Goal: Task Accomplishment & Management: Use online tool/utility

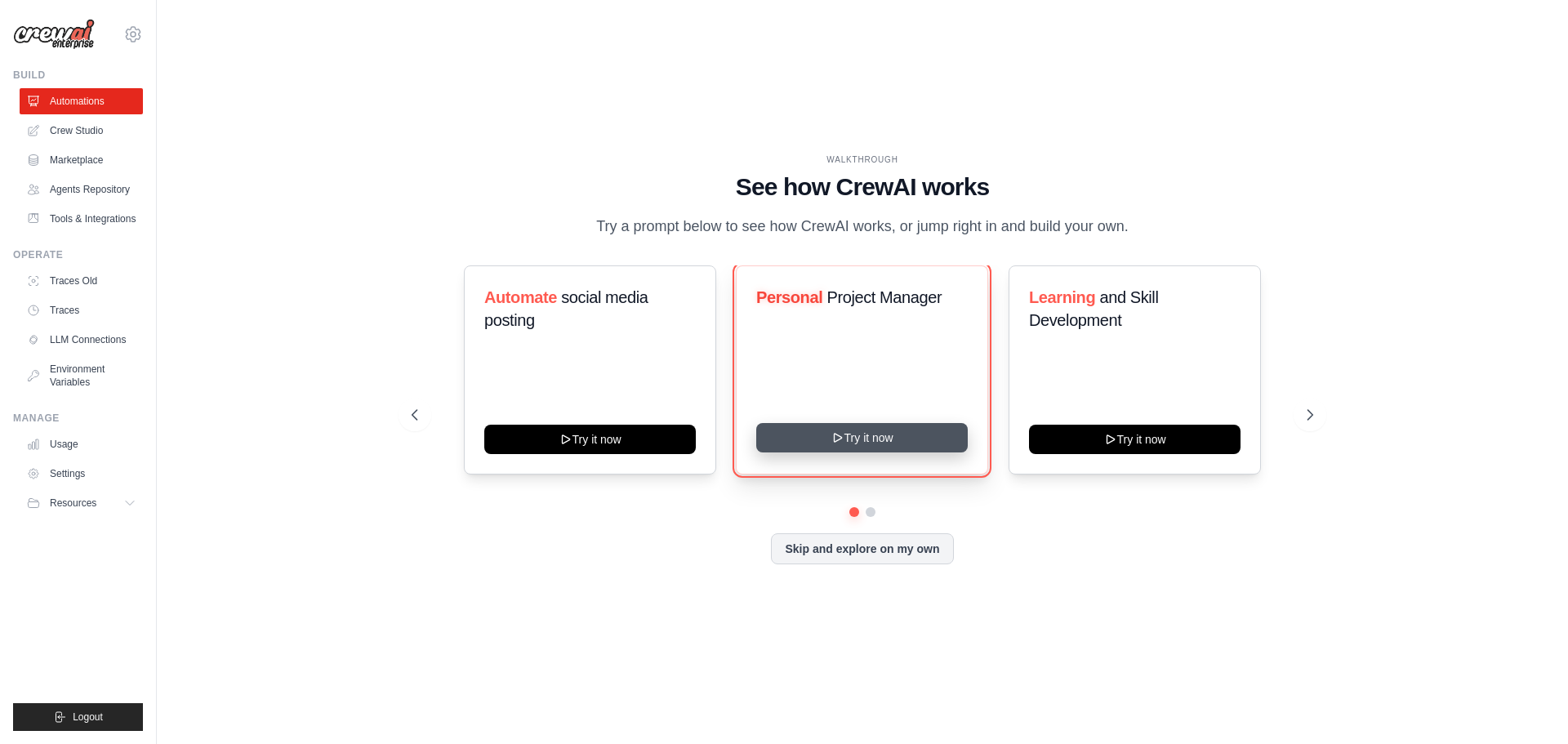
click at [866, 447] on button "Try it now" at bounding box center [862, 437] width 211 height 29
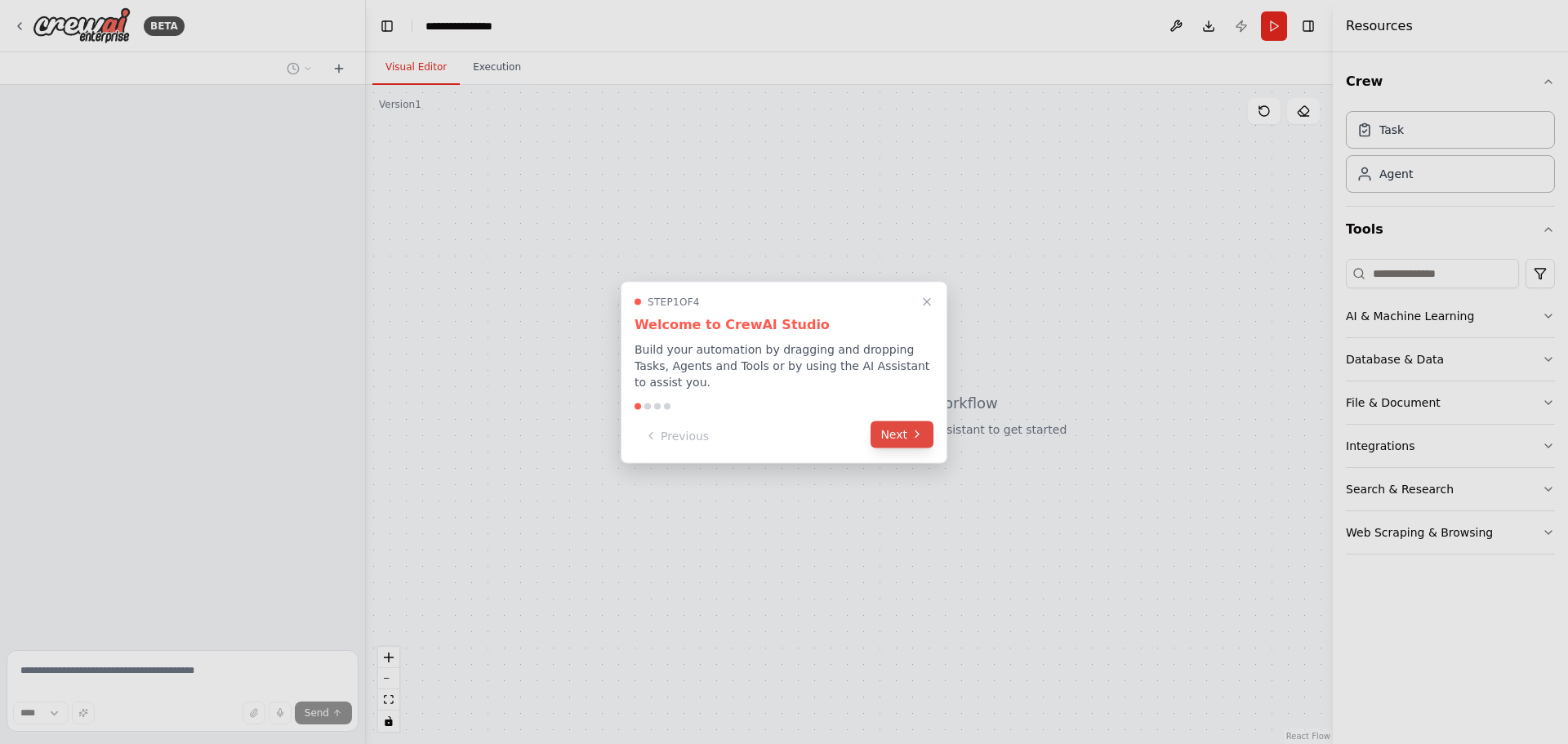
click at [913, 428] on icon at bounding box center [917, 434] width 13 height 13
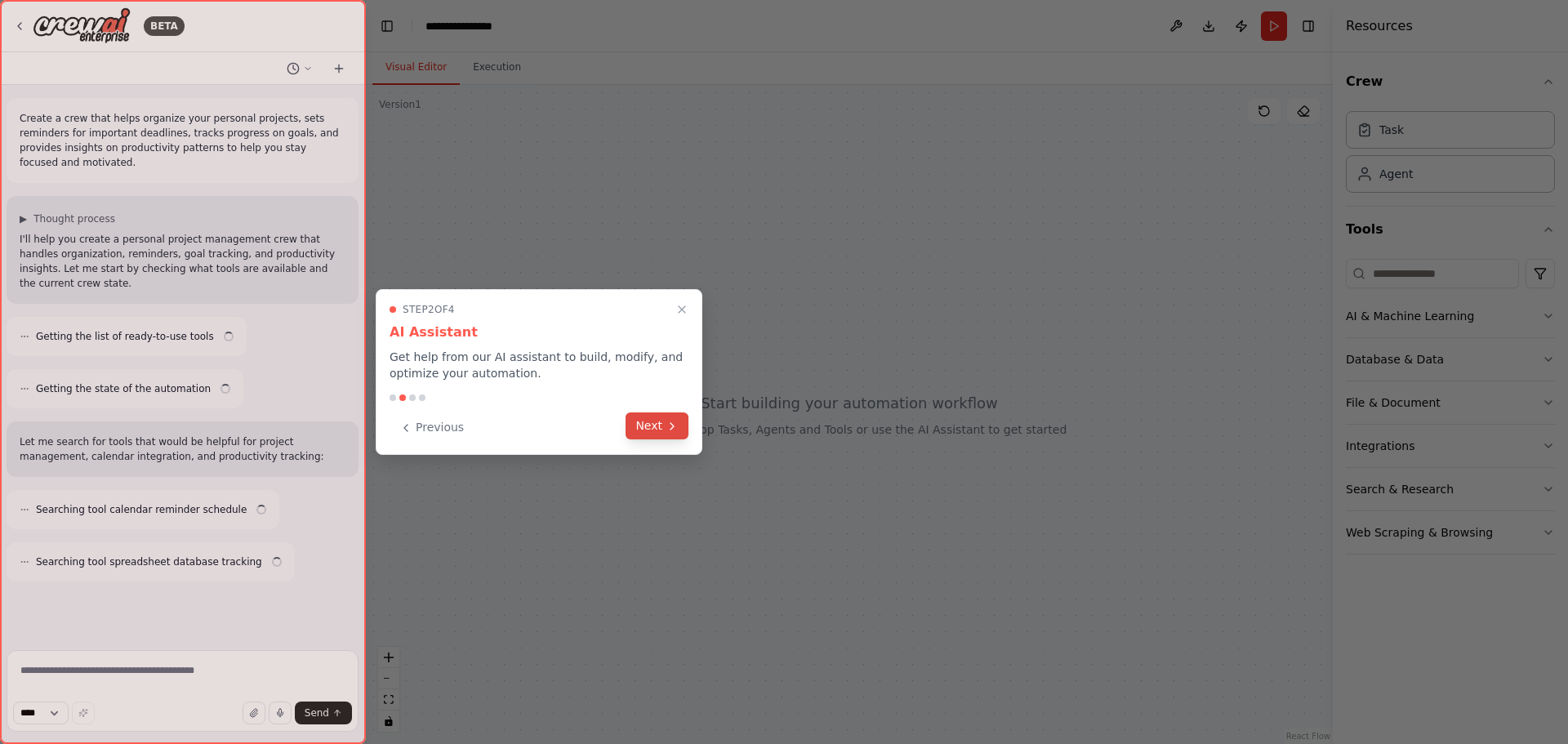
click at [652, 427] on button "Next" at bounding box center [657, 426] width 63 height 27
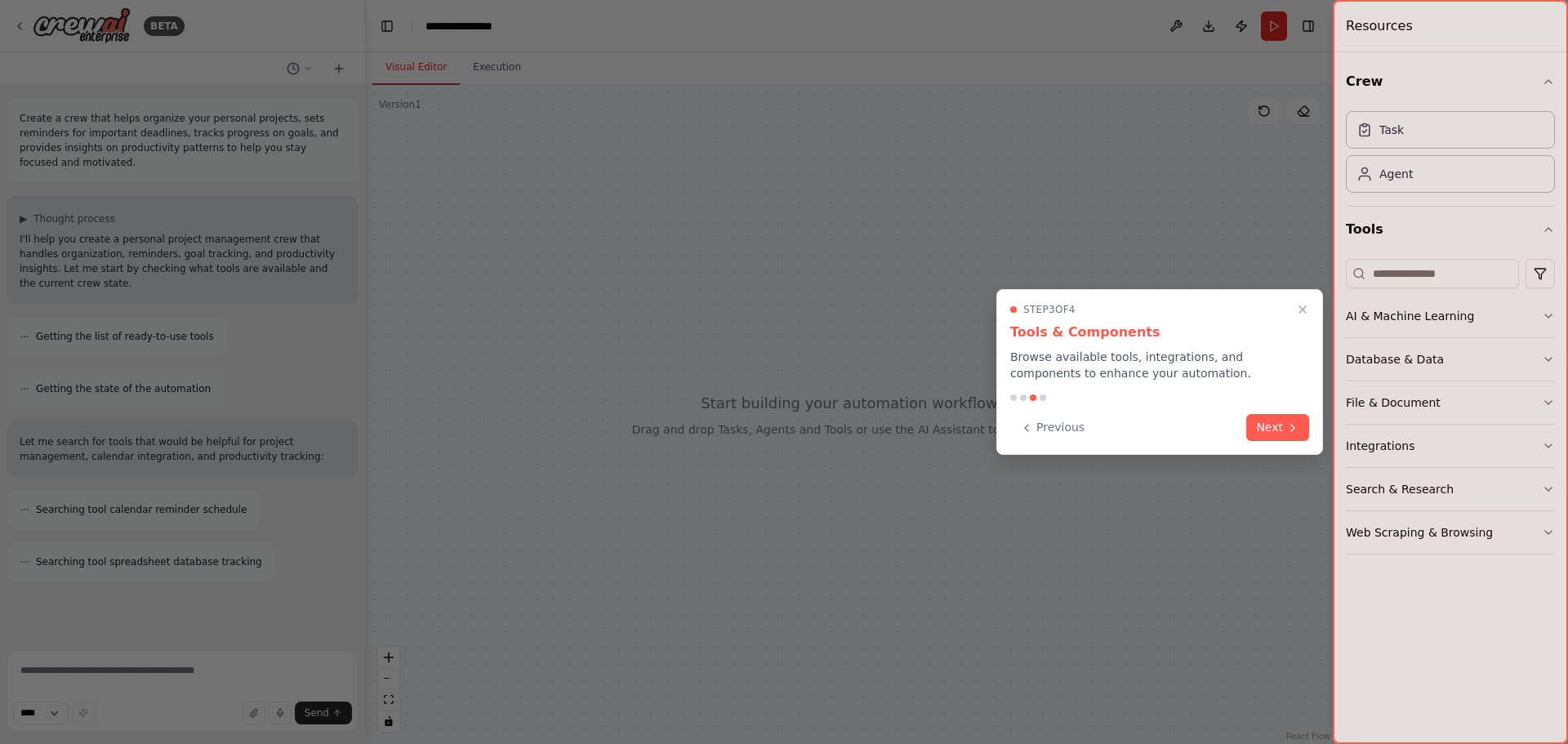
click at [1291, 423] on icon at bounding box center [1293, 427] width 13 height 13
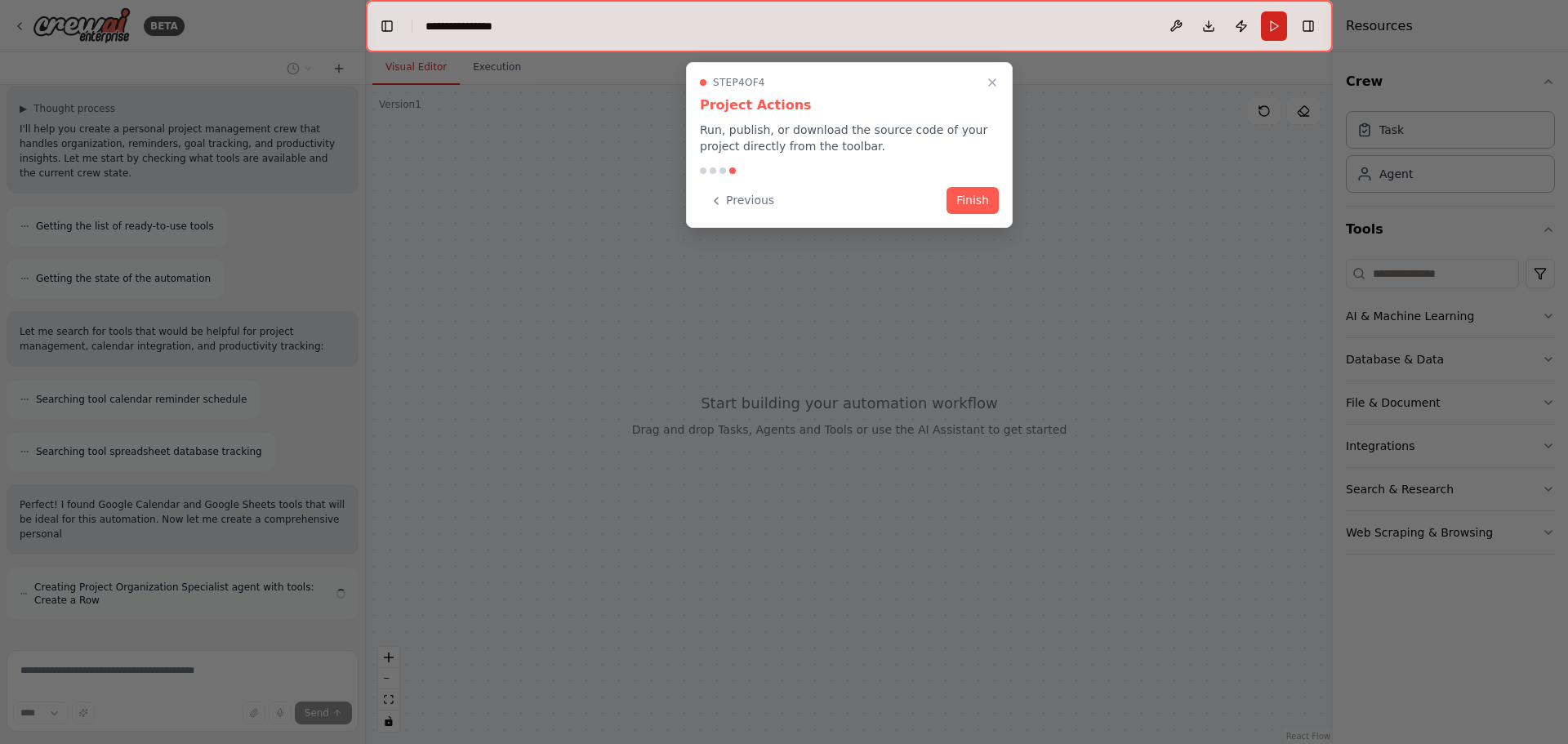
scroll to position [125, 0]
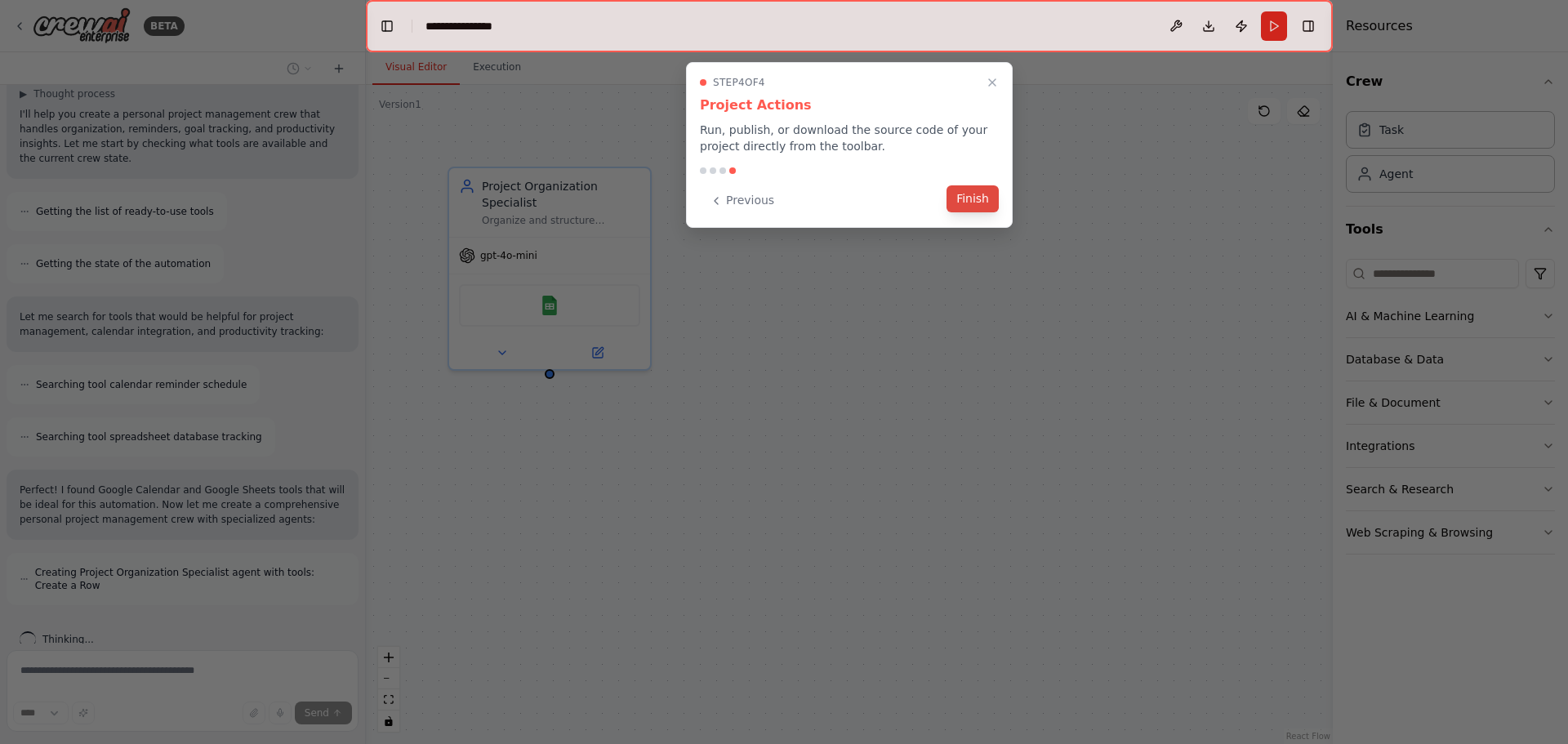
click at [986, 213] on div "Previous Finish" at bounding box center [849, 200] width 299 height 27
click at [968, 200] on button "Finish" at bounding box center [972, 198] width 53 height 27
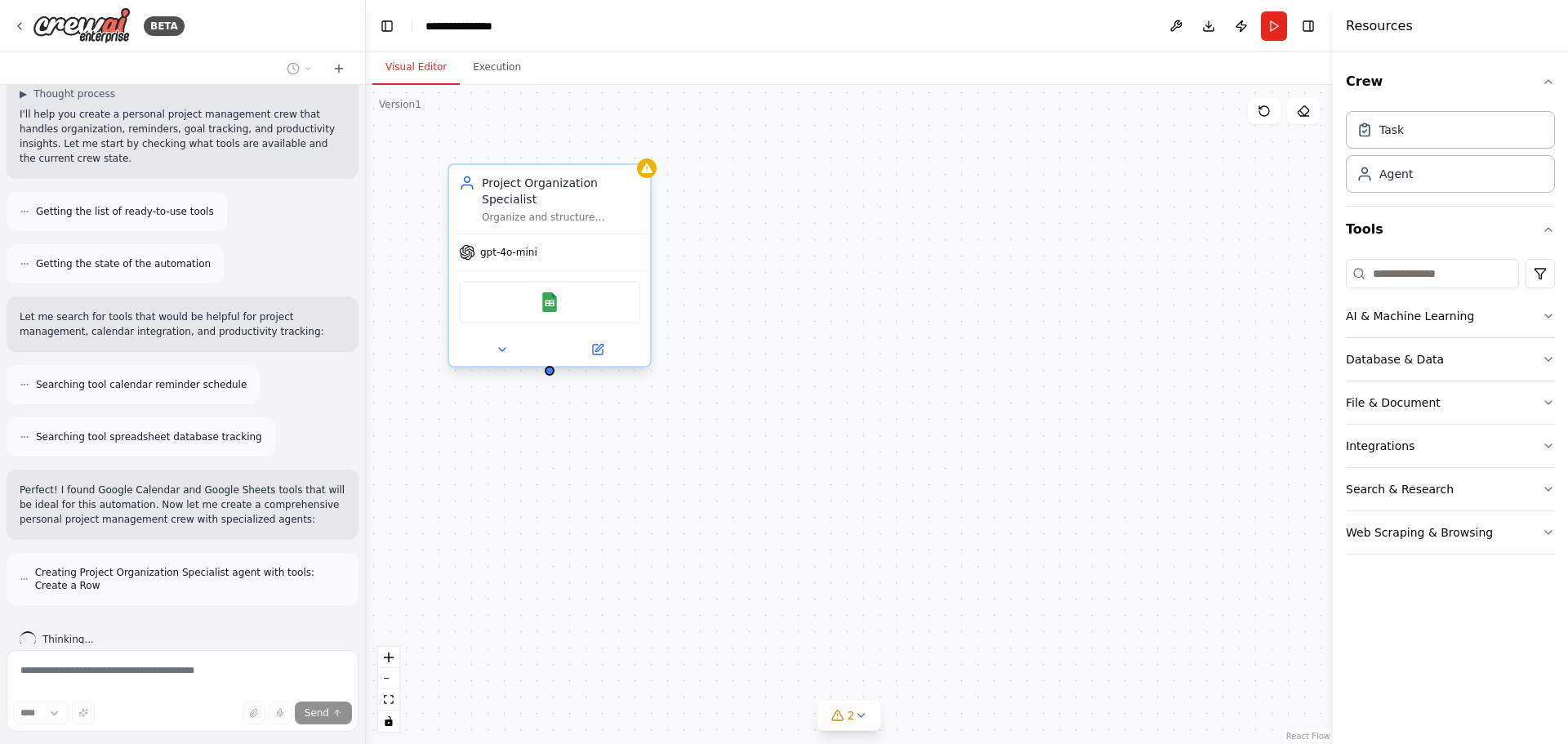
click at [567, 210] on div "Project Organization Specialist Organize and structure personal projects by bre…" at bounding box center [550, 199] width 201 height 69
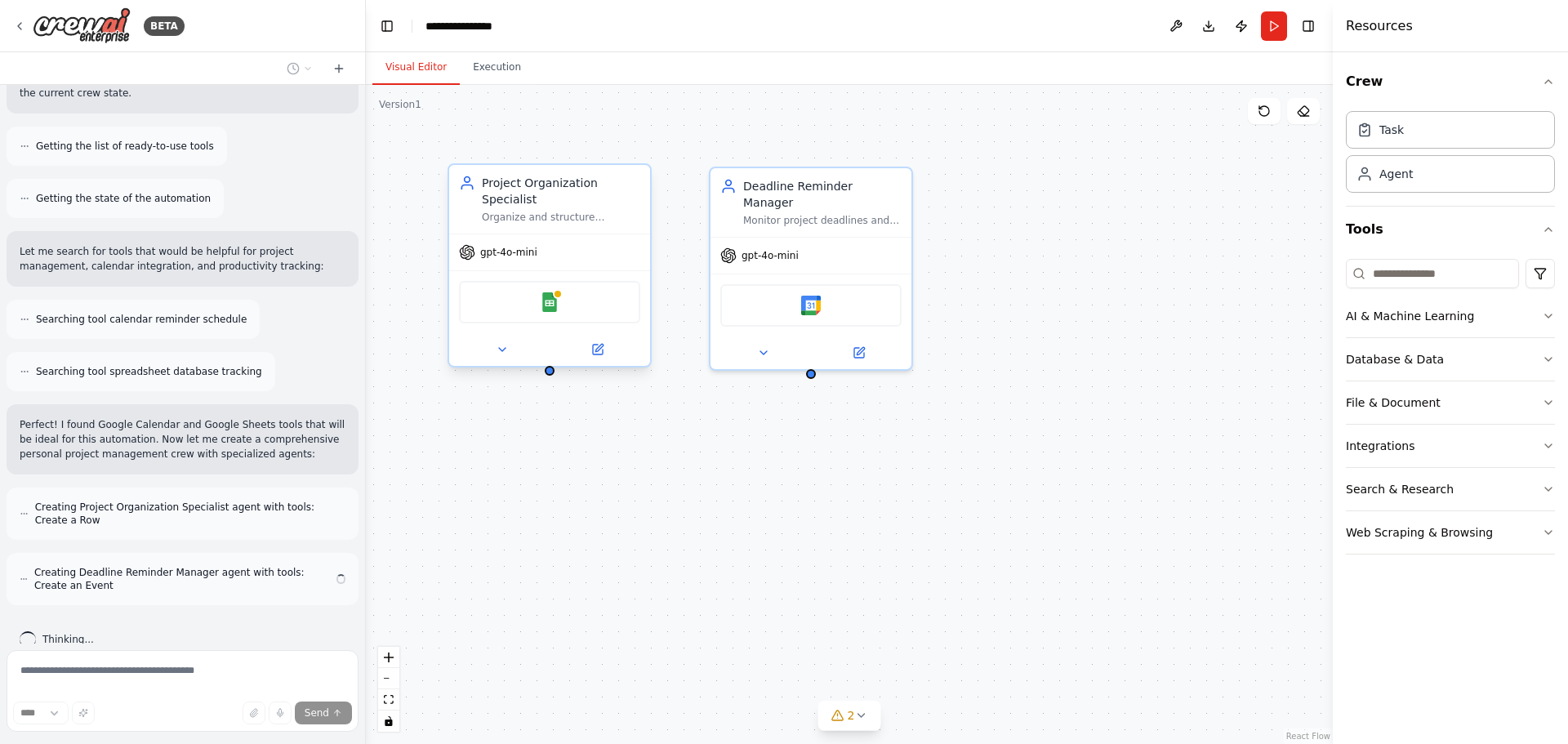
click at [563, 283] on div "Google Sheets" at bounding box center [549, 302] width 181 height 42
click at [801, 430] on div "Project Organization Specialist Organize and structure personal projects by bre…" at bounding box center [848, 413] width 967 height 659
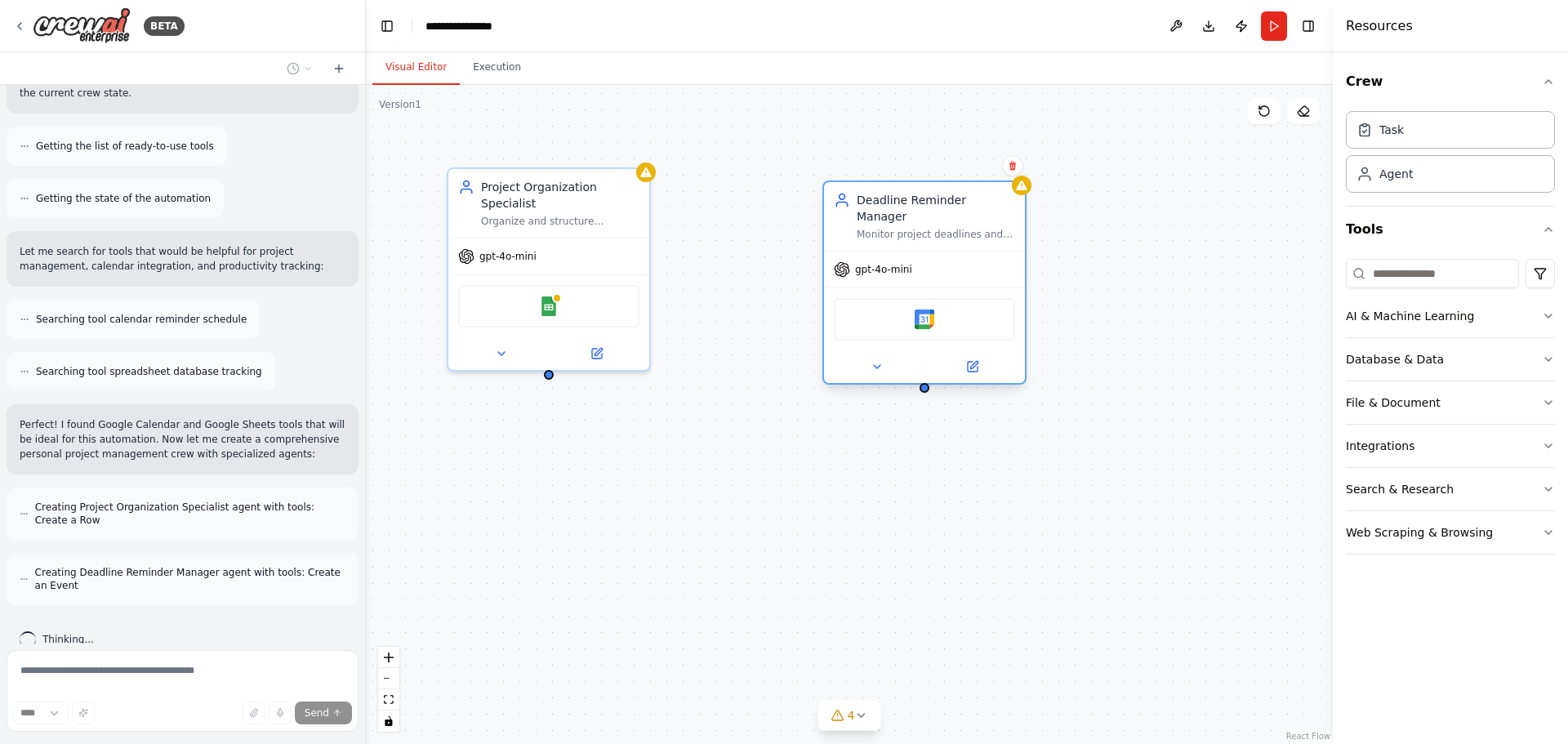
drag, startPoint x: 833, startPoint y: 215, endPoint x: 945, endPoint y: 224, distance: 112.4
click at [945, 224] on div "Deadline Reminder Manager Monitor project deadlines and create strategic remind…" at bounding box center [924, 216] width 201 height 69
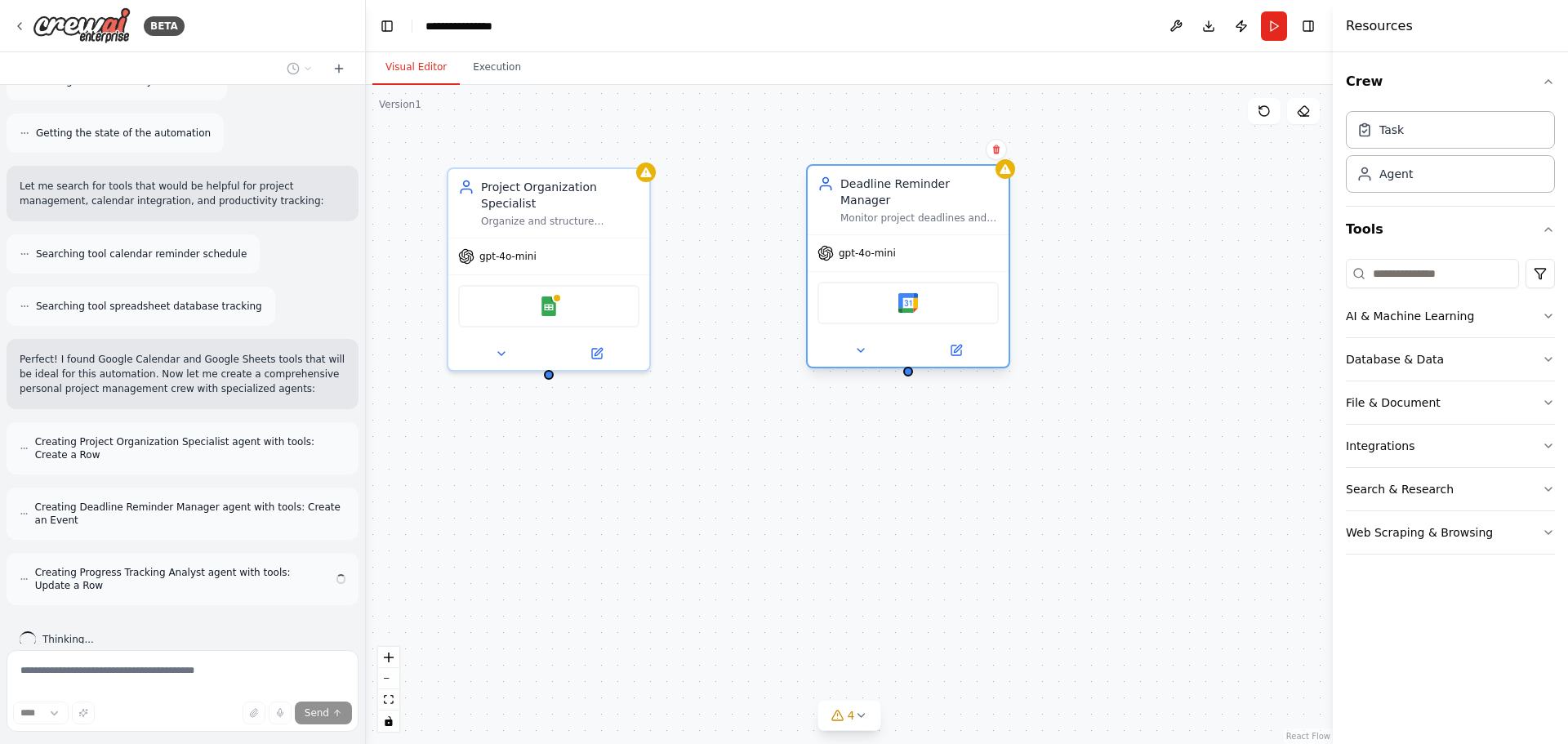
drag, startPoint x: 919, startPoint y: 207, endPoint x: 896, endPoint y: 193, distance: 26.9
click at [896, 193] on div "Deadline Reminder Manager Monitor project deadlines and create strategic remind…" at bounding box center [919, 200] width 159 height 49
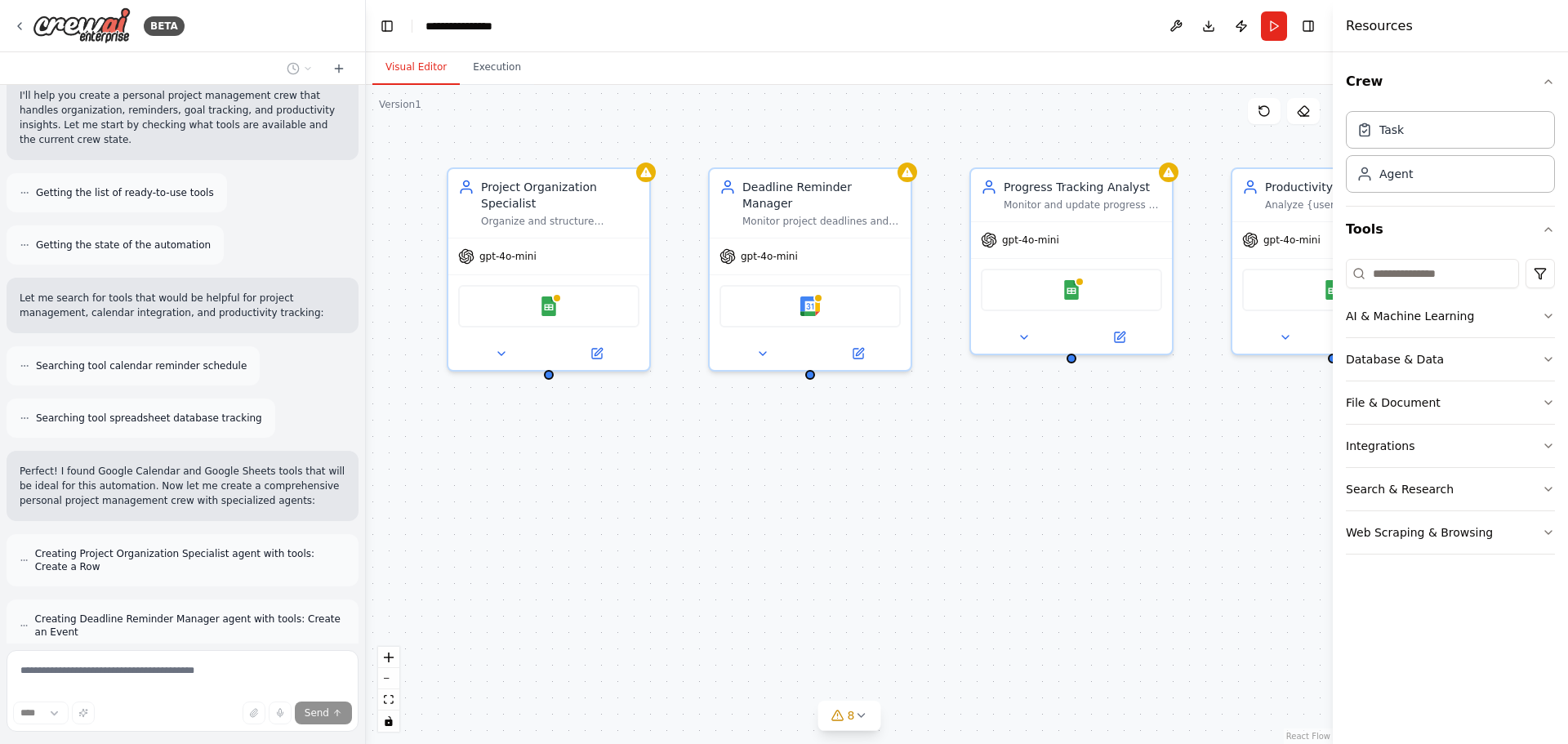
scroll to position [0, 0]
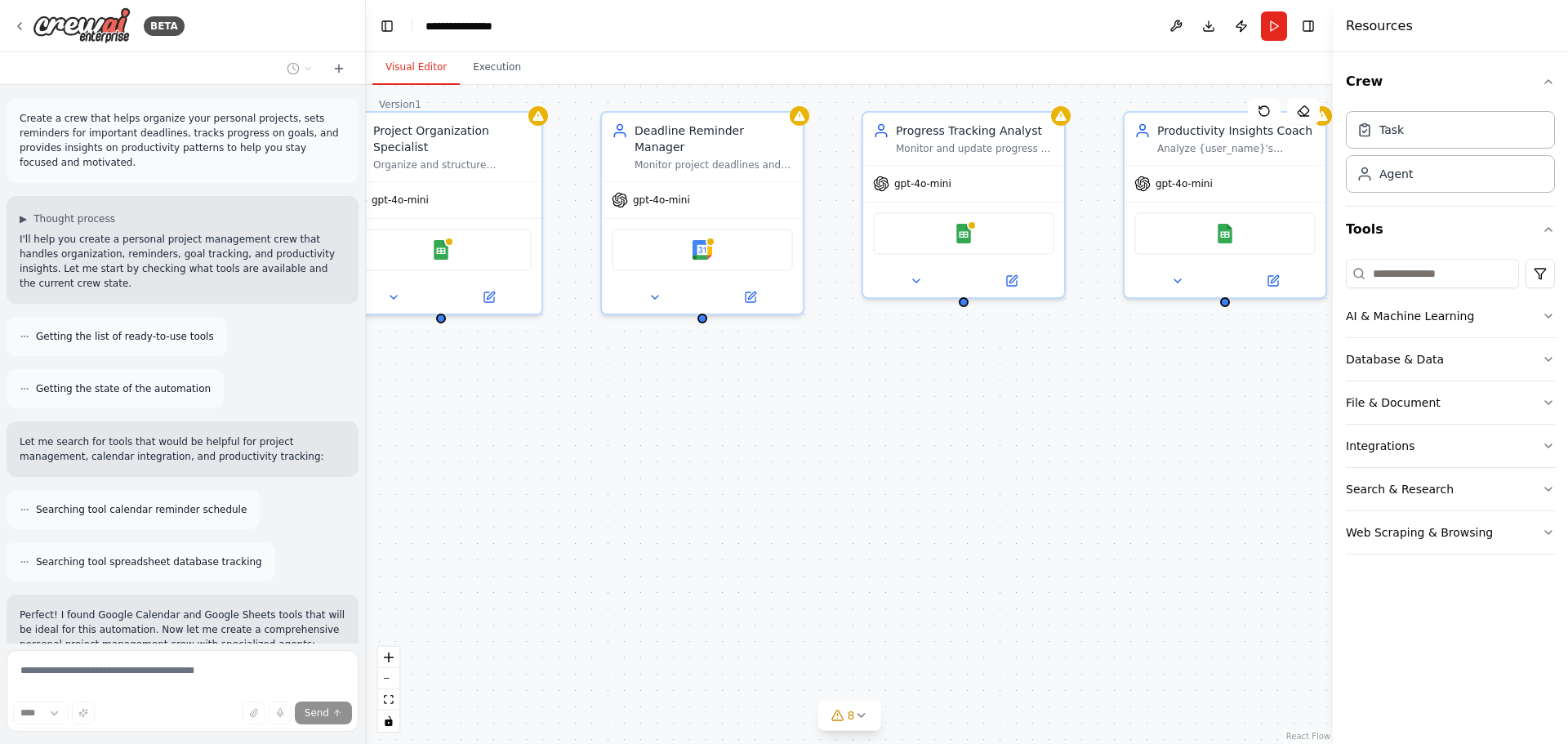
drag, startPoint x: 1088, startPoint y: 430, endPoint x: 1040, endPoint y: 355, distance: 89.0
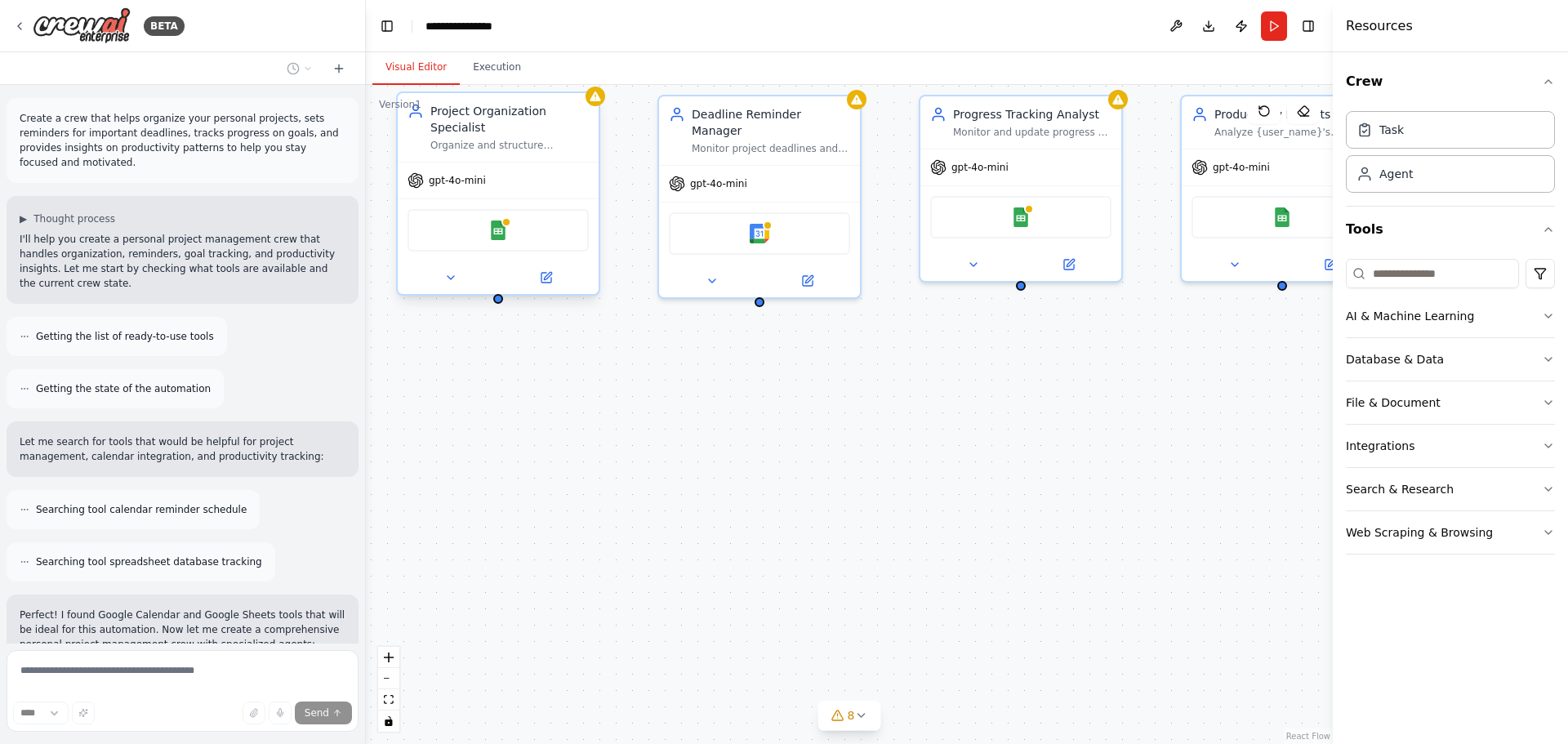
click at [467, 116] on div "Project Organization Specialist" at bounding box center [509, 119] width 159 height 33
click at [481, 144] on div "Project Organization Specialist Organize and structure personal projects by bre…" at bounding box center [498, 127] width 201 height 69
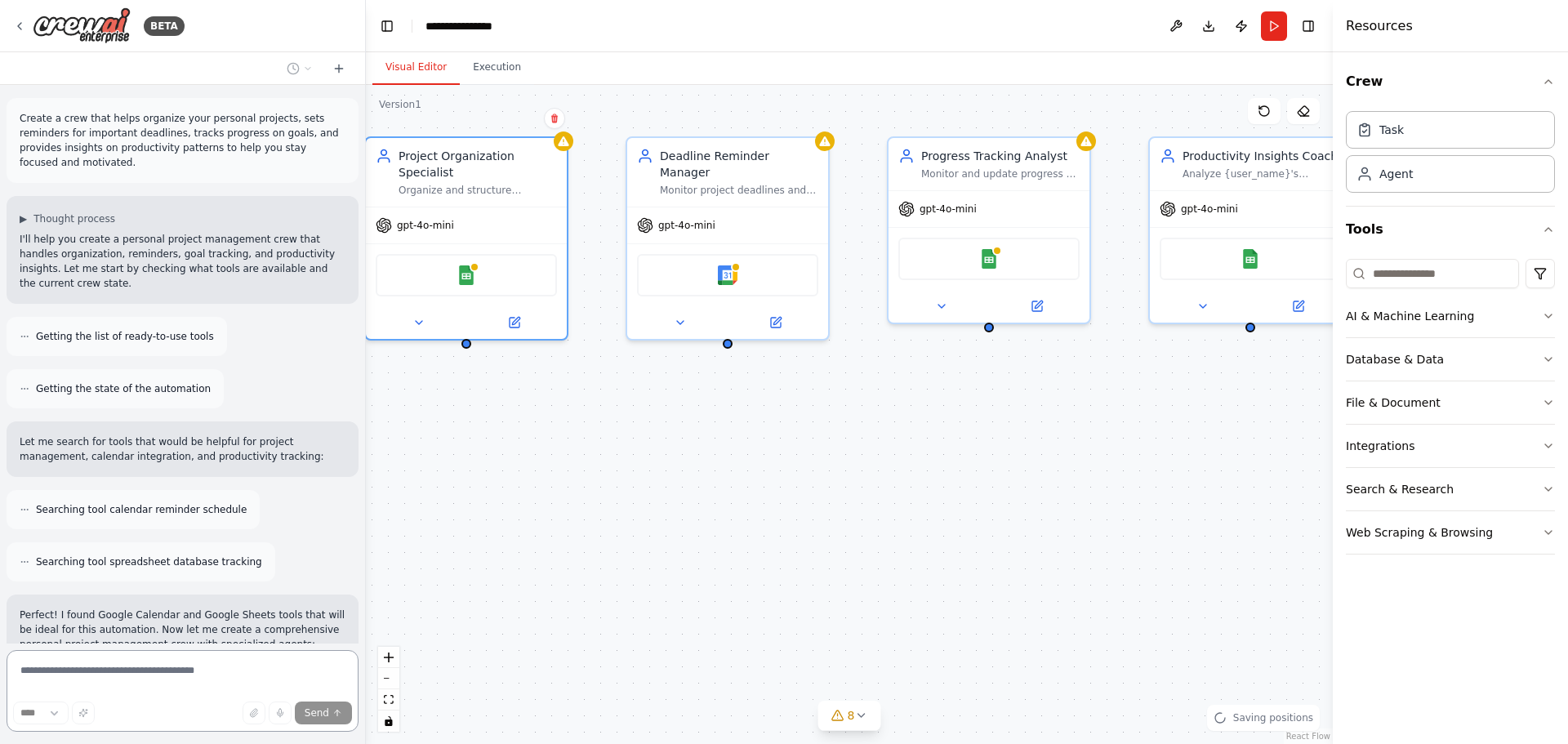
drag, startPoint x: 1001, startPoint y: 372, endPoint x: 965, endPoint y: 444, distance: 80.5
click at [965, 444] on div "Project Organization Specialist Organize and structure personal projects by bre…" at bounding box center [848, 413] width 967 height 659
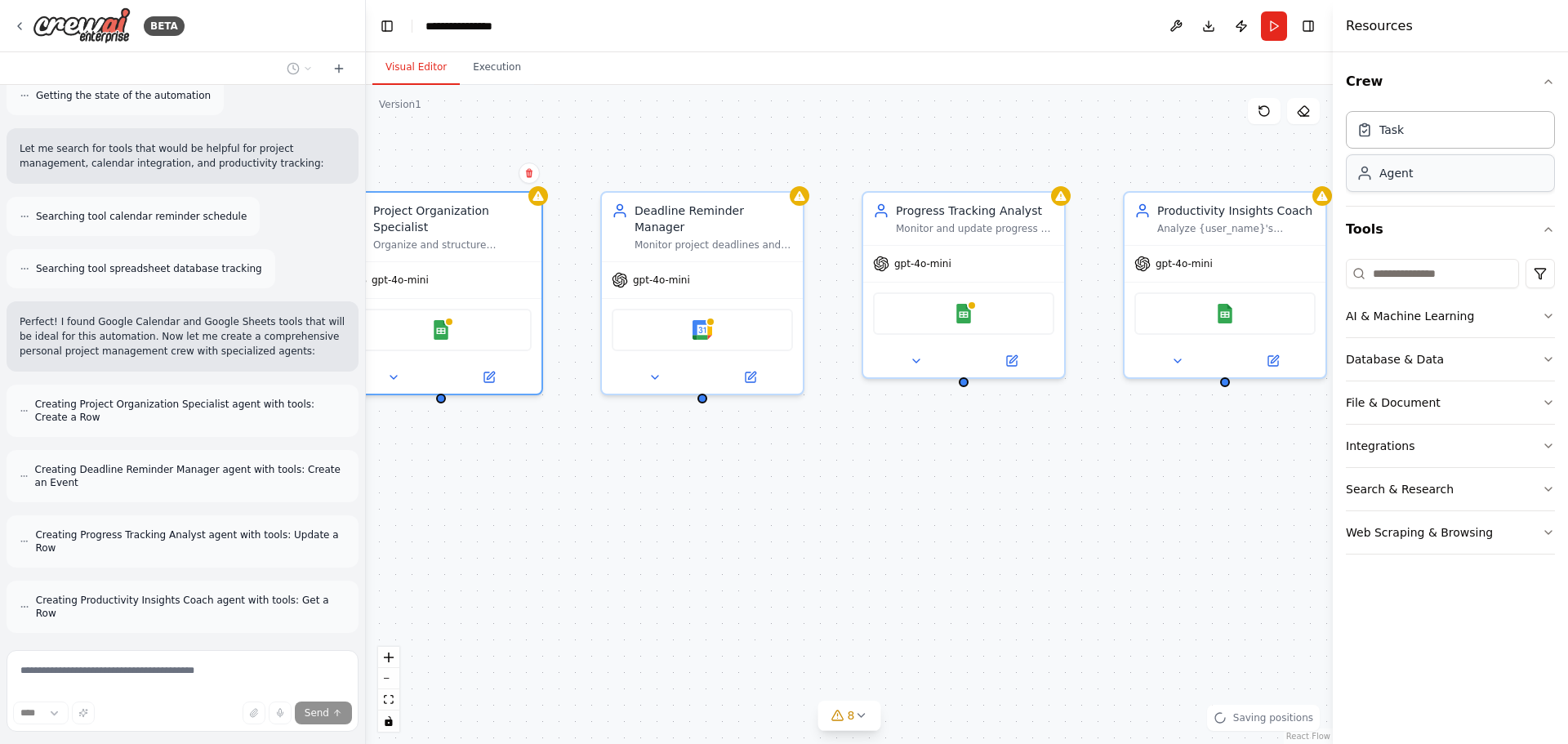
scroll to position [401, 0]
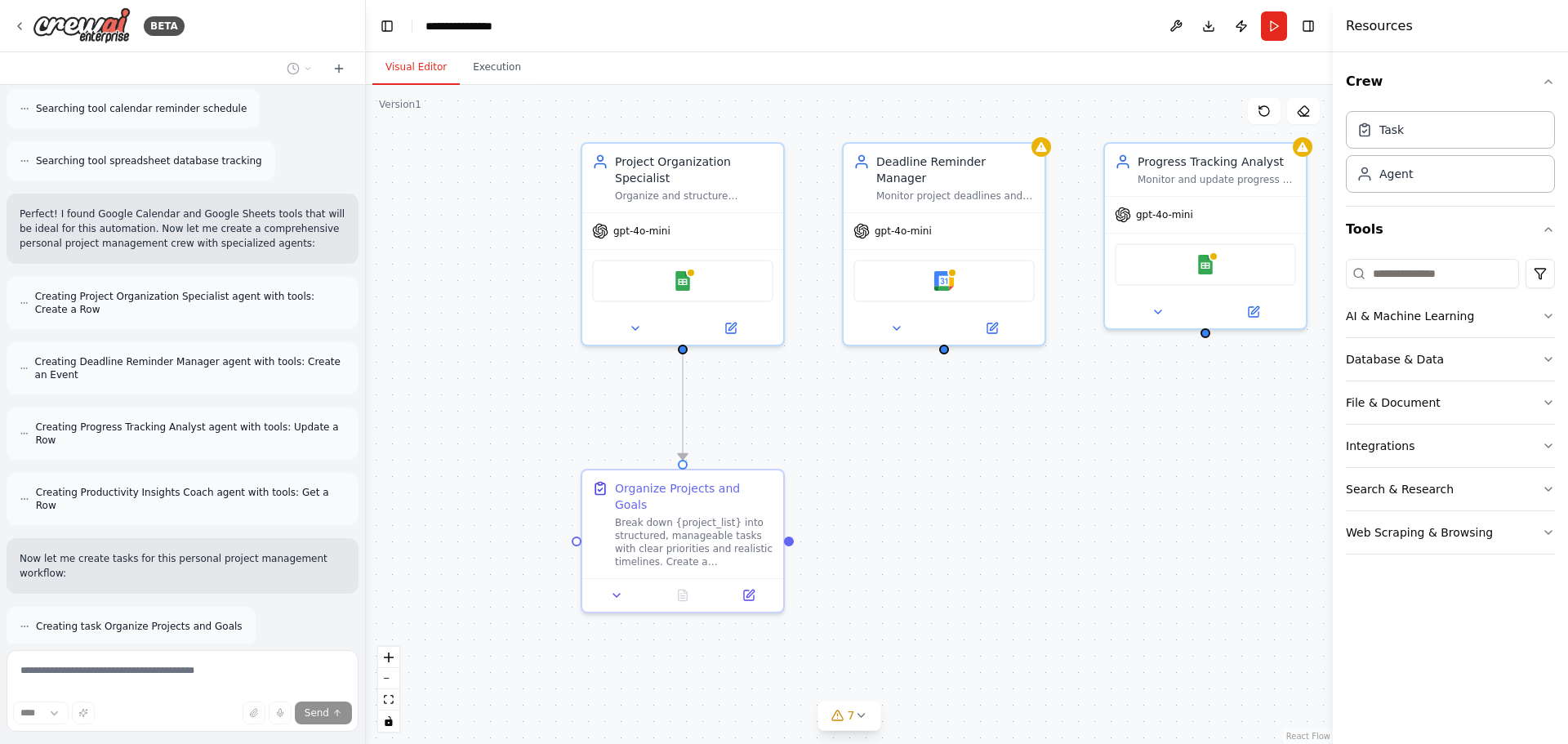
drag, startPoint x: 813, startPoint y: 461, endPoint x: 1083, endPoint y: 395, distance: 277.9
click at [1070, 402] on div ".deletable-edge-delete-btn { width: 20px; height: 20px; border: 0px solid #ffff…" at bounding box center [848, 413] width 967 height 659
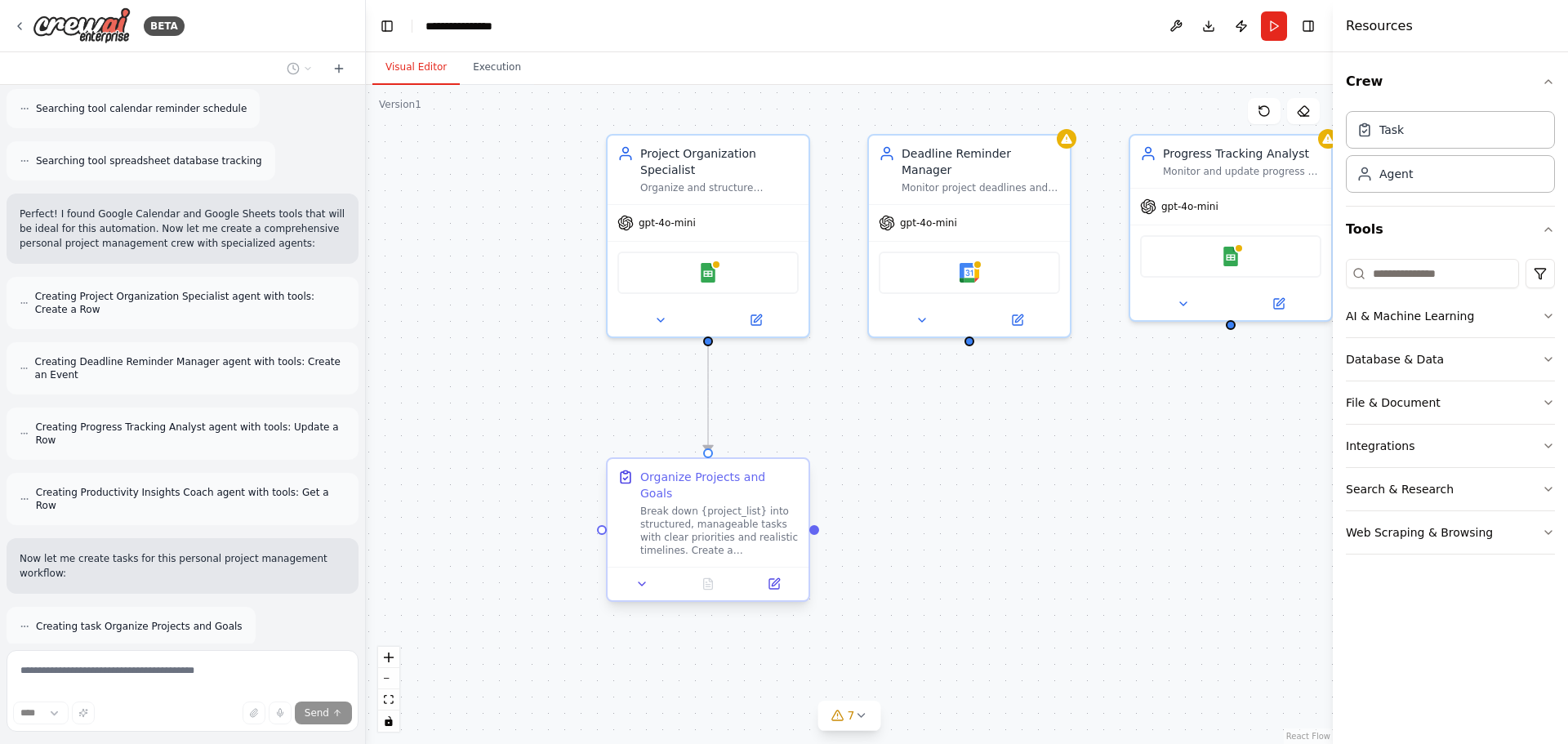
click at [767, 504] on div "Break down {project_list} into structured, manageable tasks with clear prioriti…" at bounding box center [719, 531] width 159 height 53
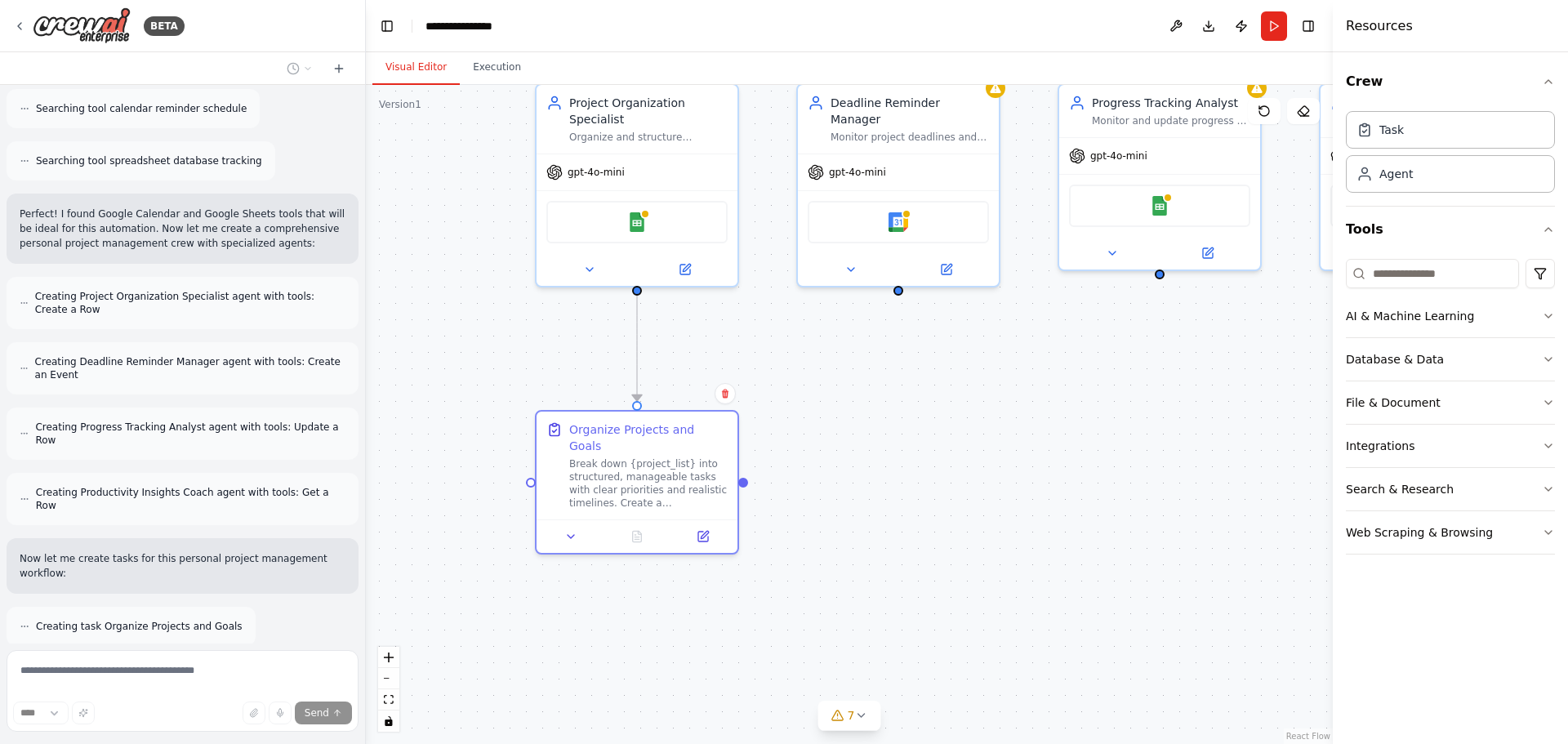
drag, startPoint x: 959, startPoint y: 469, endPoint x: 879, endPoint y: 416, distance: 96.0
click at [882, 416] on div ".deletable-edge-delete-btn { width: 20px; height: 20px; border: 0px solid #ffff…" at bounding box center [848, 413] width 967 height 659
click at [630, 423] on div "Organize Projects and Goals" at bounding box center [642, 432] width 159 height 33
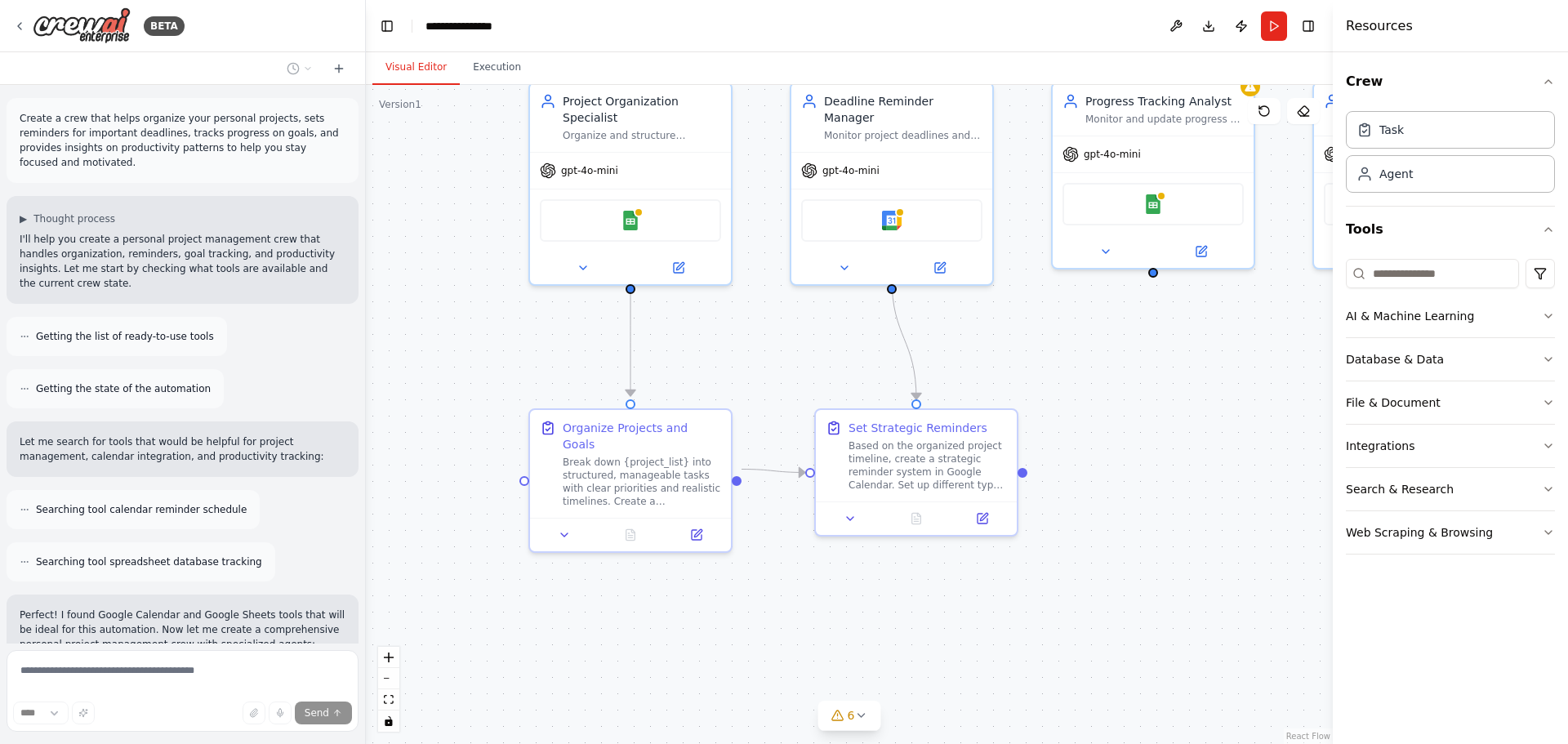
scroll to position [505, 0]
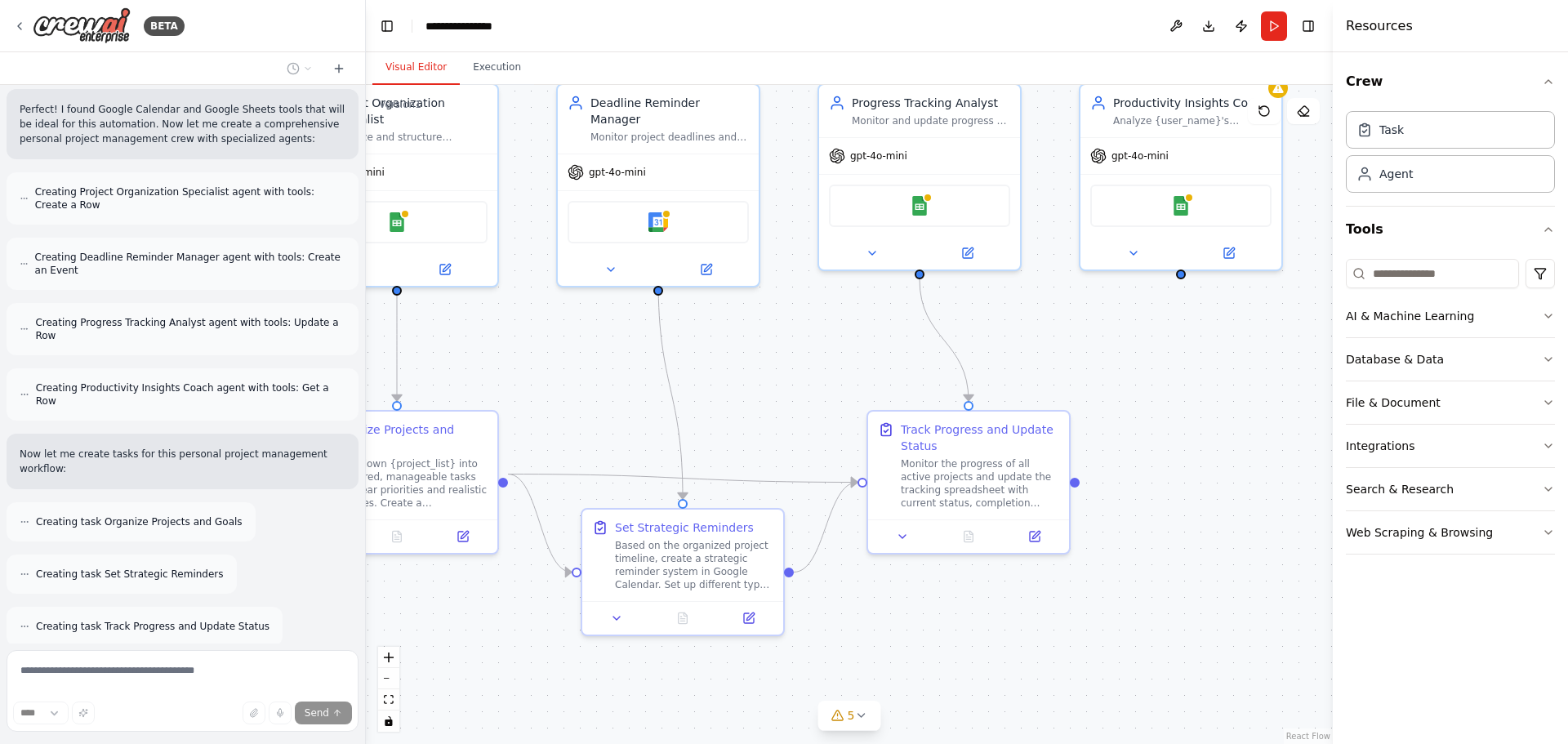
drag, startPoint x: 1152, startPoint y: 411, endPoint x: 981, endPoint y: 395, distance: 171.7
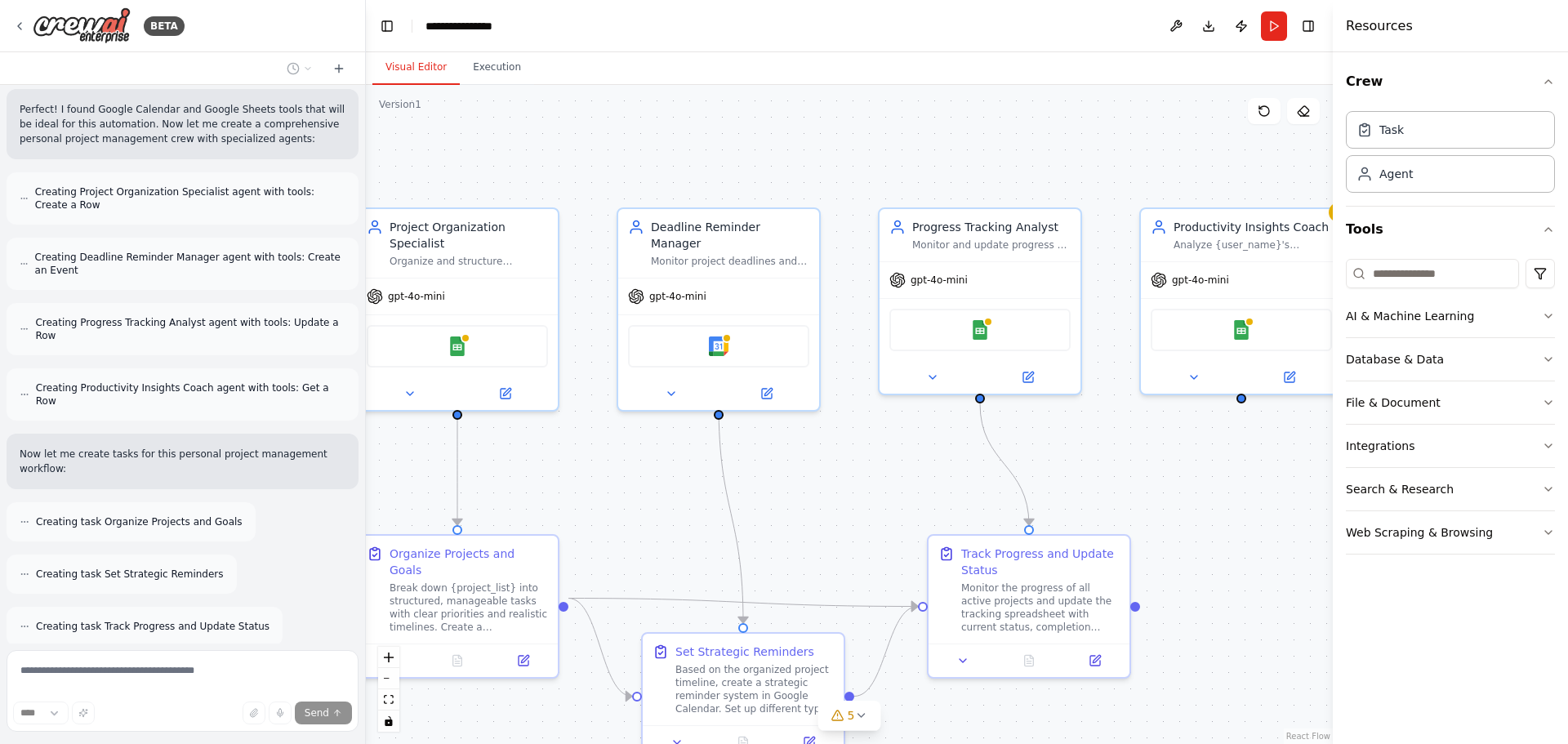
drag, startPoint x: 1220, startPoint y: 410, endPoint x: 1259, endPoint y: 508, distance: 105.5
click at [729, 283] on div "gpt-4o-mini" at bounding box center [719, 293] width 201 height 36
click at [723, 230] on div "Deadline Reminder Manager" at bounding box center [730, 231] width 159 height 33
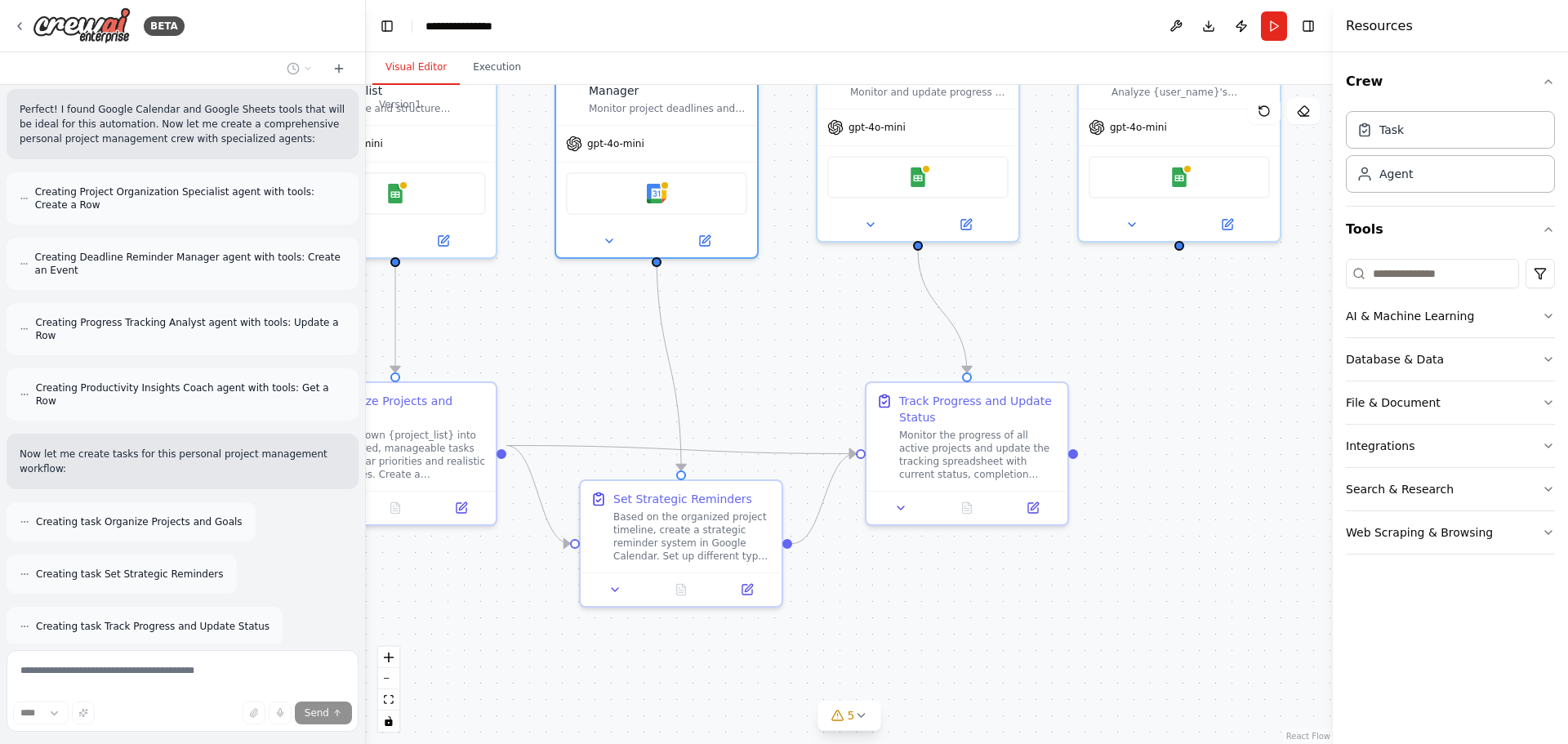
drag, startPoint x: 1241, startPoint y: 529, endPoint x: 1179, endPoint y: 374, distance: 166.9
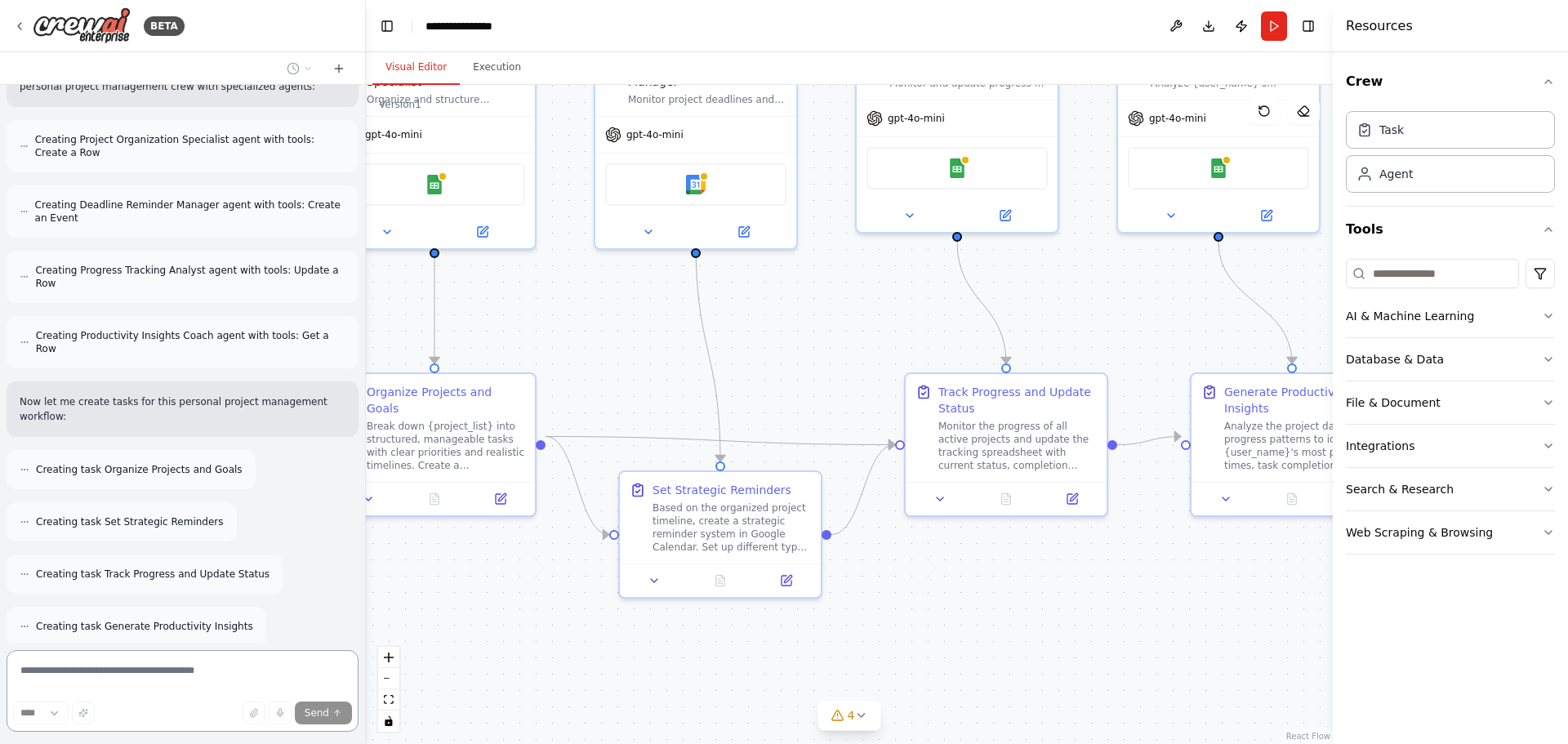
drag, startPoint x: 802, startPoint y: 346, endPoint x: 837, endPoint y: 322, distance: 42.4
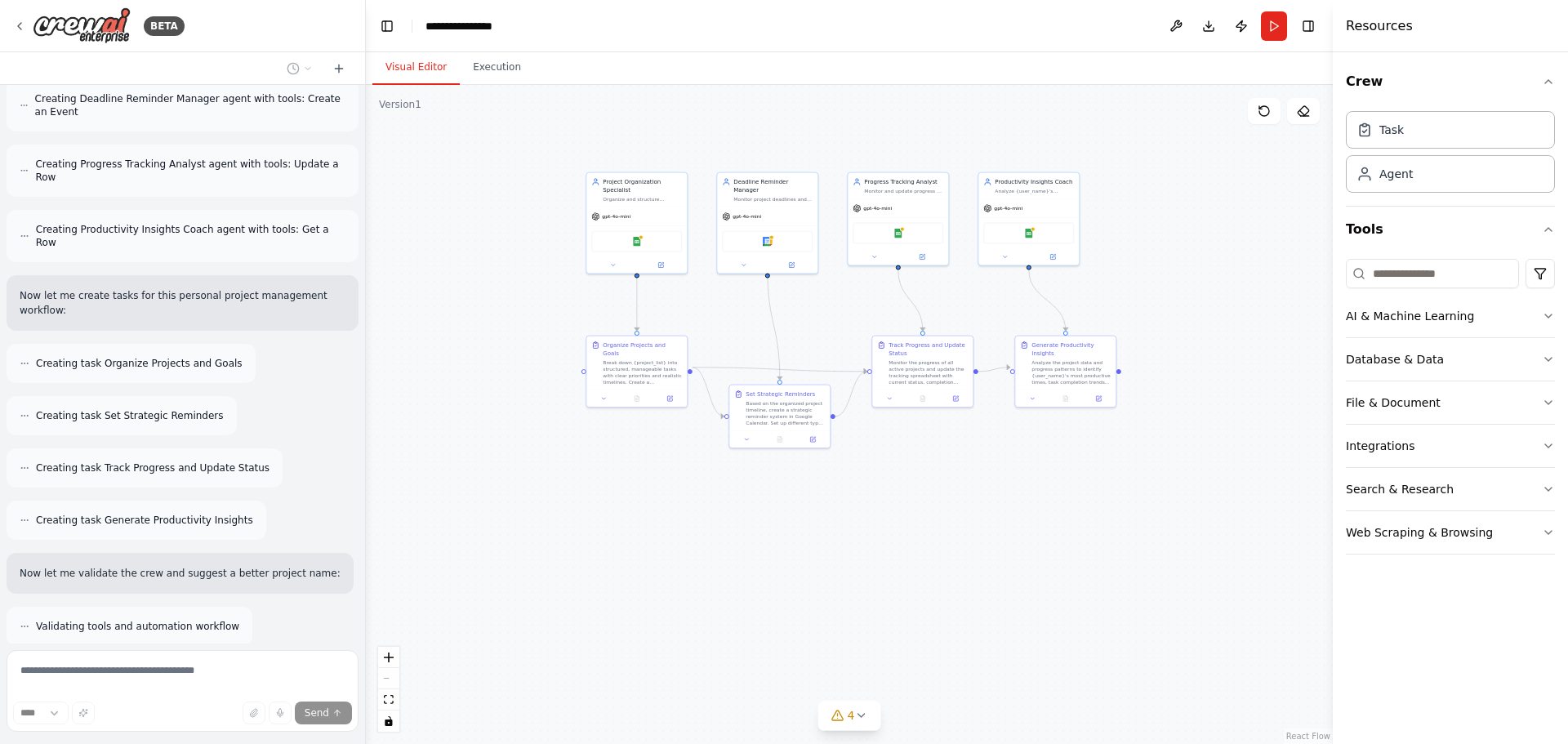
scroll to position [716, 0]
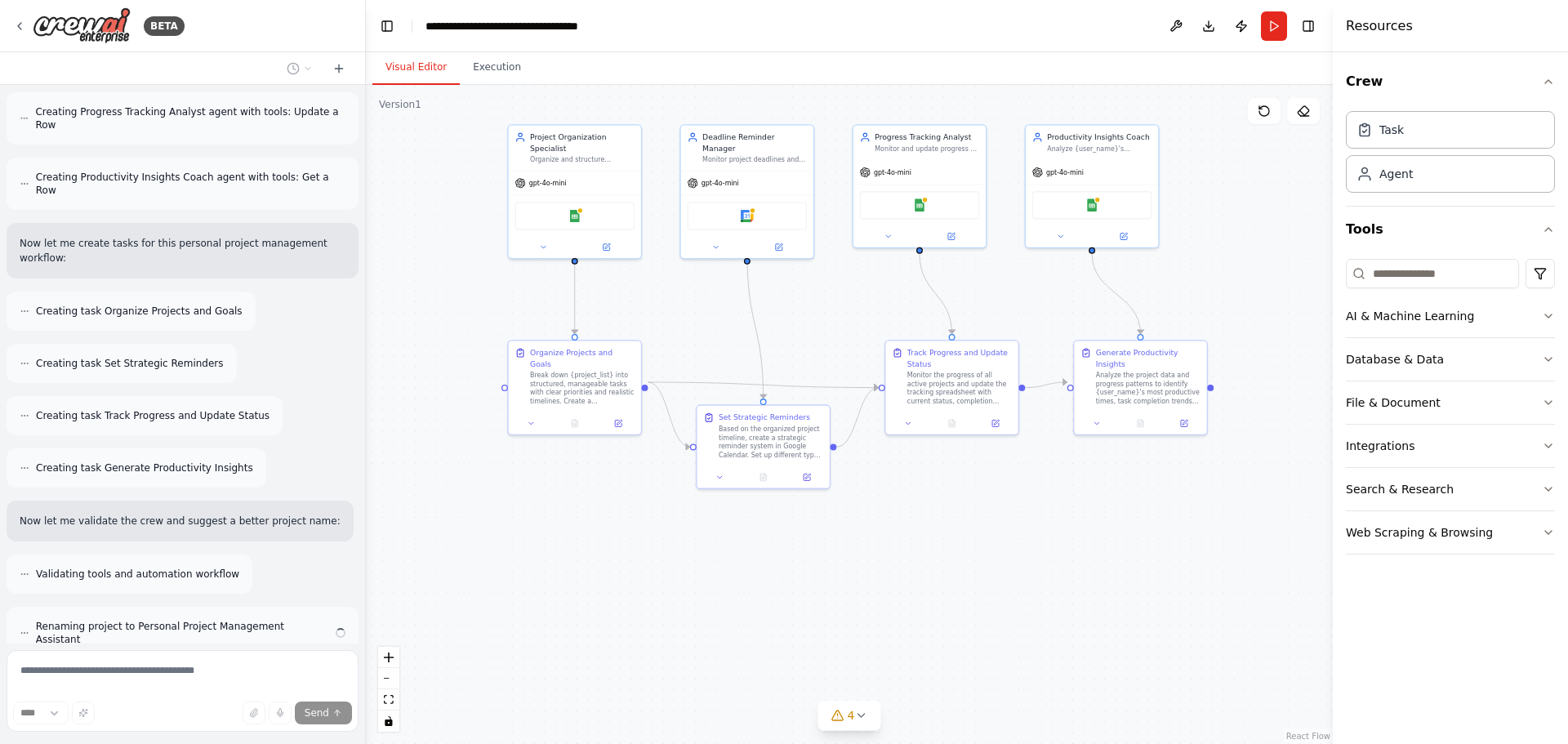
click at [1081, 496] on div ".deletable-edge-delete-btn { width: 20px; height: 20px; border: 0px solid #ffff…" at bounding box center [848, 413] width 967 height 659
click at [1401, 131] on div "Task" at bounding box center [1391, 129] width 24 height 16
click at [547, 380] on div "Break down {project_list} into structured, manageable tasks with clear prioriti…" at bounding box center [582, 387] width 104 height 35
drag, startPoint x: 572, startPoint y: 366, endPoint x: 604, endPoint y: 471, distance: 109.8
click at [604, 472] on div ".deletable-edge-delete-btn { width: 20px; height: 20px; border: 0px solid #ffff…" at bounding box center [848, 413] width 967 height 659
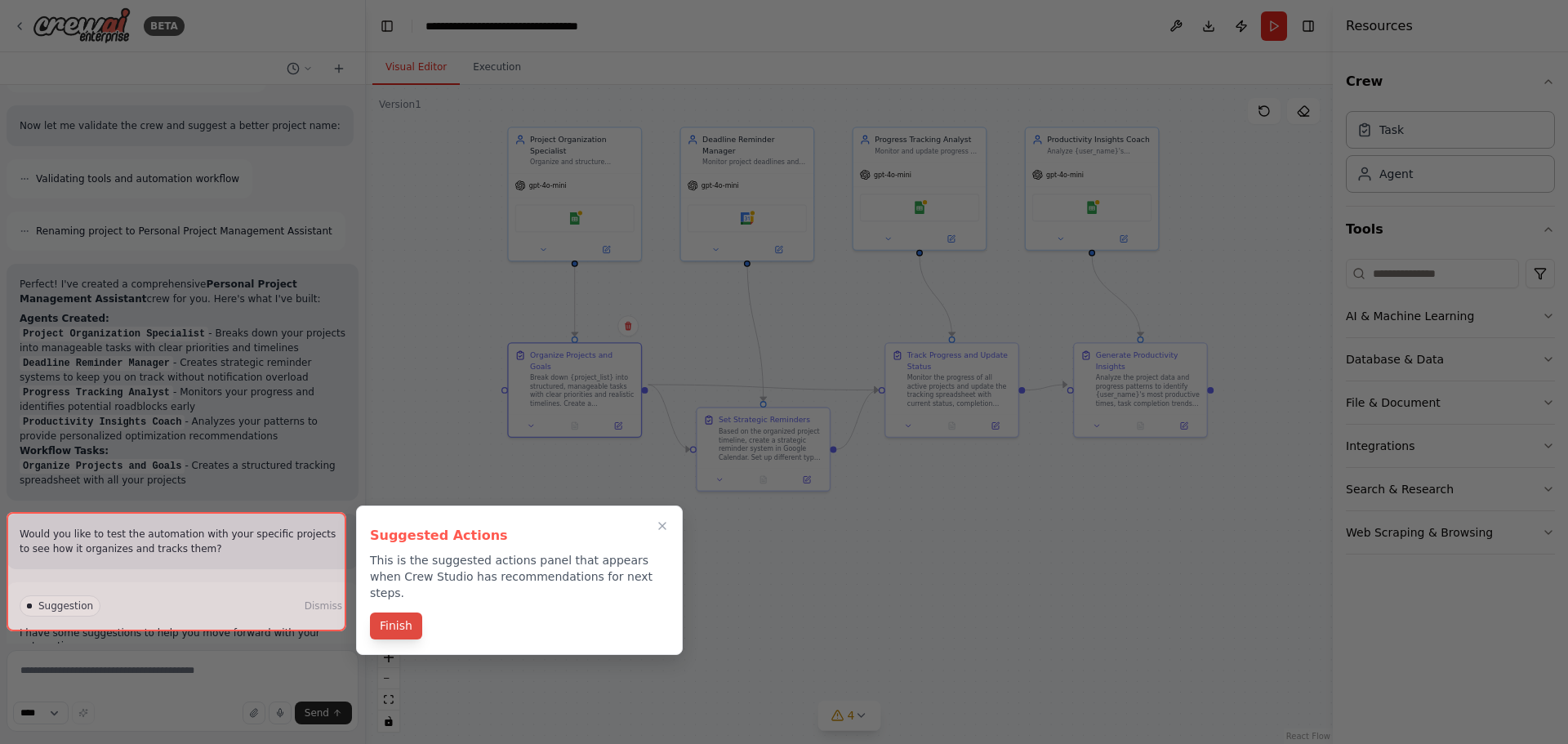
click at [401, 613] on button "Finish" at bounding box center [396, 626] width 53 height 27
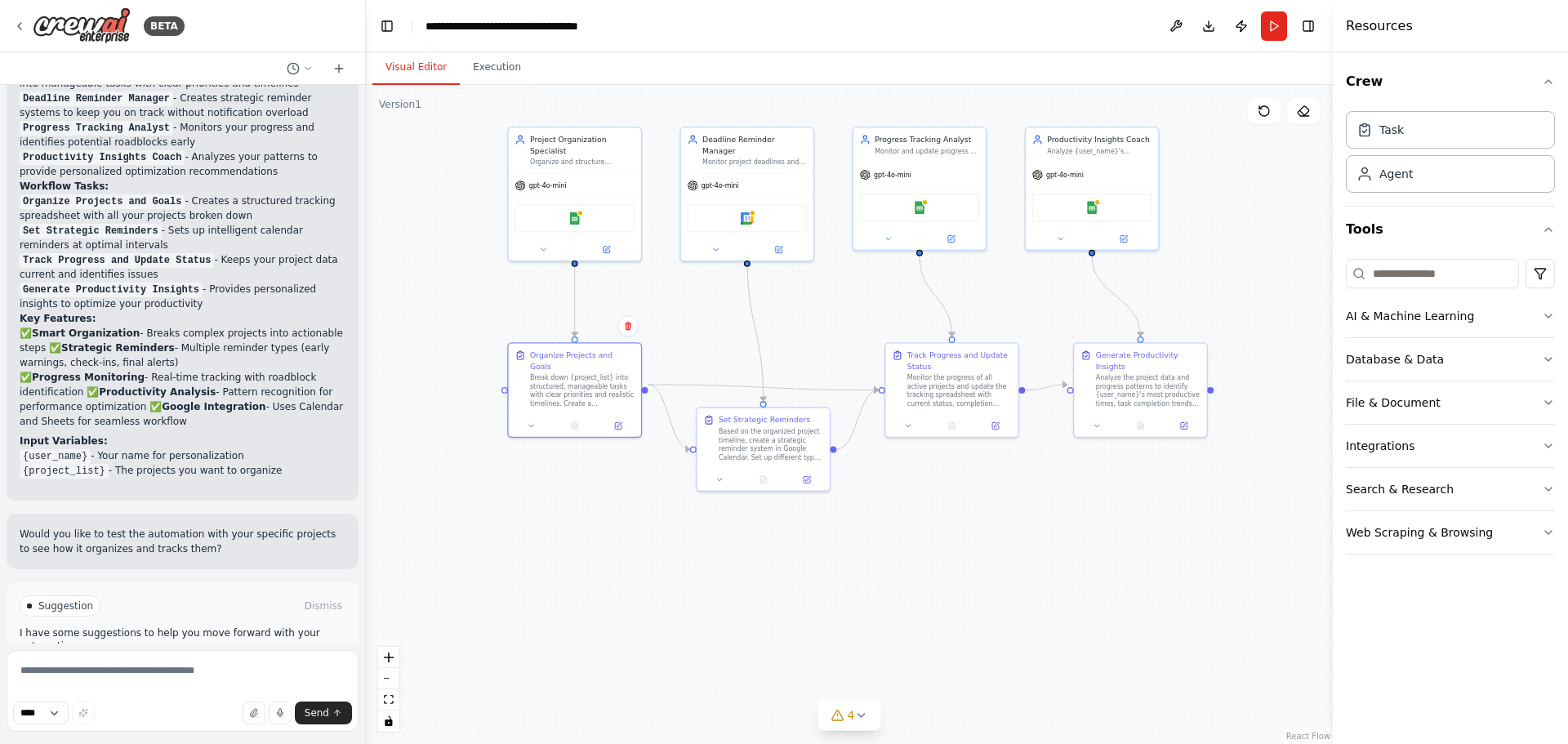
click at [210, 669] on span "Run Automation" at bounding box center [190, 675] width 79 height 13
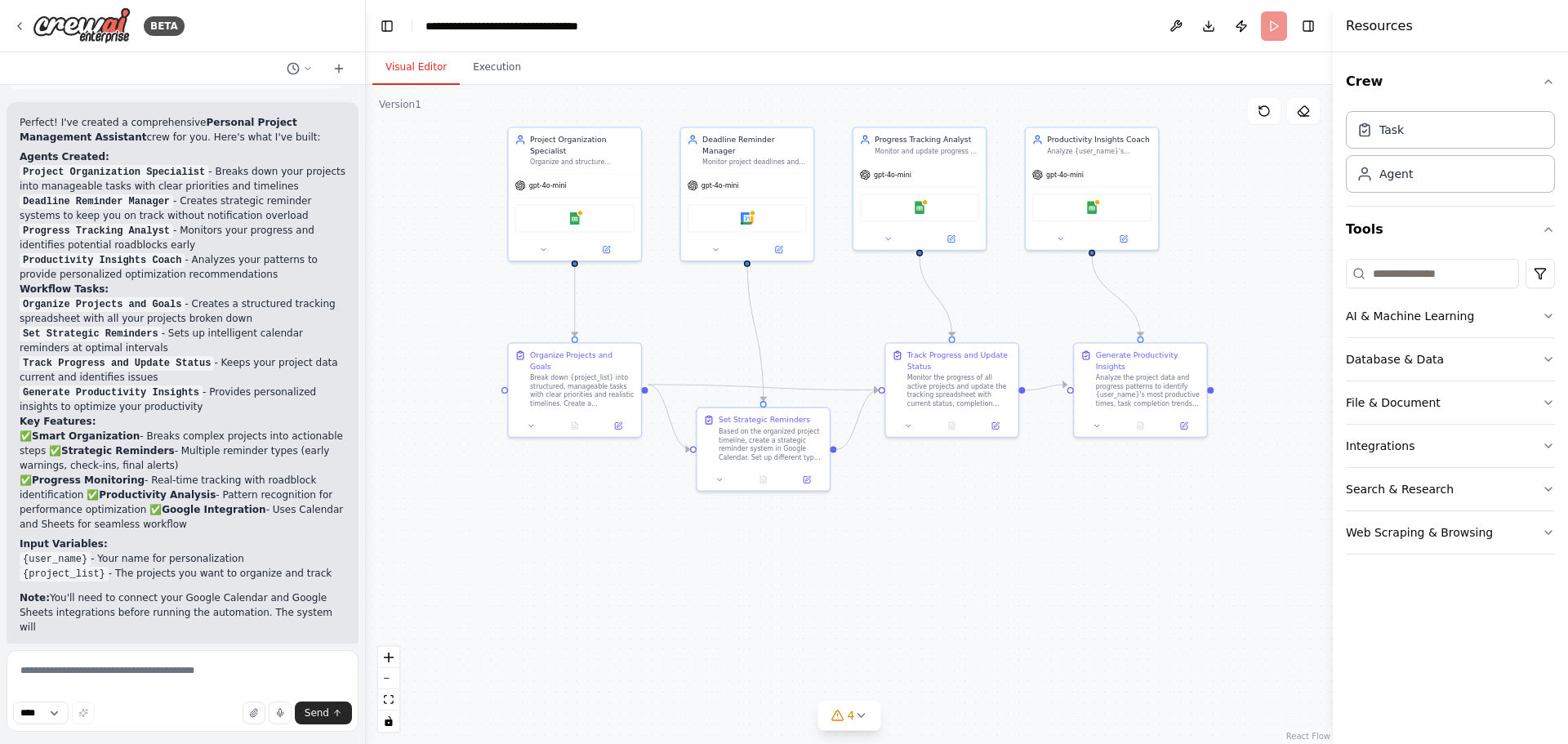
scroll to position [1288, 0]
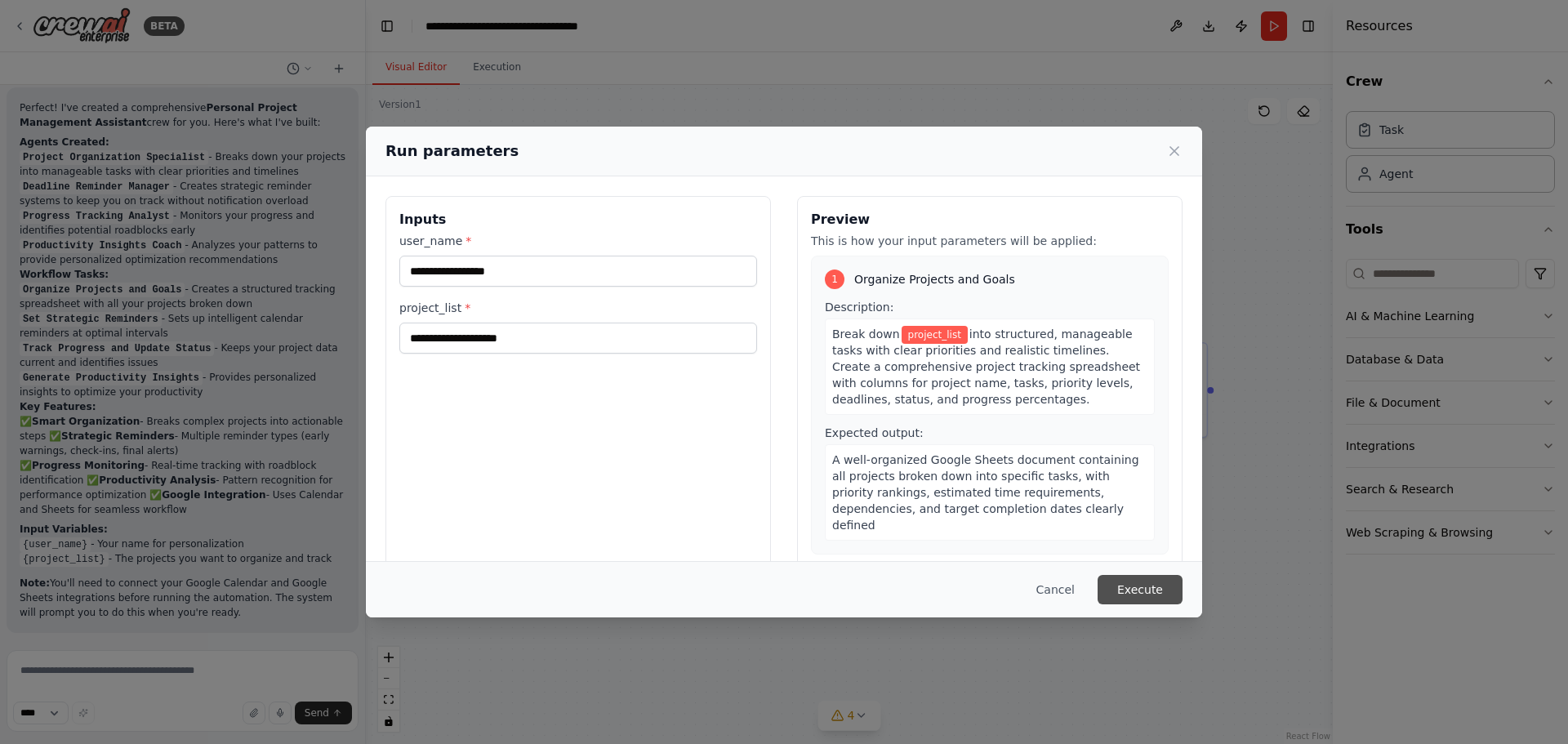
click at [1170, 591] on button "Execute" at bounding box center [1140, 589] width 85 height 29
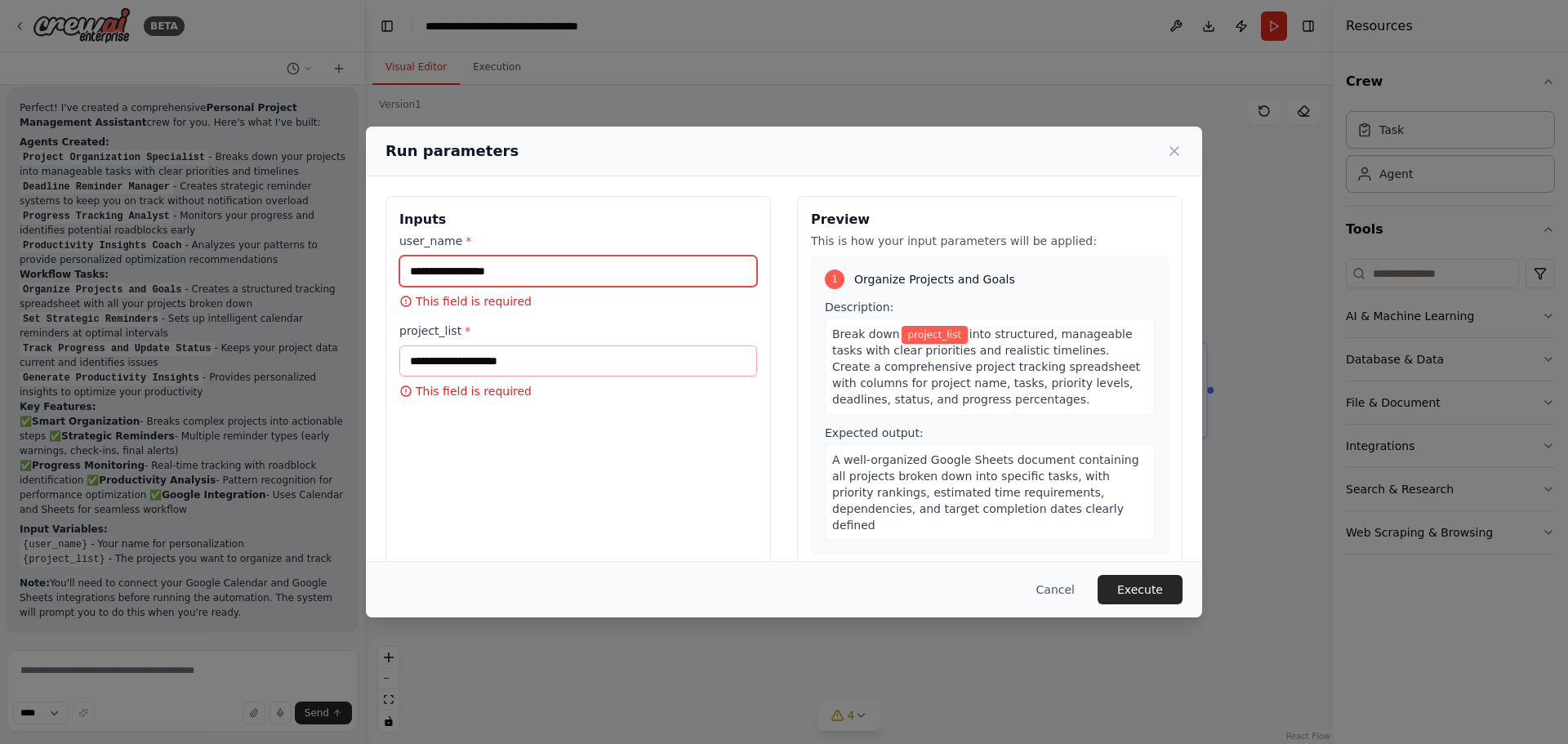
click at [491, 277] on input "user_name *" at bounding box center [578, 271] width 358 height 31
type input "******"
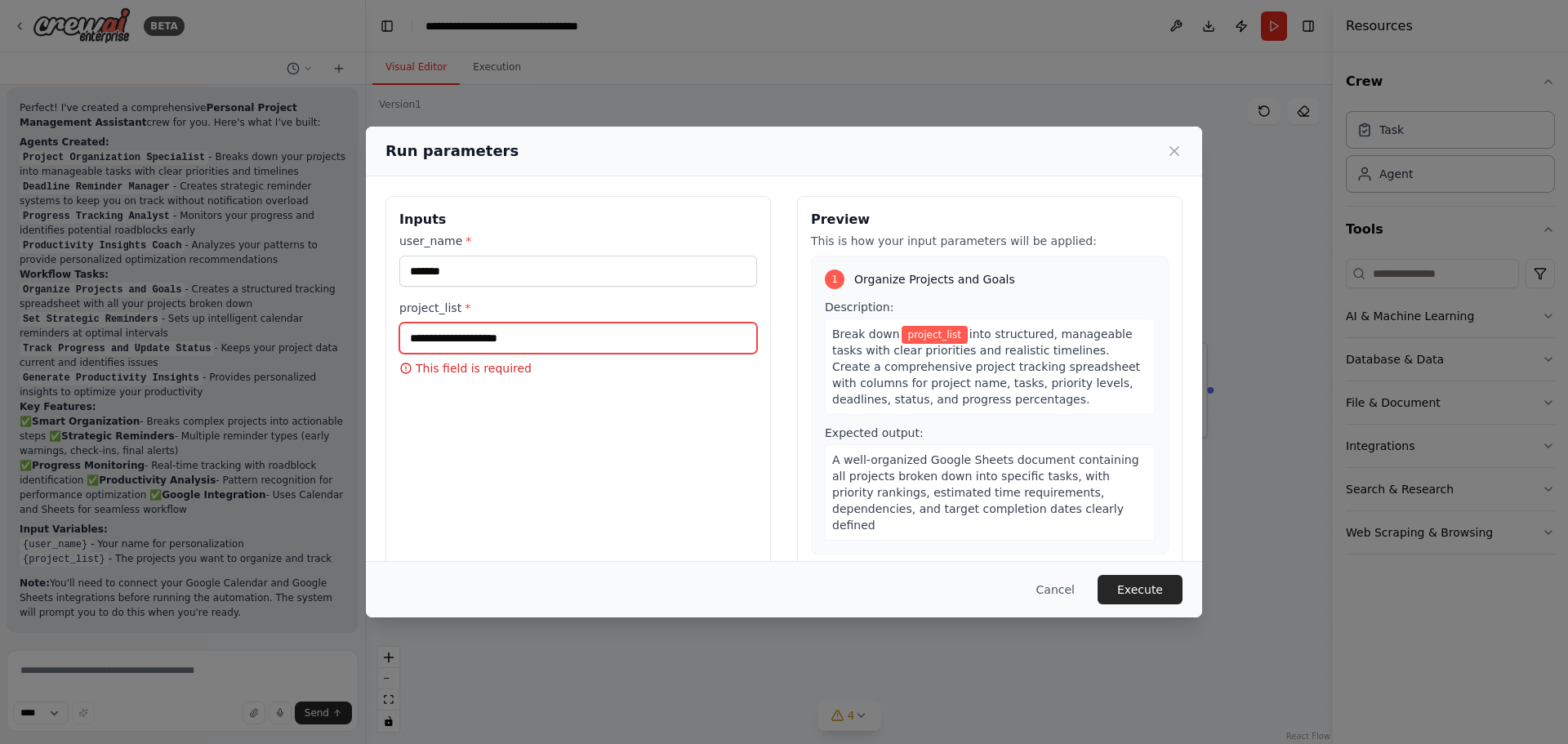
click at [523, 331] on input "project_list *" at bounding box center [578, 337] width 358 height 31
type input "*****"
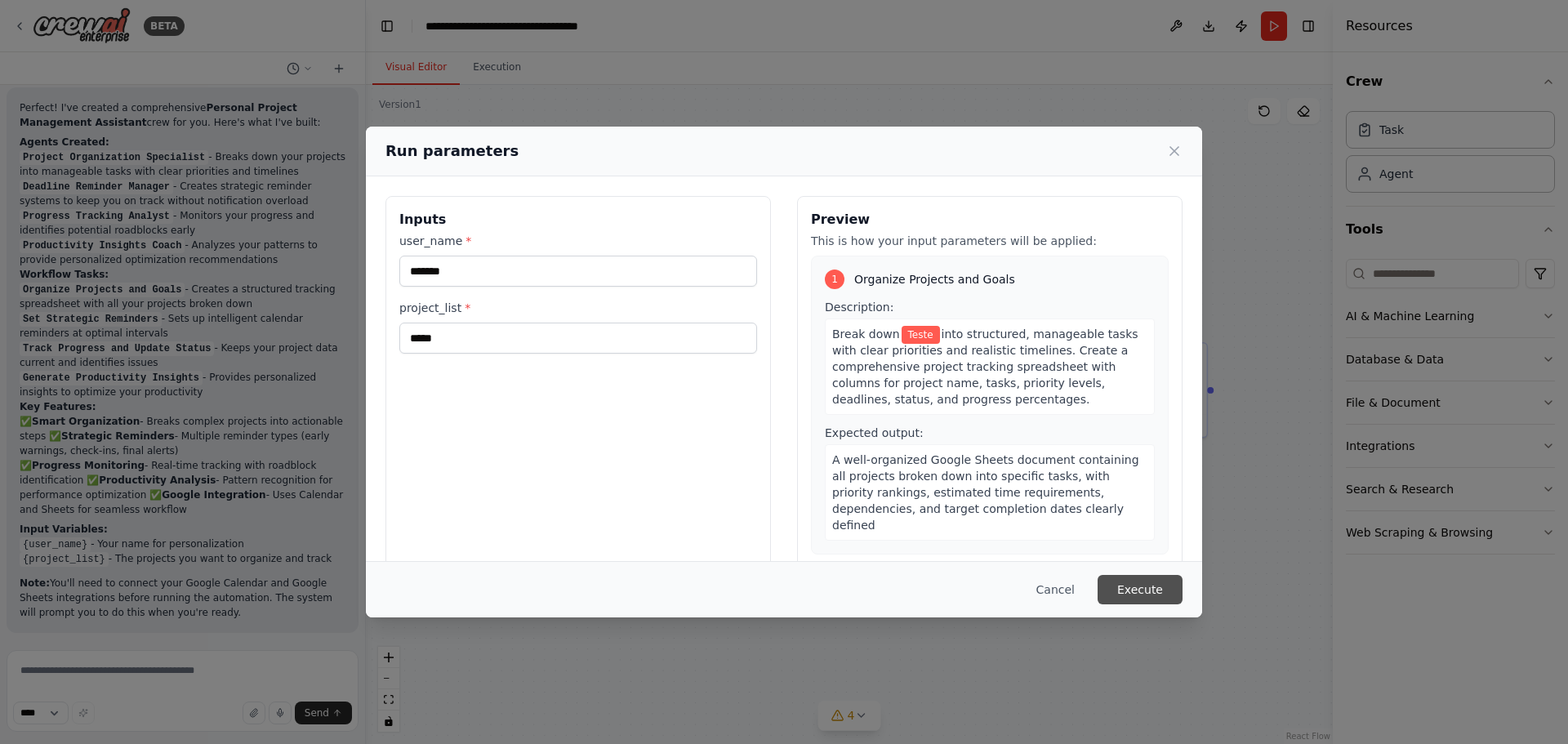
click at [1152, 598] on button "Execute" at bounding box center [1140, 589] width 85 height 29
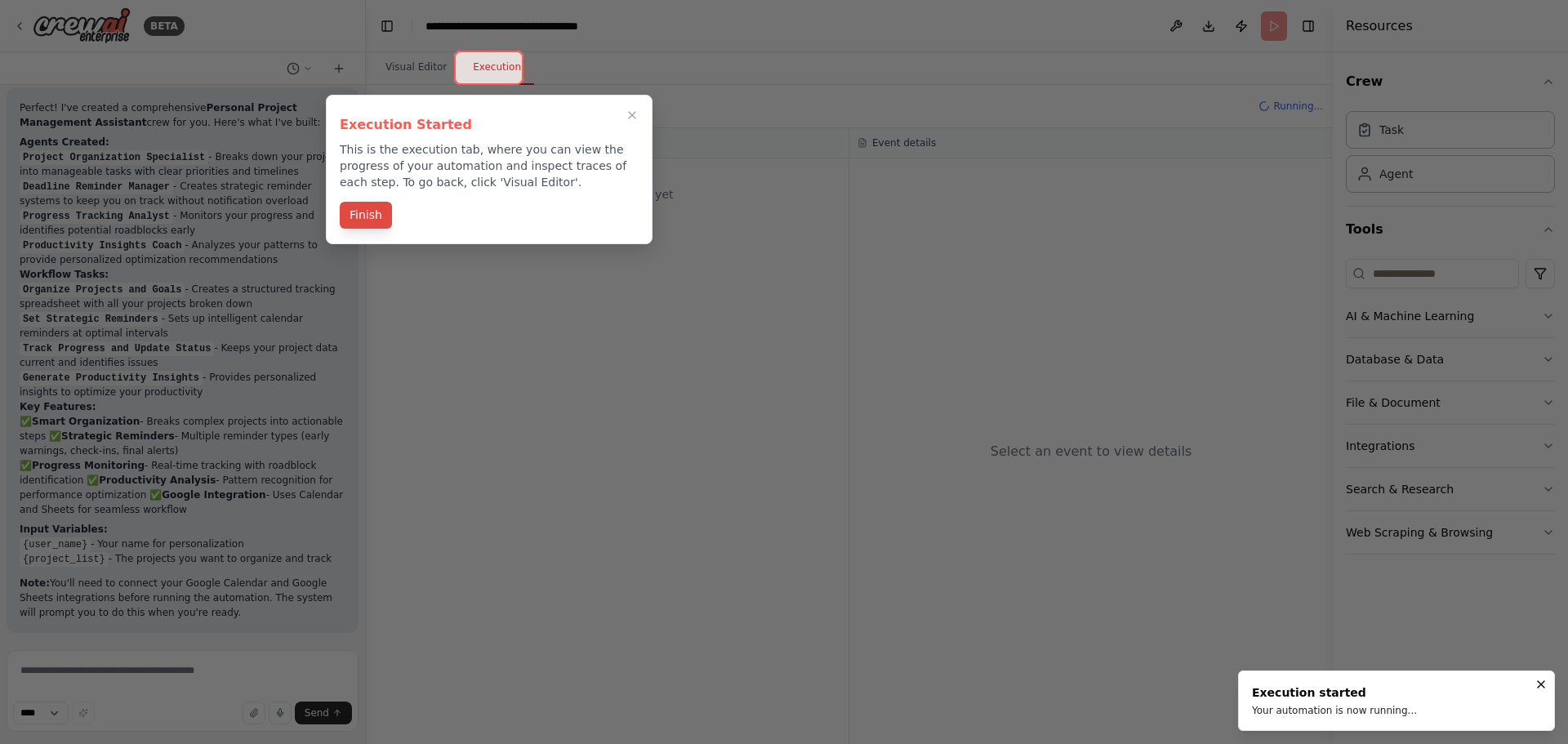
click at [358, 220] on button "Finish" at bounding box center [366, 215] width 53 height 27
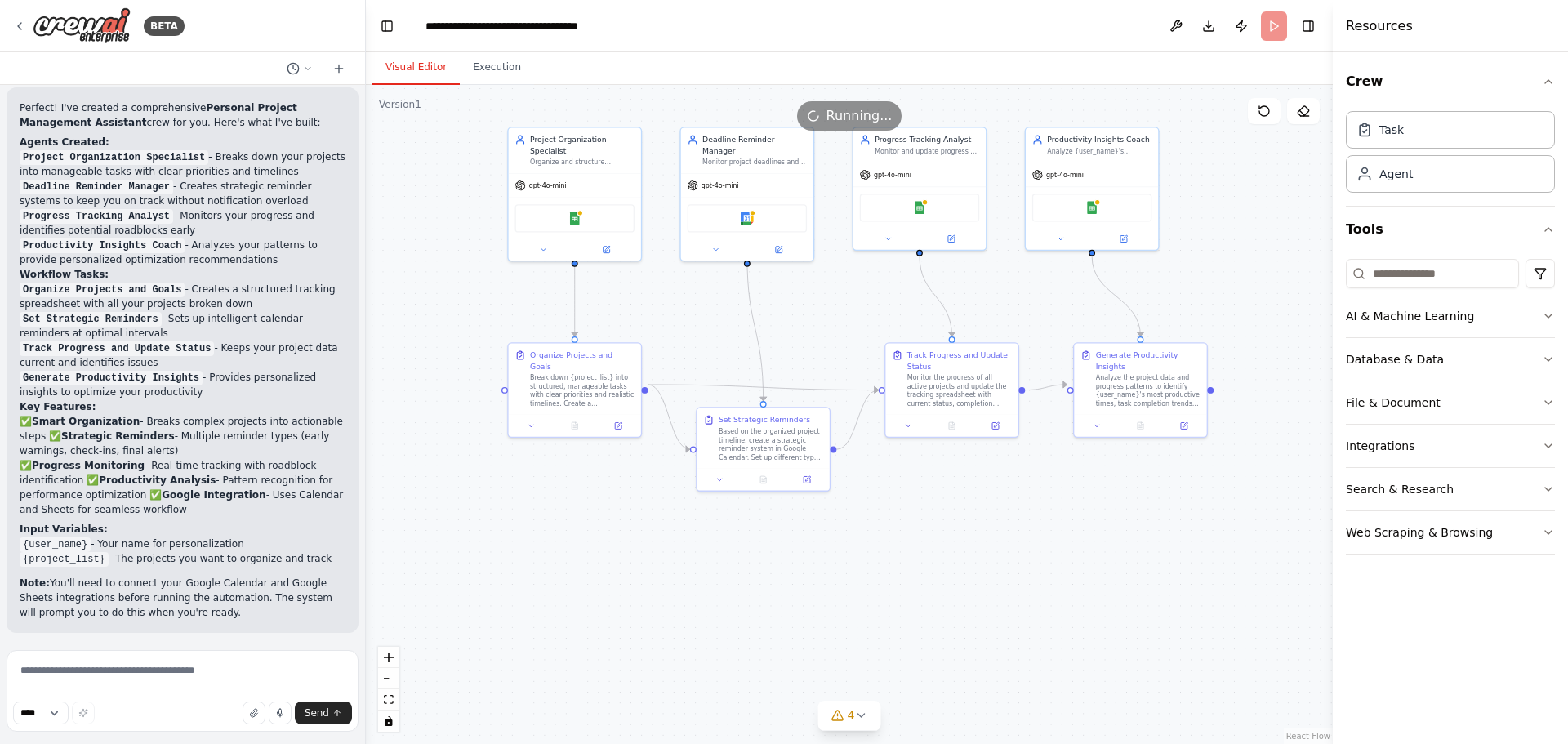
click at [413, 71] on button "Visual Editor" at bounding box center [415, 68] width 87 height 35
click at [497, 74] on button "Execution" at bounding box center [496, 68] width 74 height 35
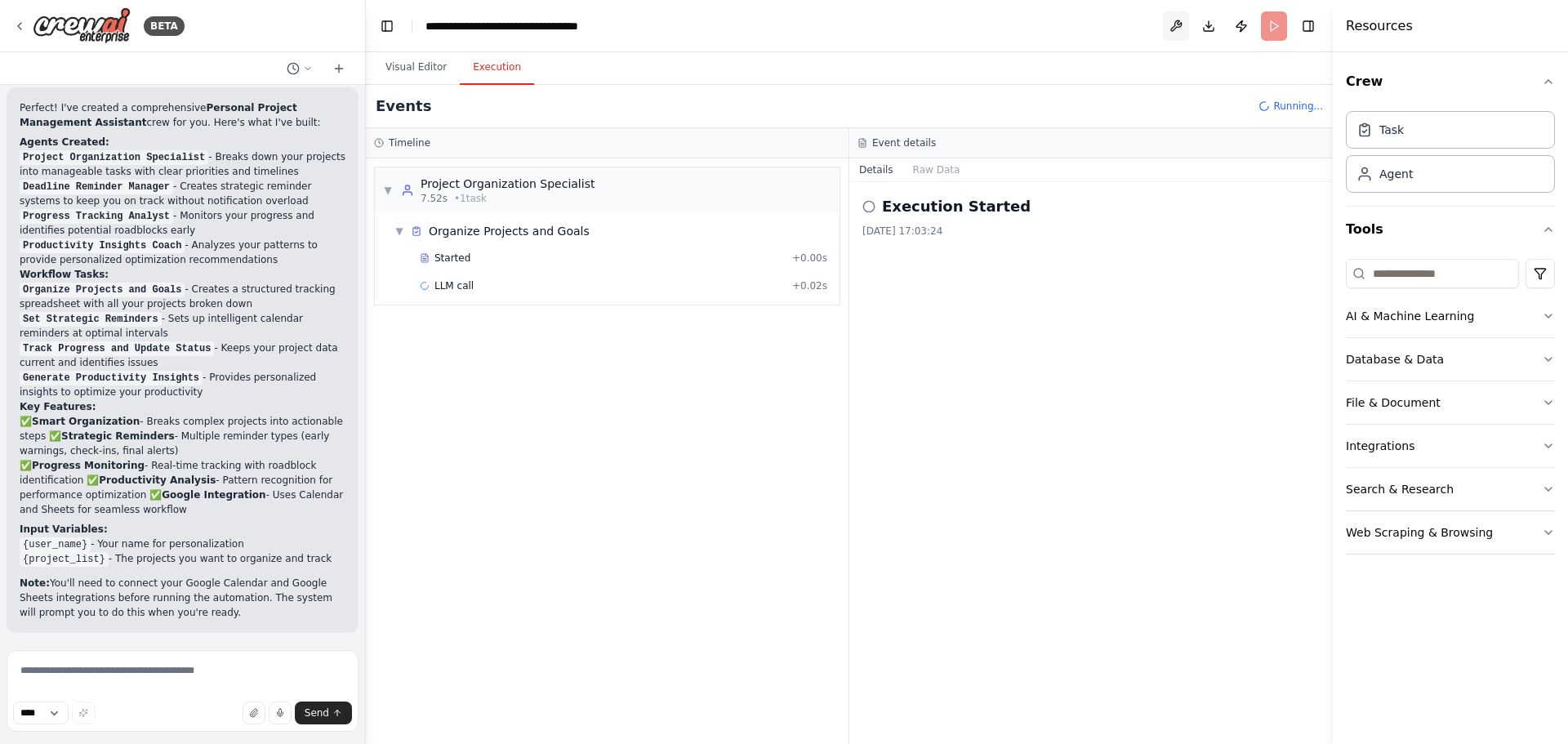
click at [1178, 24] on button at bounding box center [1176, 25] width 26 height 29
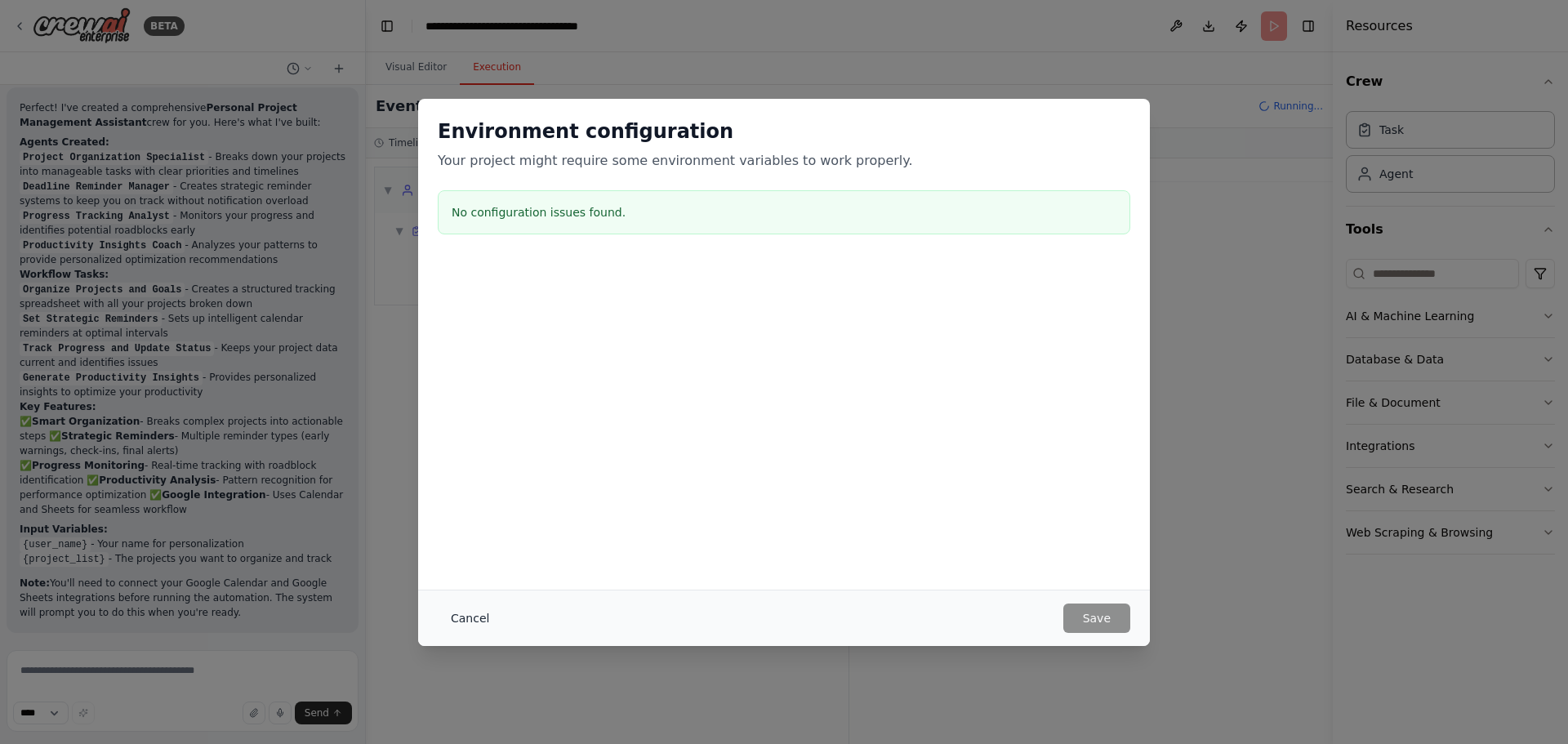
click at [455, 621] on button "Cancel" at bounding box center [470, 617] width 65 height 29
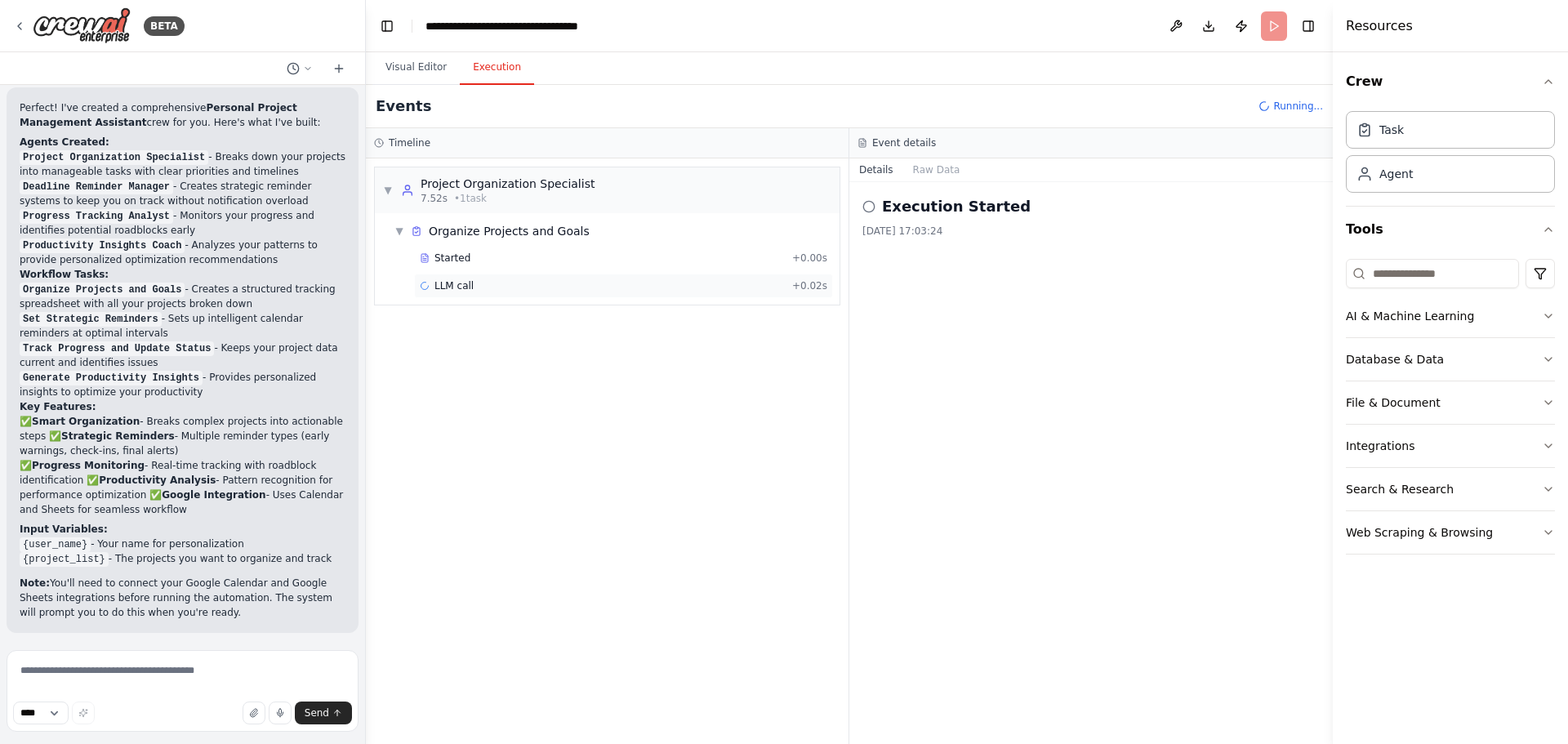
click at [465, 289] on span "LLM call" at bounding box center [454, 286] width 39 height 13
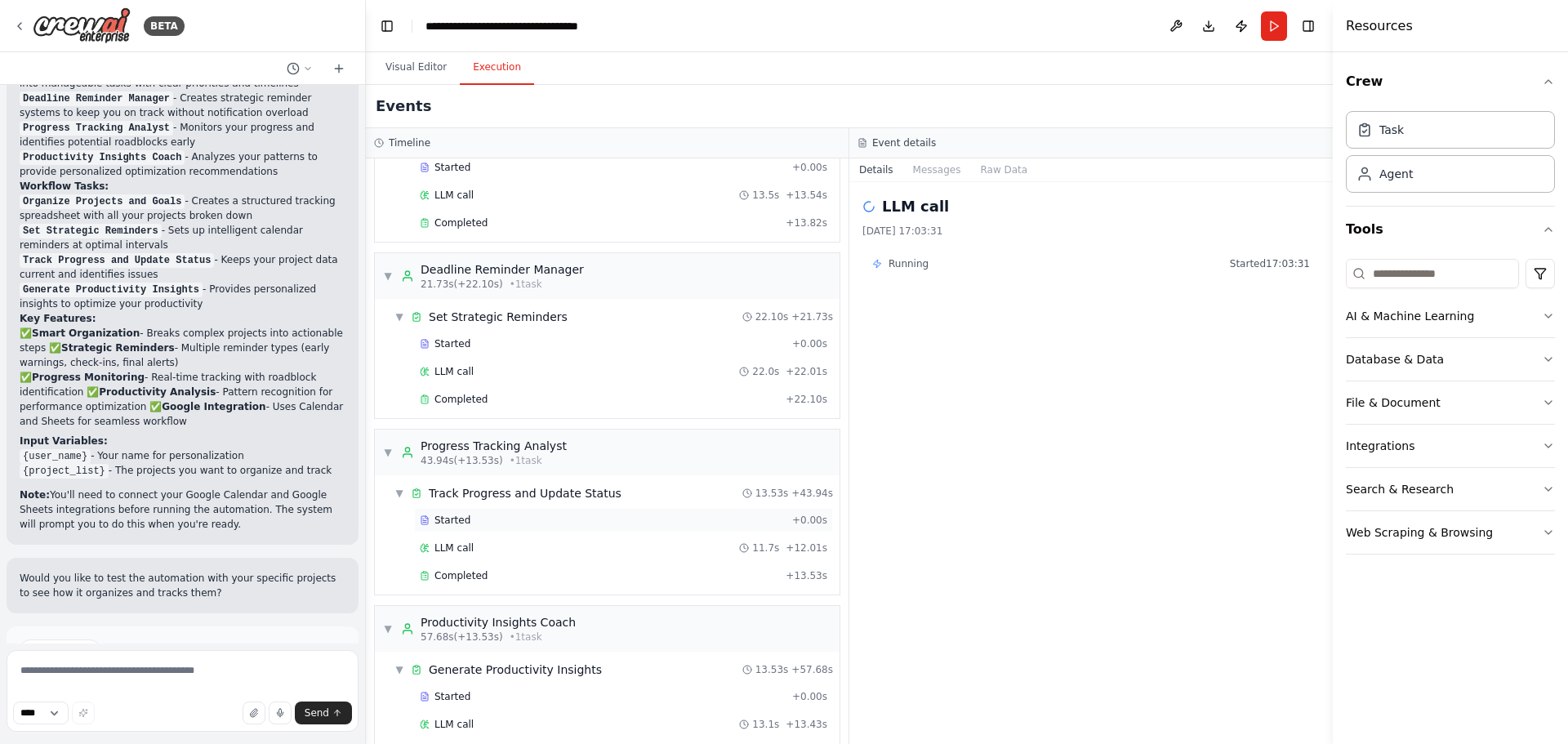
scroll to position [136, 0]
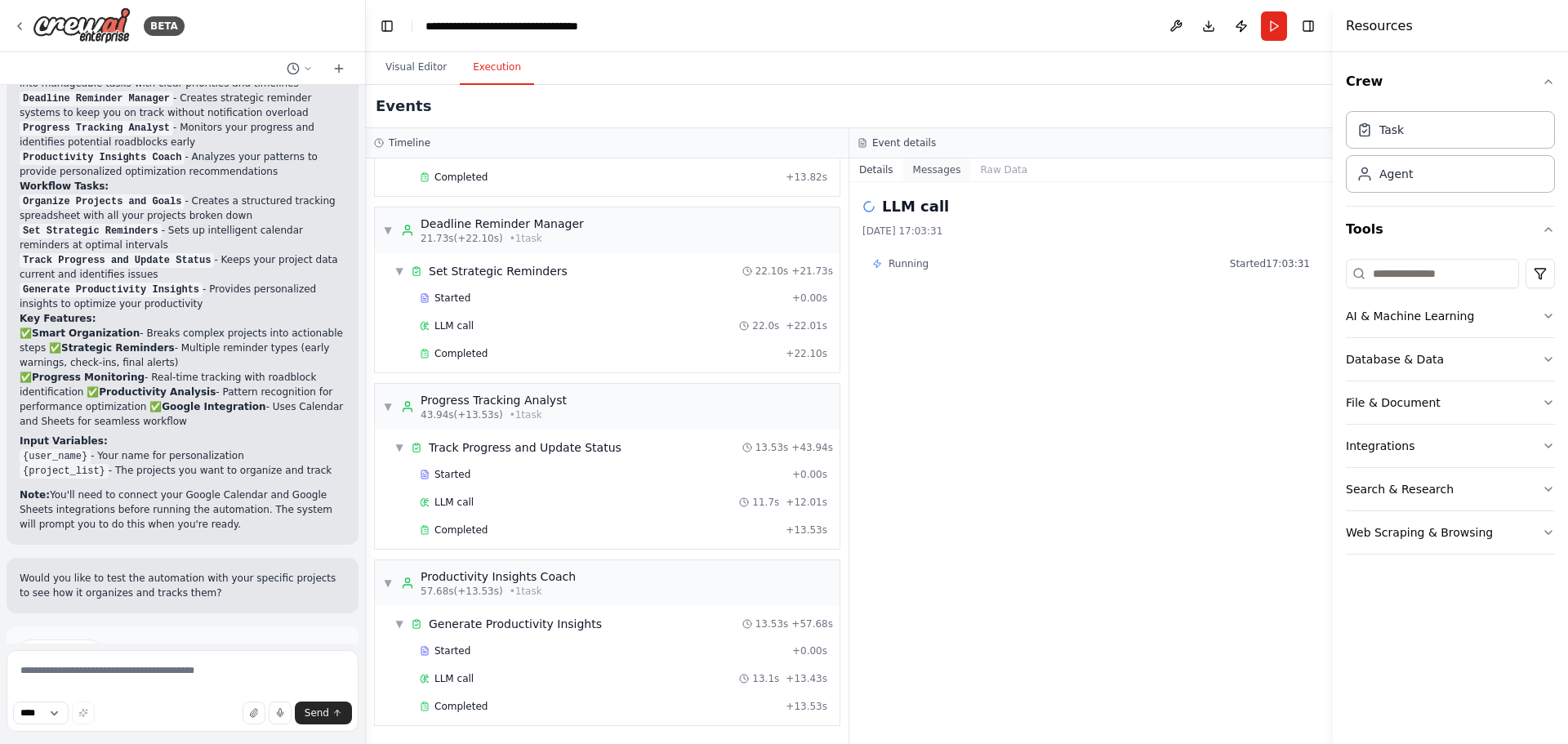
click at [925, 167] on button "Messages" at bounding box center [937, 170] width 68 height 23
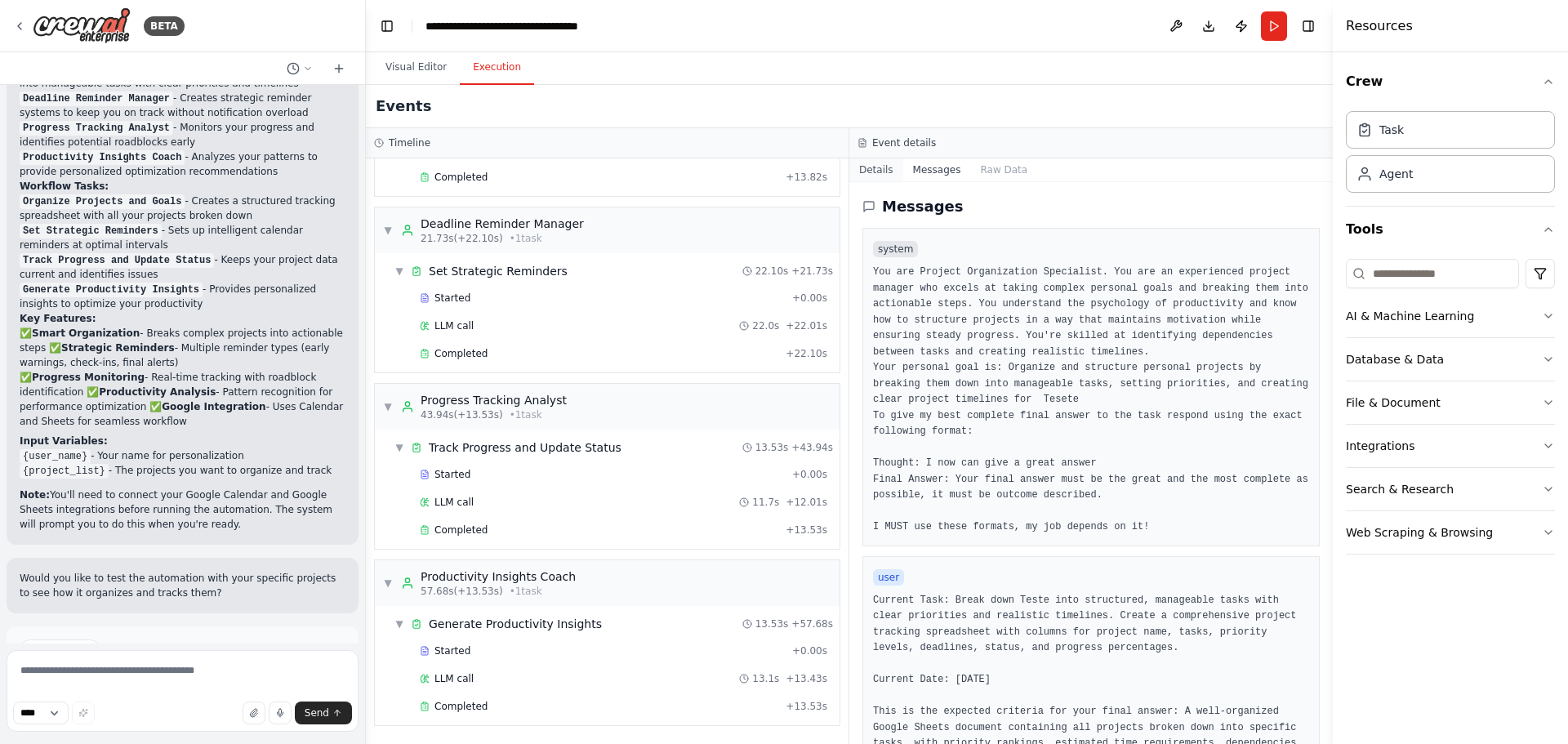
click at [868, 165] on button "Details" at bounding box center [876, 170] width 54 height 23
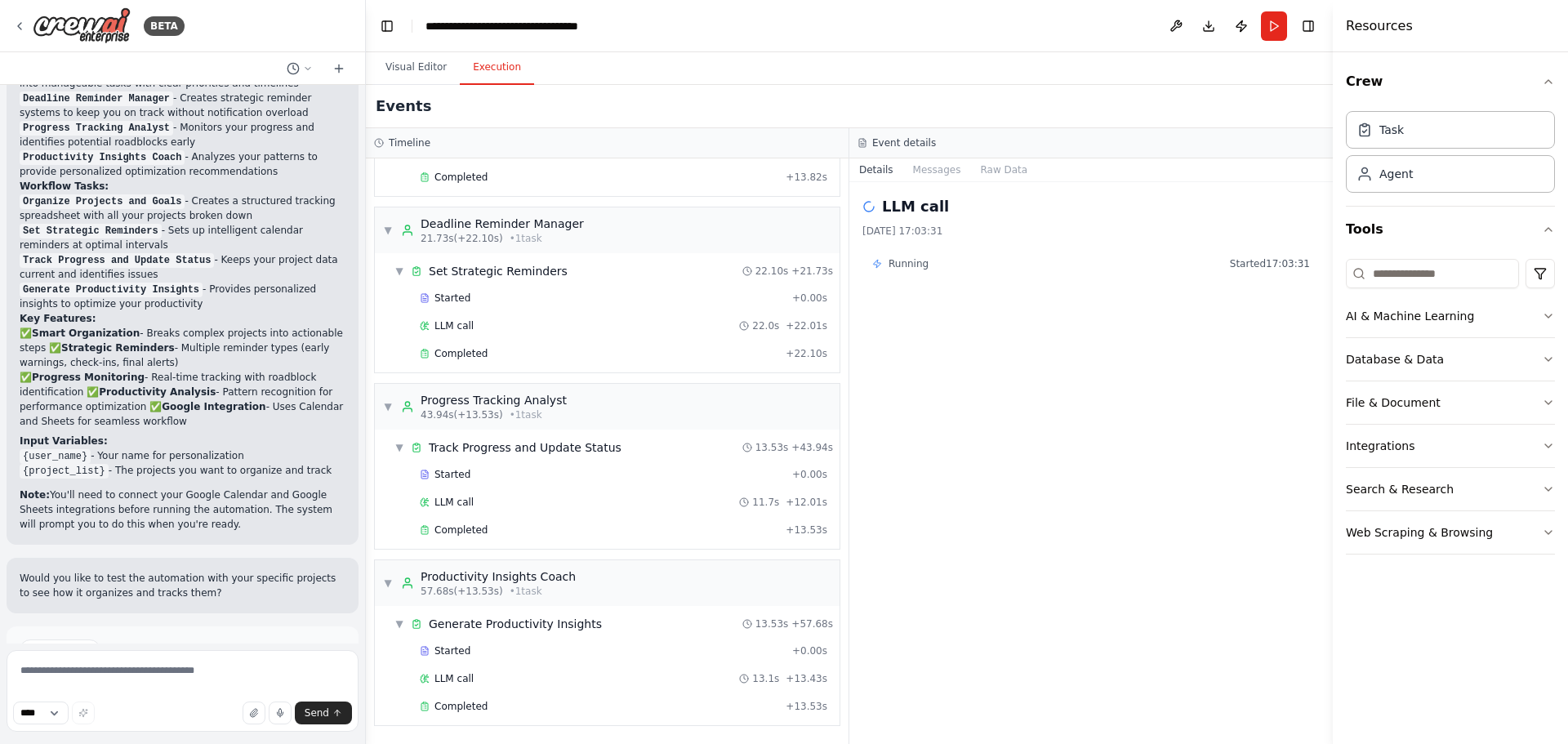
click at [908, 267] on span "Running" at bounding box center [908, 264] width 40 height 13
drag, startPoint x: 1276, startPoint y: 265, endPoint x: 1305, endPoint y: 273, distance: 30.1
click at [1305, 273] on div "Running Started 17:03:31" at bounding box center [1091, 264] width 458 height 26
click at [1223, 329] on div "LLM call 25/09/2025, 17:03:31 Running Started 17:03:31" at bounding box center [1091, 463] width 483 height 562
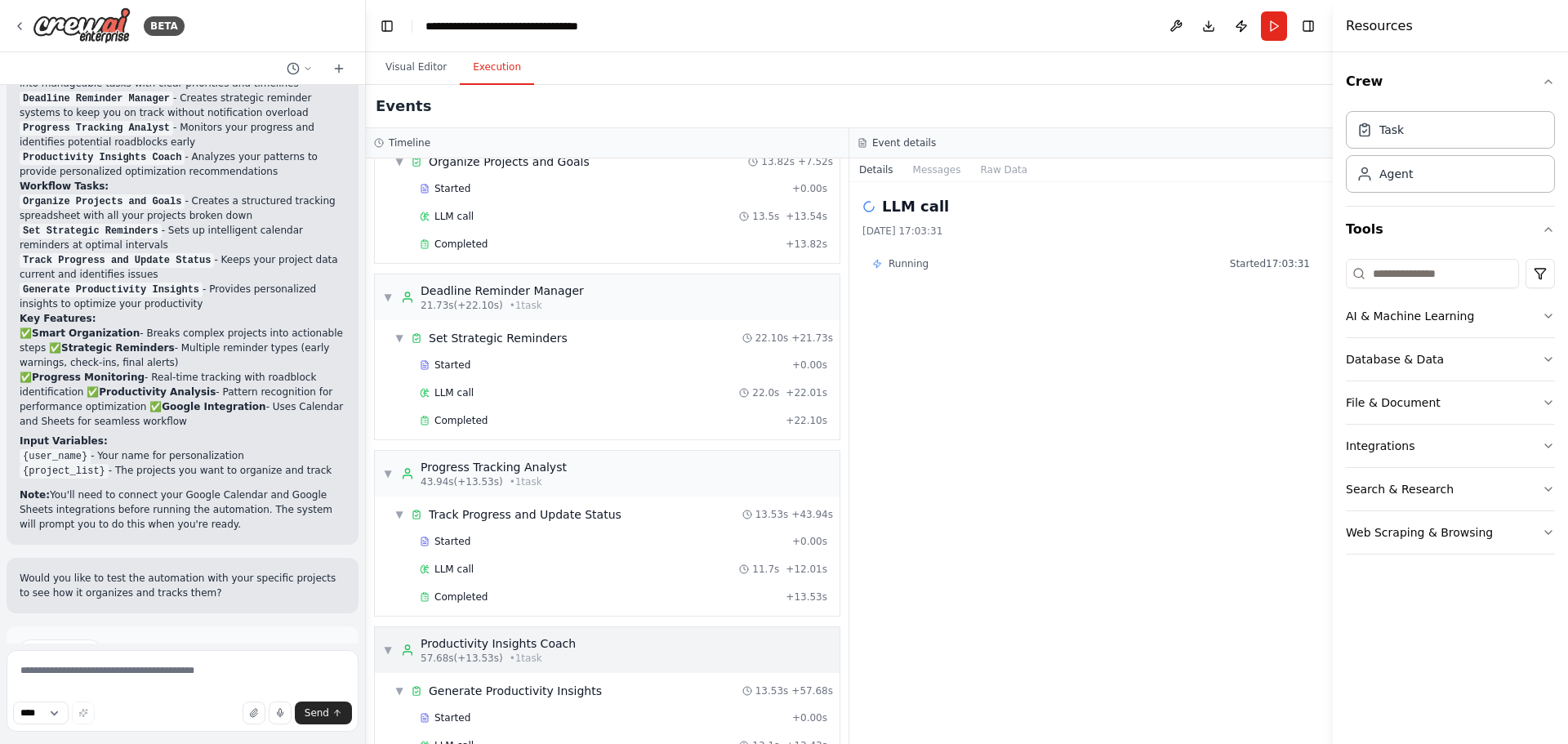
scroll to position [0, 0]
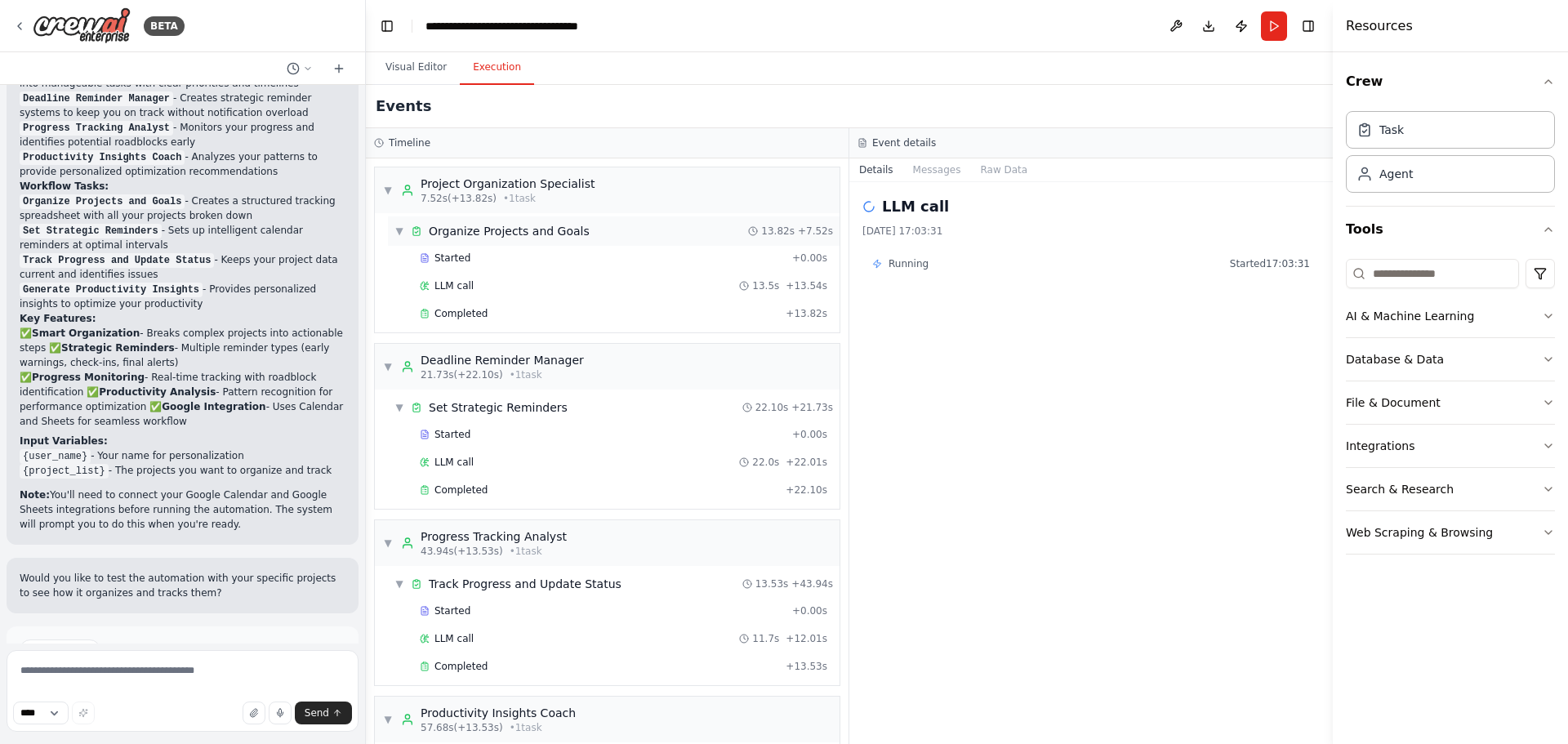
click at [529, 229] on span "Organize Projects and Goals" at bounding box center [508, 230] width 161 height 16
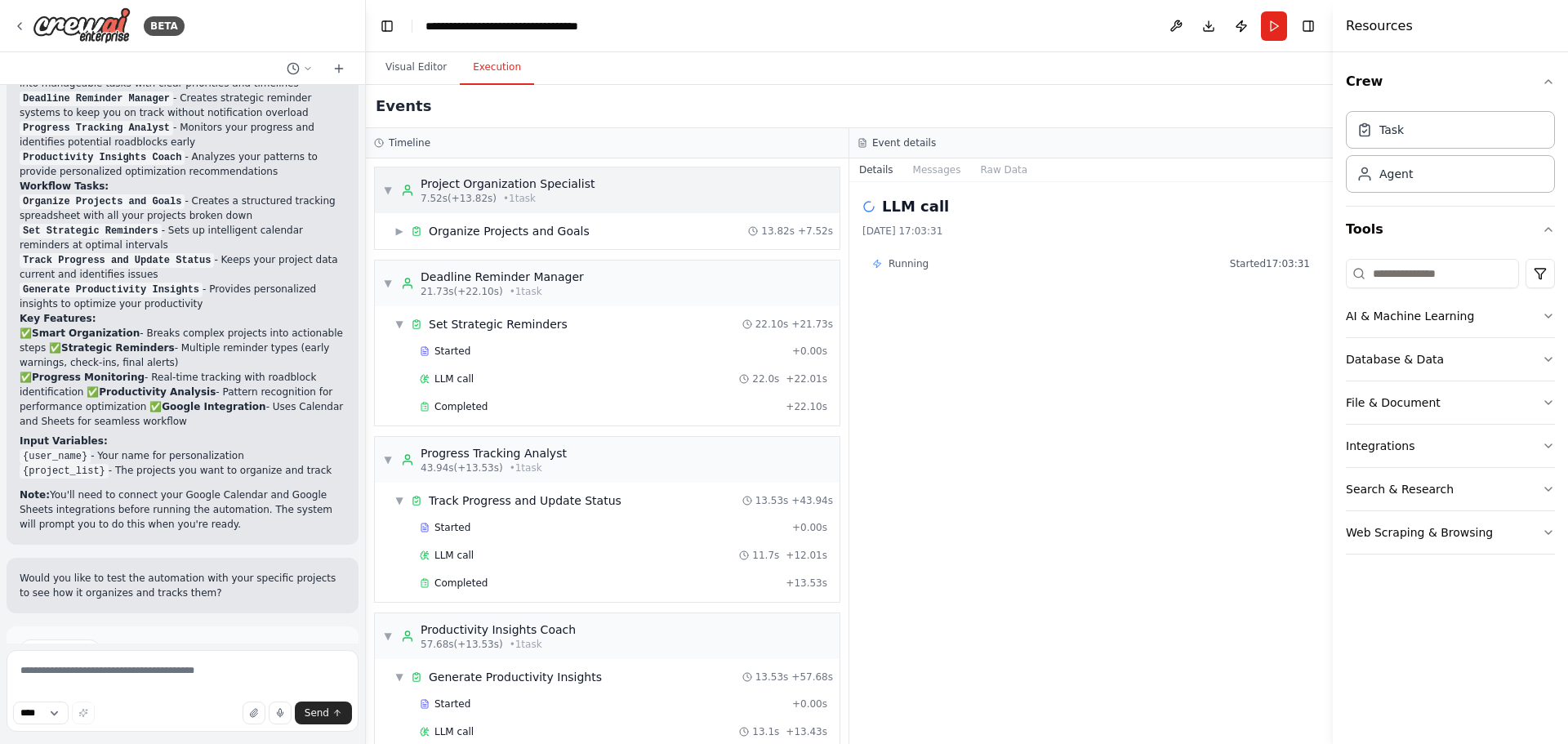
click at [385, 193] on span "▼" at bounding box center [388, 191] width 9 height 13
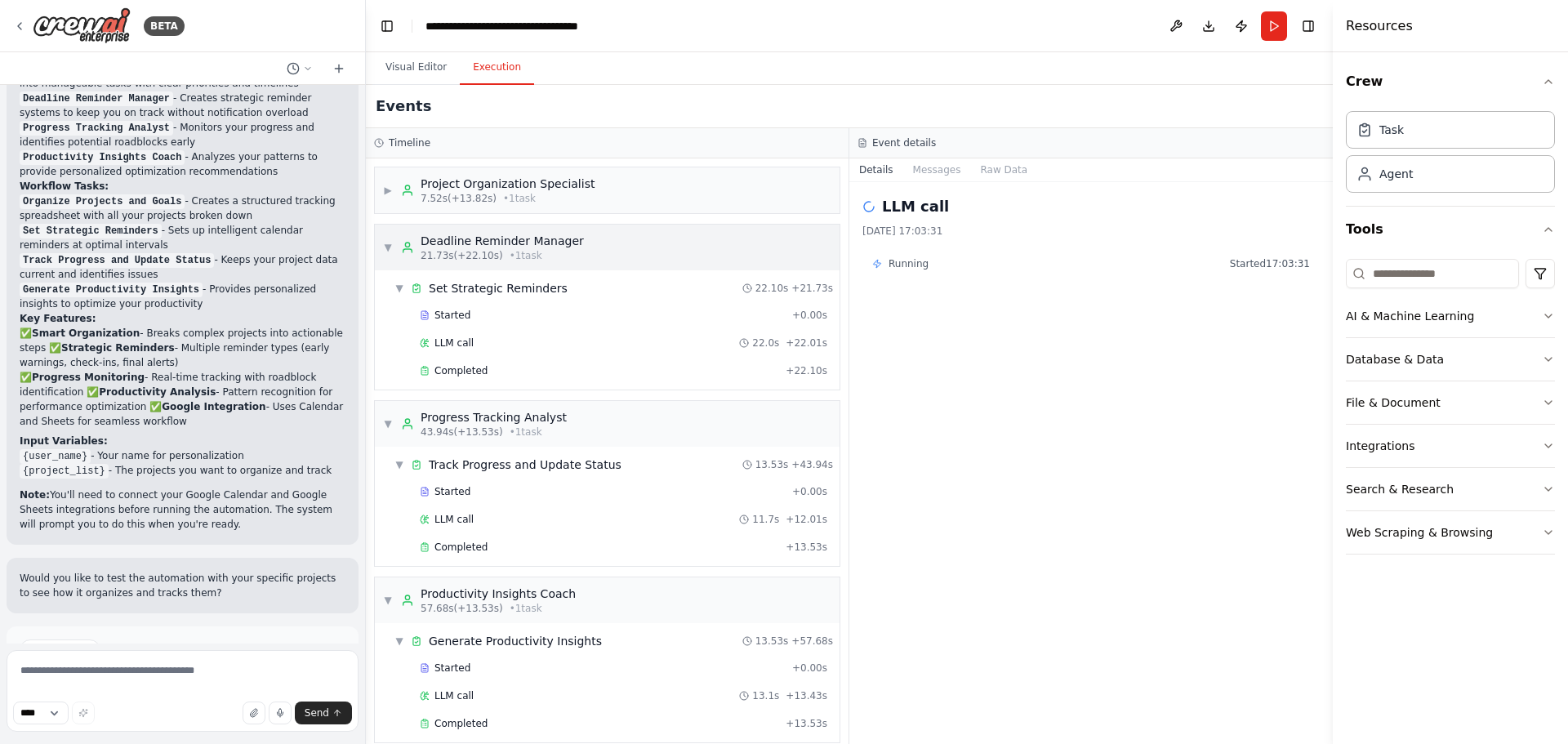
click at [383, 236] on div "▼ Deadline Reminder Manager 21.73s (+22.10s) • 1 task" at bounding box center [484, 247] width 201 height 29
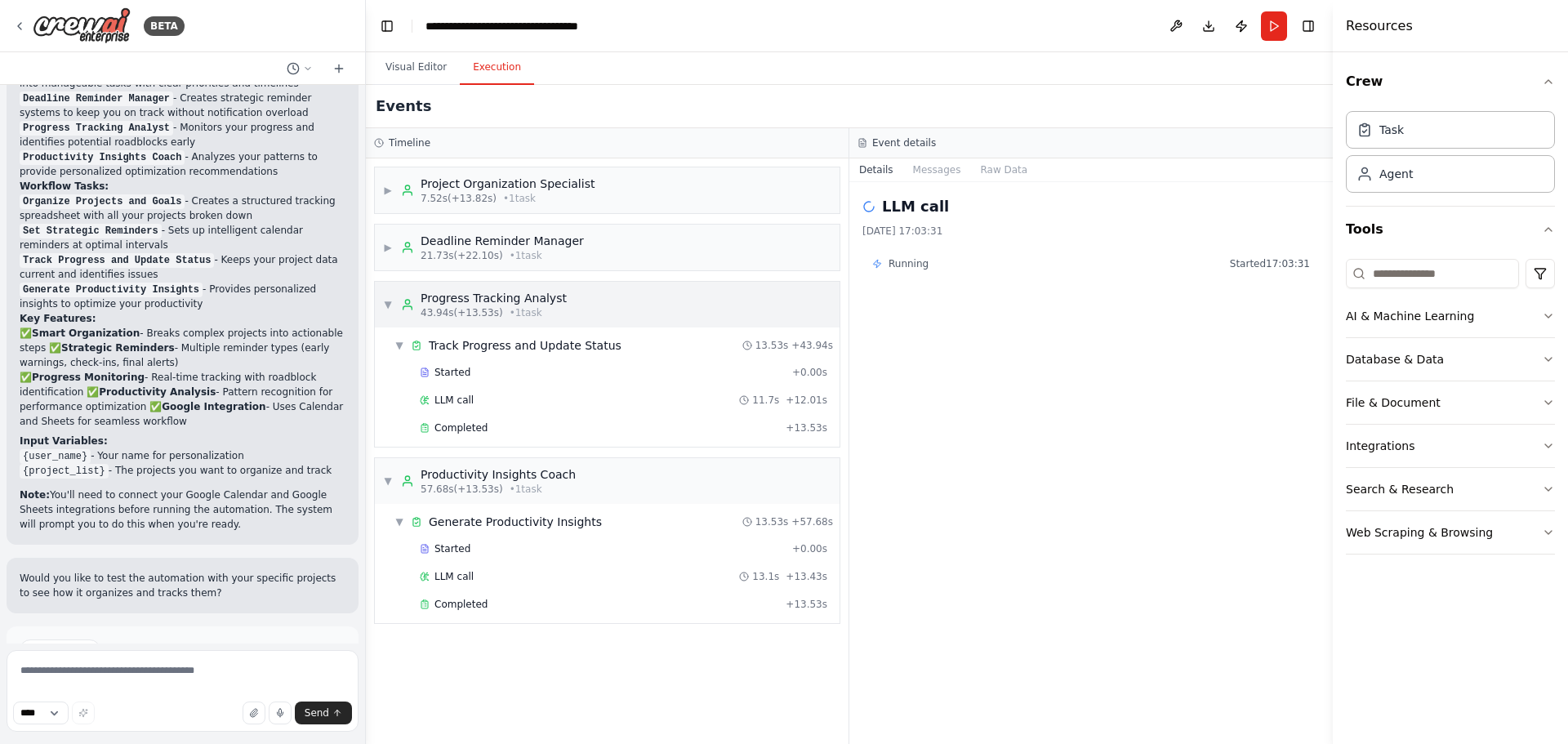
click at [390, 298] on span "▼" at bounding box center [388, 304] width 9 height 13
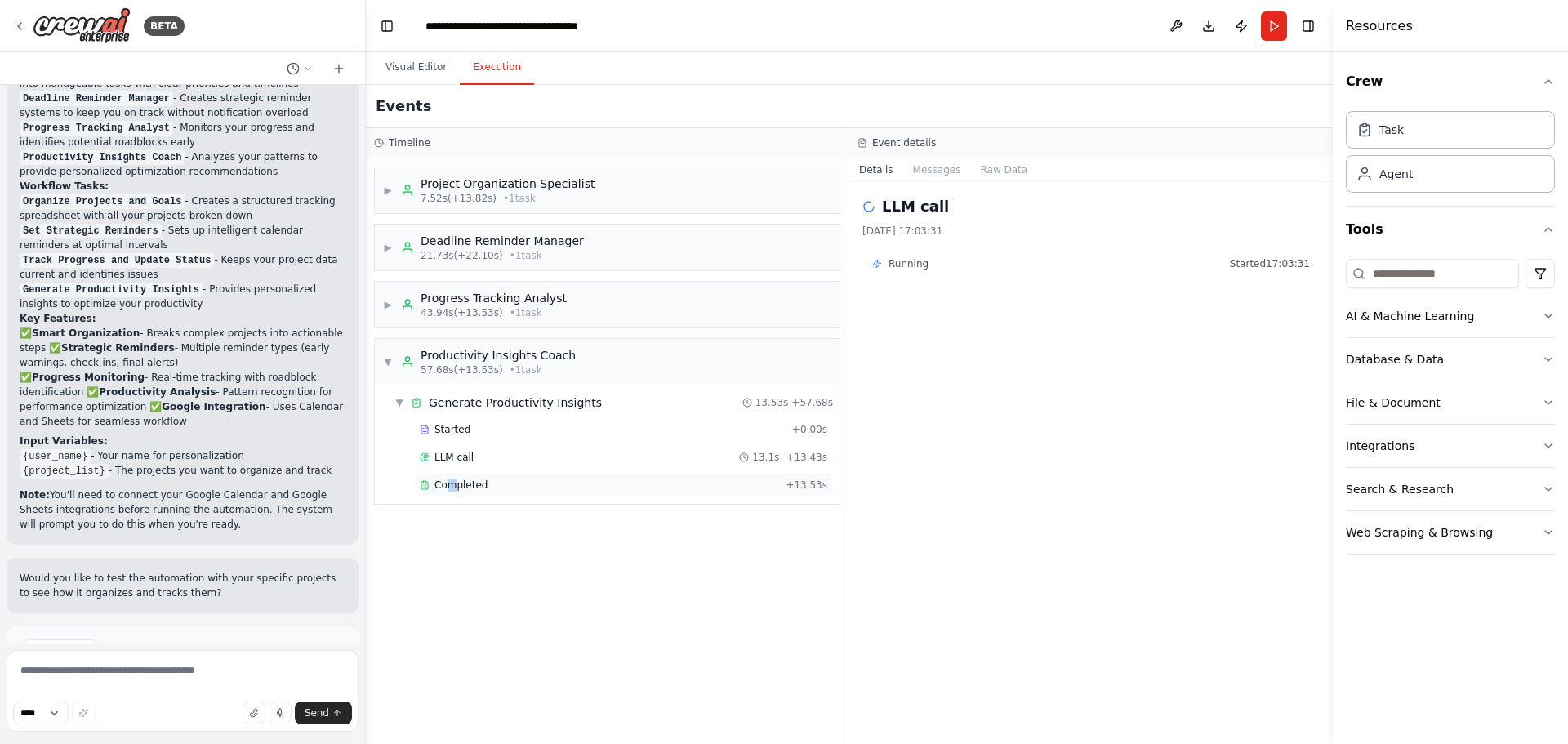
click at [451, 483] on span "Completed" at bounding box center [460, 485] width 53 height 13
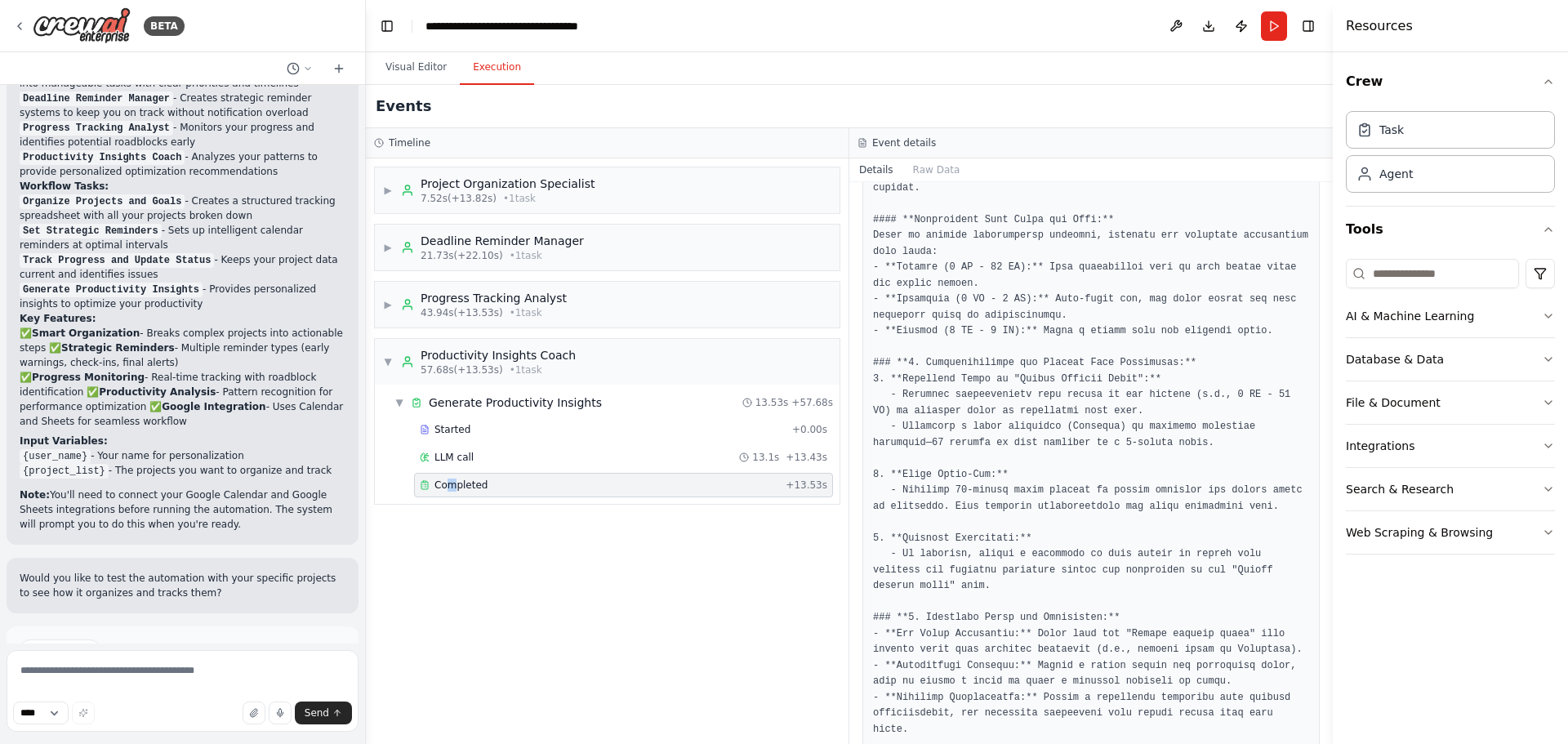
scroll to position [1055, 0]
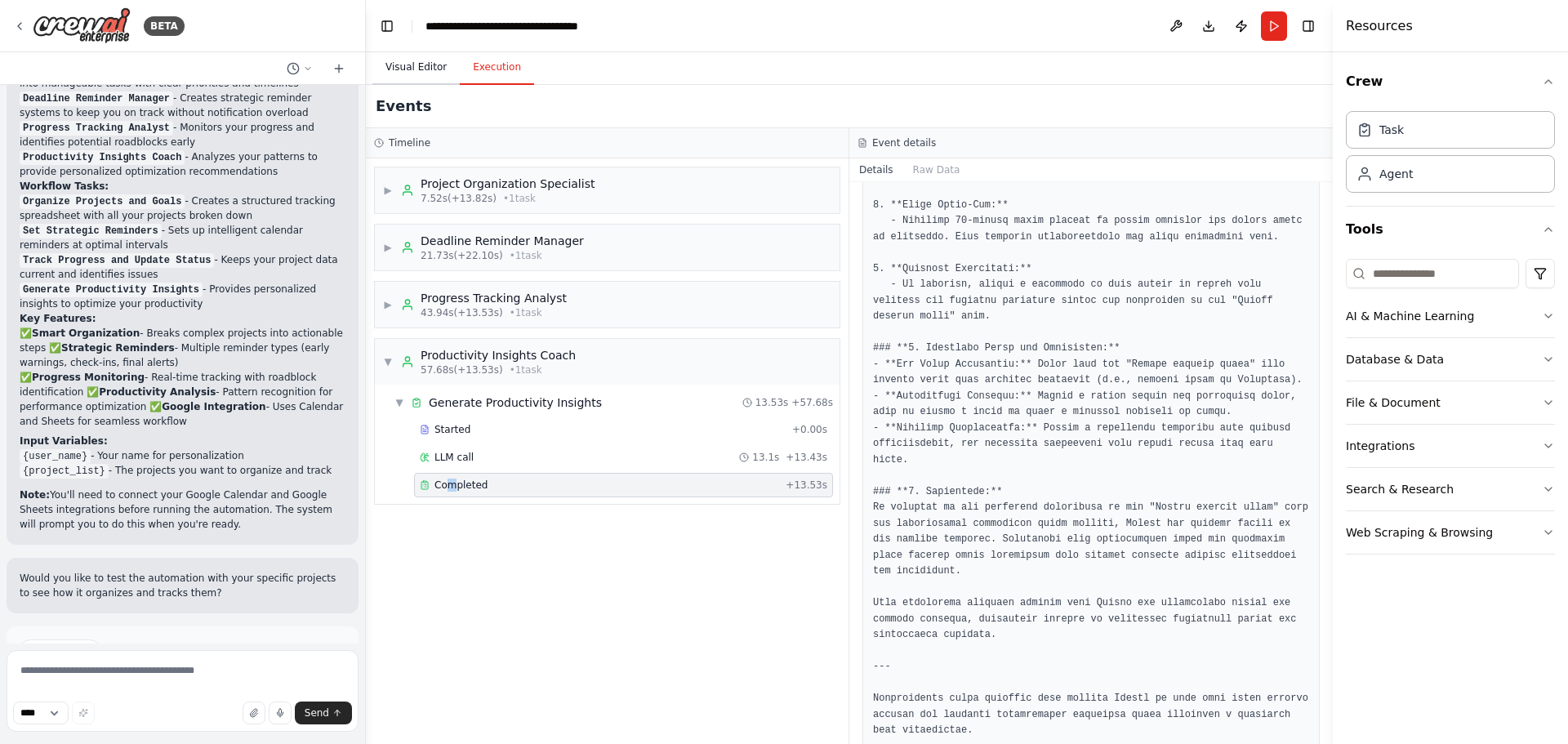
click at [421, 69] on button "Visual Editor" at bounding box center [415, 68] width 87 height 35
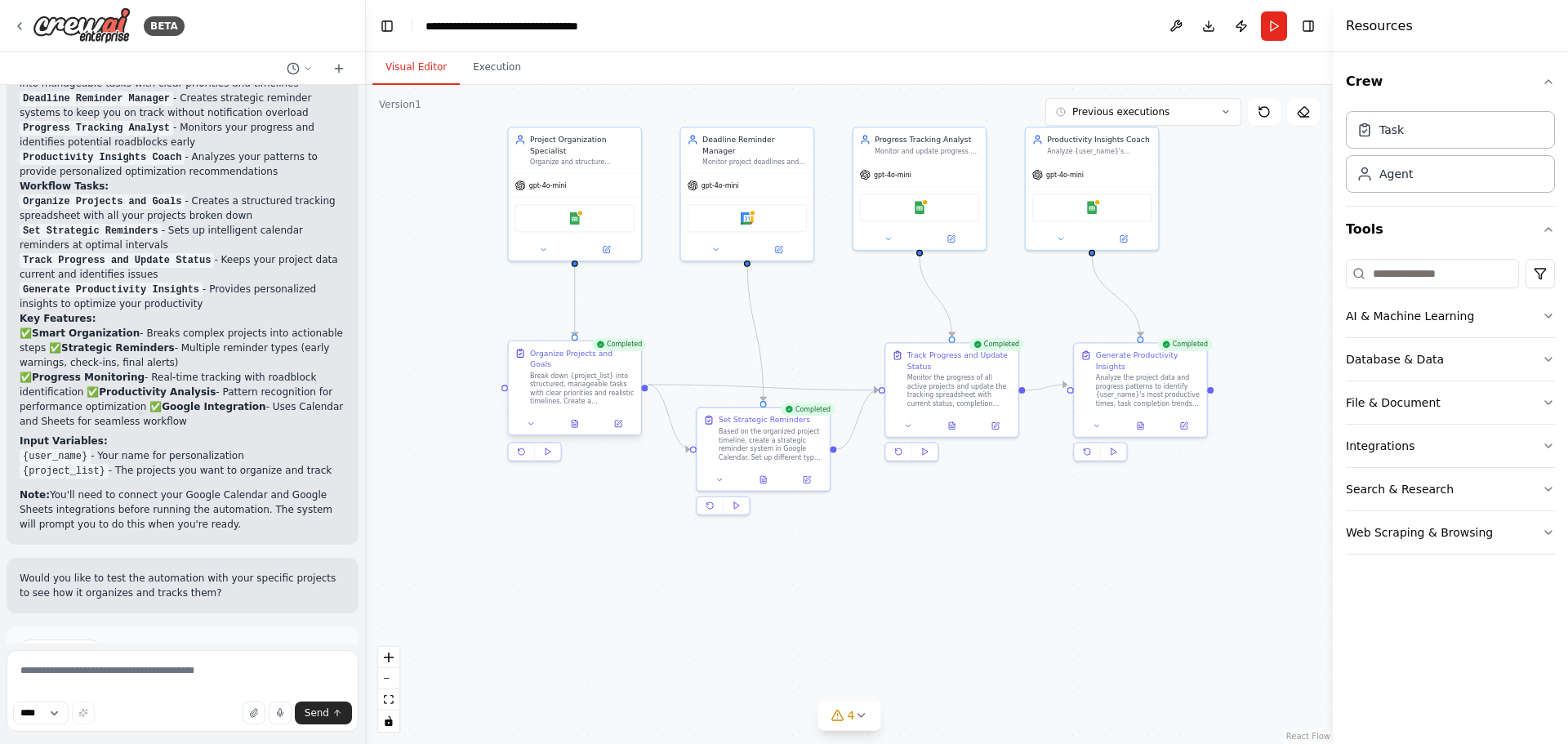
click at [561, 384] on div "Break down {project_list} into structured, manageable tasks with clear prioriti…" at bounding box center [582, 388] width 104 height 35
drag, startPoint x: 566, startPoint y: 378, endPoint x: 525, endPoint y: 378, distance: 41.0
click at [525, 378] on div "Break down {project_list} into structured, manageable tasks with clear prioriti…" at bounding box center [549, 388] width 104 height 35
drag, startPoint x: 528, startPoint y: 378, endPoint x: 573, endPoint y: 471, distance: 103.3
click at [573, 474] on div ".deletable-edge-delete-btn { width: 20px; height: 20px; border: 0px solid #ffff…" at bounding box center [848, 413] width 967 height 659
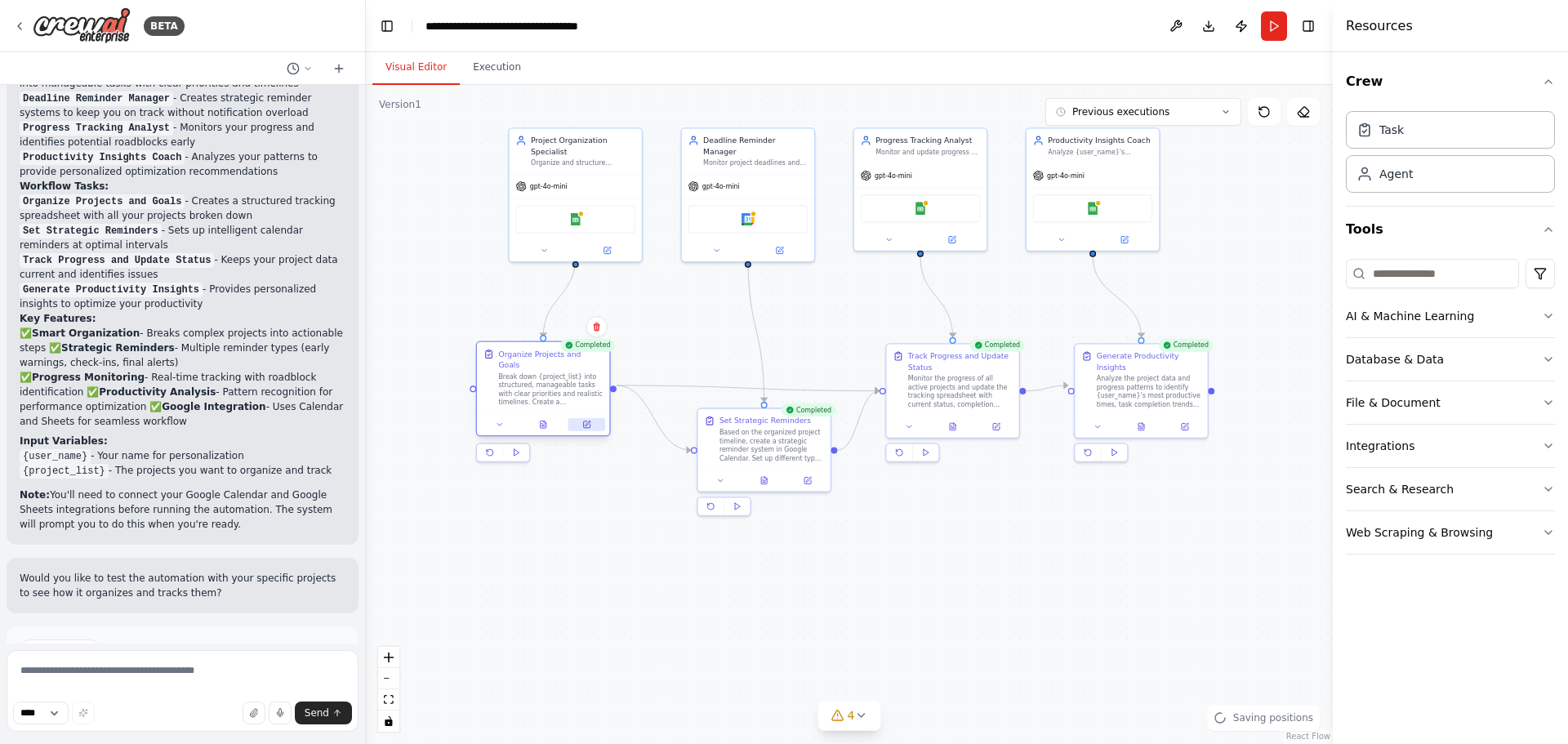
click at [582, 418] on button at bounding box center [586, 425] width 37 height 13
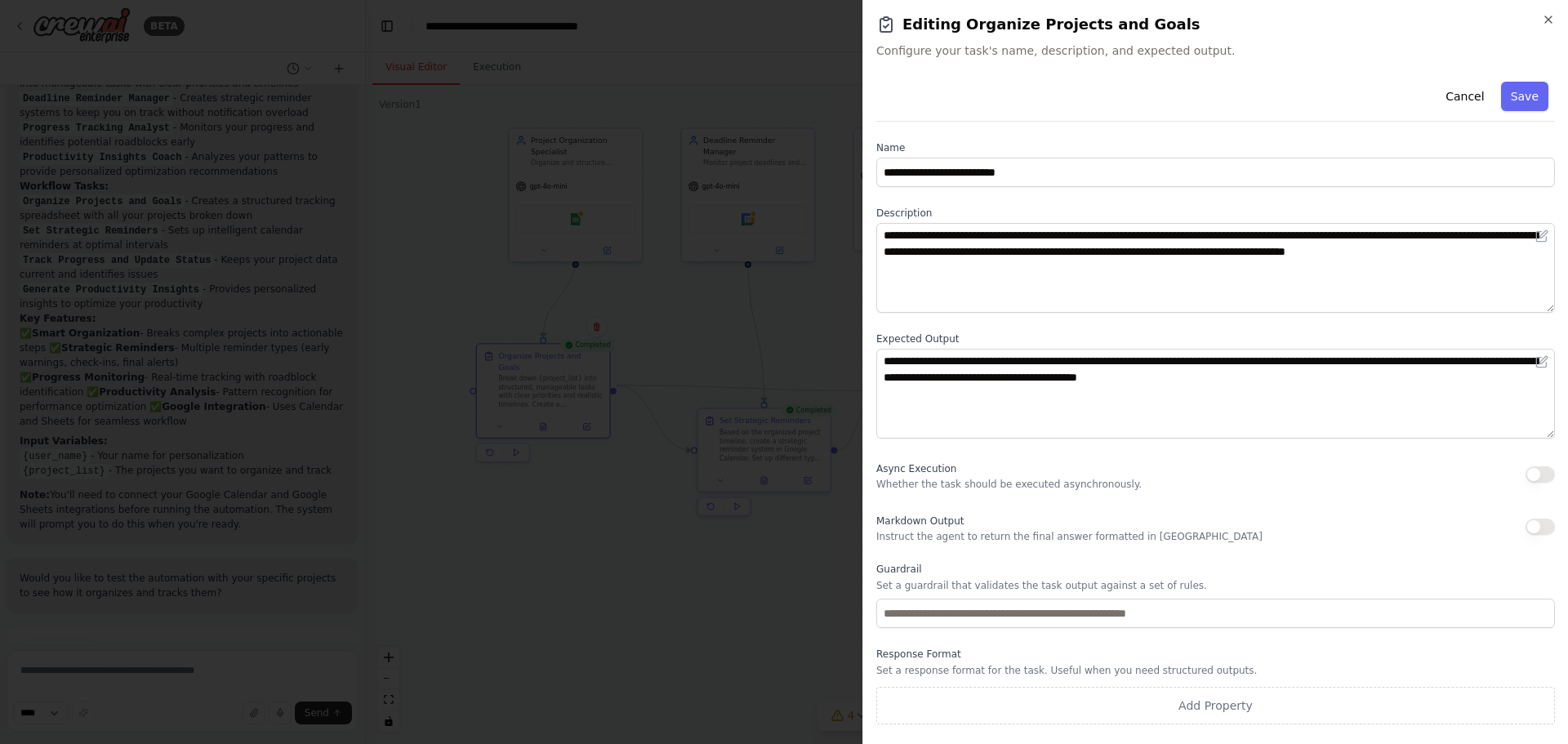
click at [945, 484] on p "Whether the task should be executed asynchronously." at bounding box center [1009, 484] width 265 height 13
drag, startPoint x: 918, startPoint y: 473, endPoint x: 1116, endPoint y: 481, distance: 198.2
click at [1113, 481] on div "Async Execution Whether the task should be executed asynchronously." at bounding box center [1216, 474] width 678 height 33
click at [1000, 527] on div "Markdown Output Instruct the agent to return the final answer formatted in Mark…" at bounding box center [1069, 526] width 386 height 33
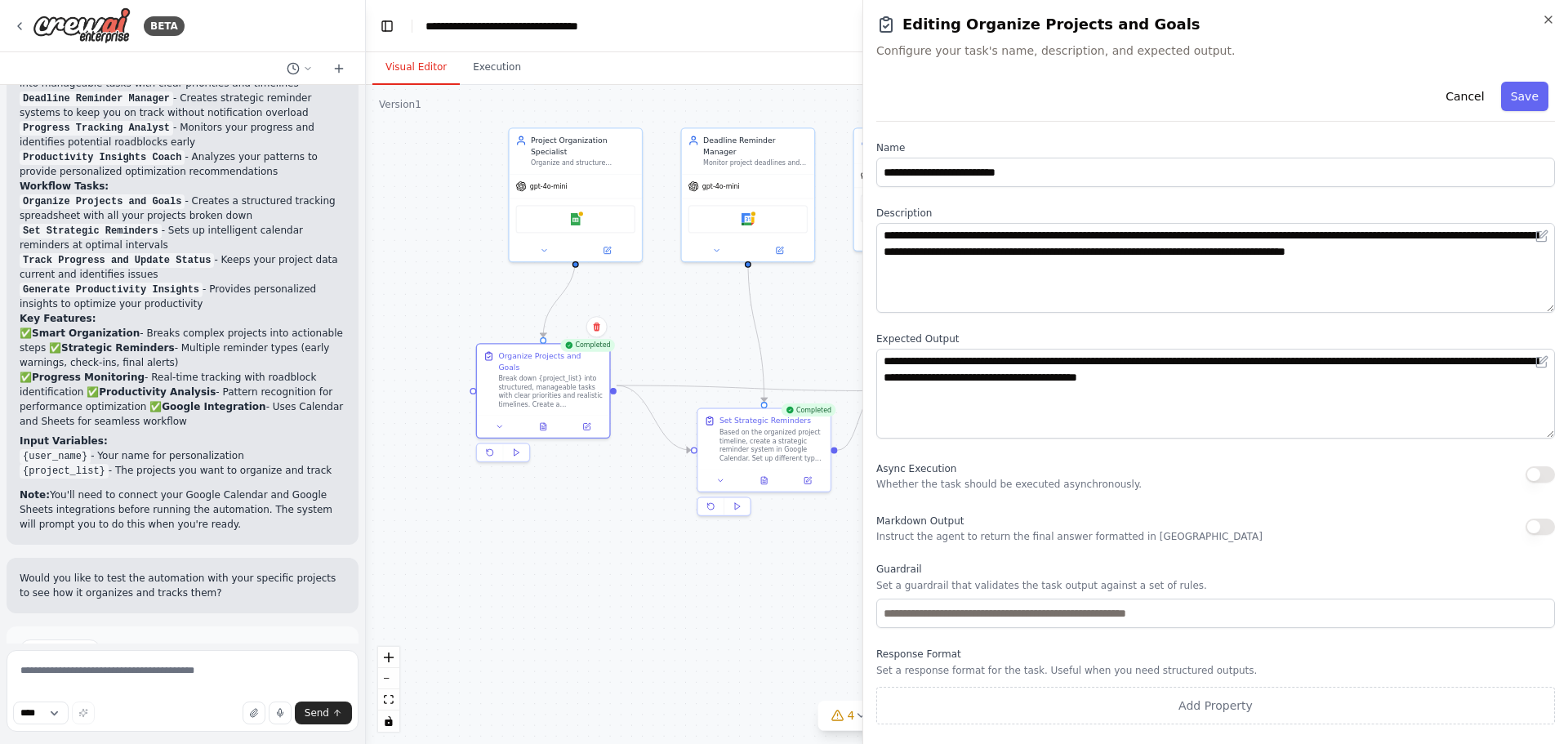
drag, startPoint x: 477, startPoint y: 565, endPoint x: 542, endPoint y: 539, distance: 70.0
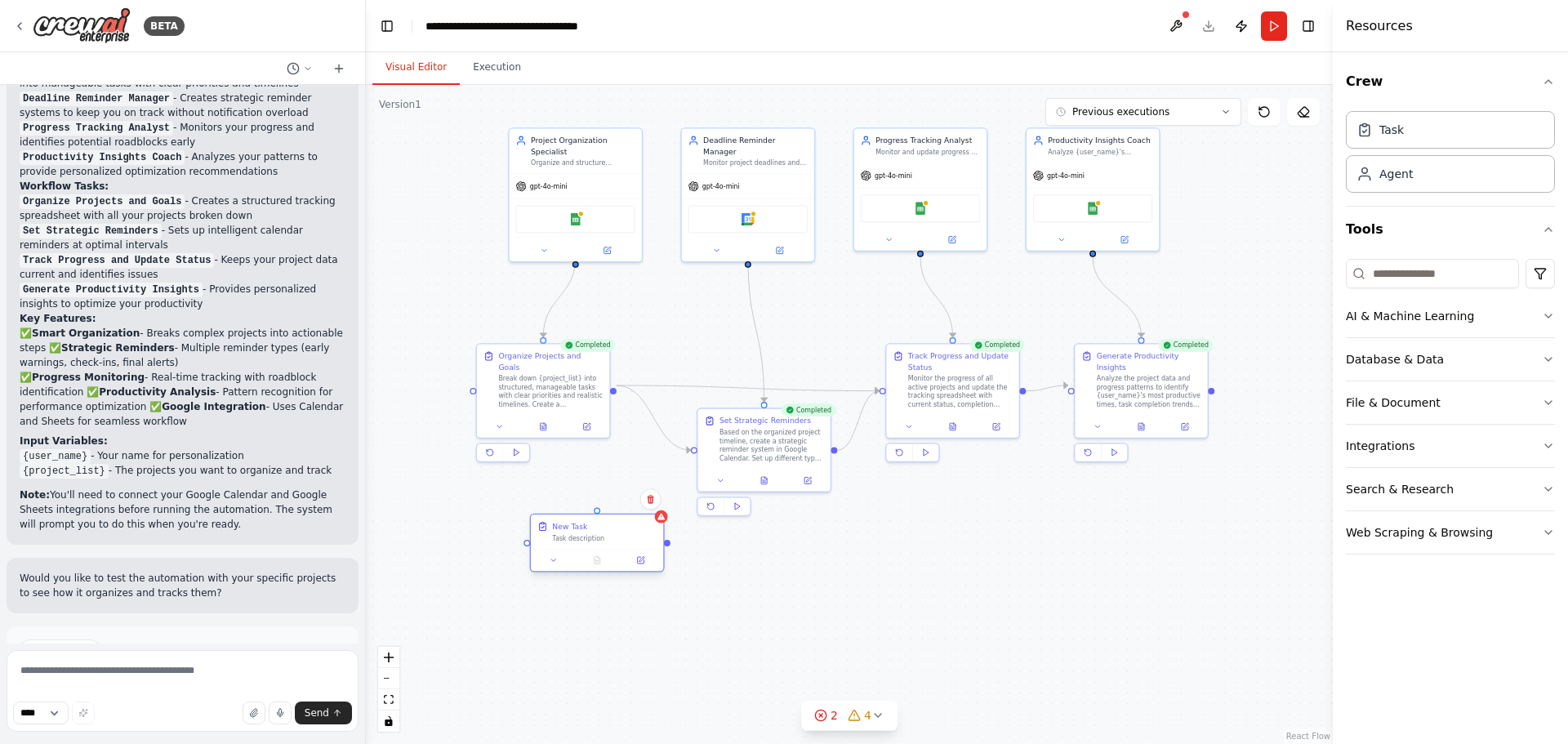
drag, startPoint x: 658, startPoint y: 600, endPoint x: 577, endPoint y: 544, distance: 98.5
click at [577, 544] on div "New Task Task description" at bounding box center [597, 532] width 132 height 35
click at [551, 381] on div "Break down {project_list} into structured, manageable tasks with clear prioriti…" at bounding box center [550, 389] width 104 height 35
drag, startPoint x: 573, startPoint y: 281, endPoint x: 596, endPoint y: 510, distance: 230.2
click at [596, 508] on div "Project Organization Specialist Organize and structure personal projects by bre…" at bounding box center [772, 290] width 638 height 434
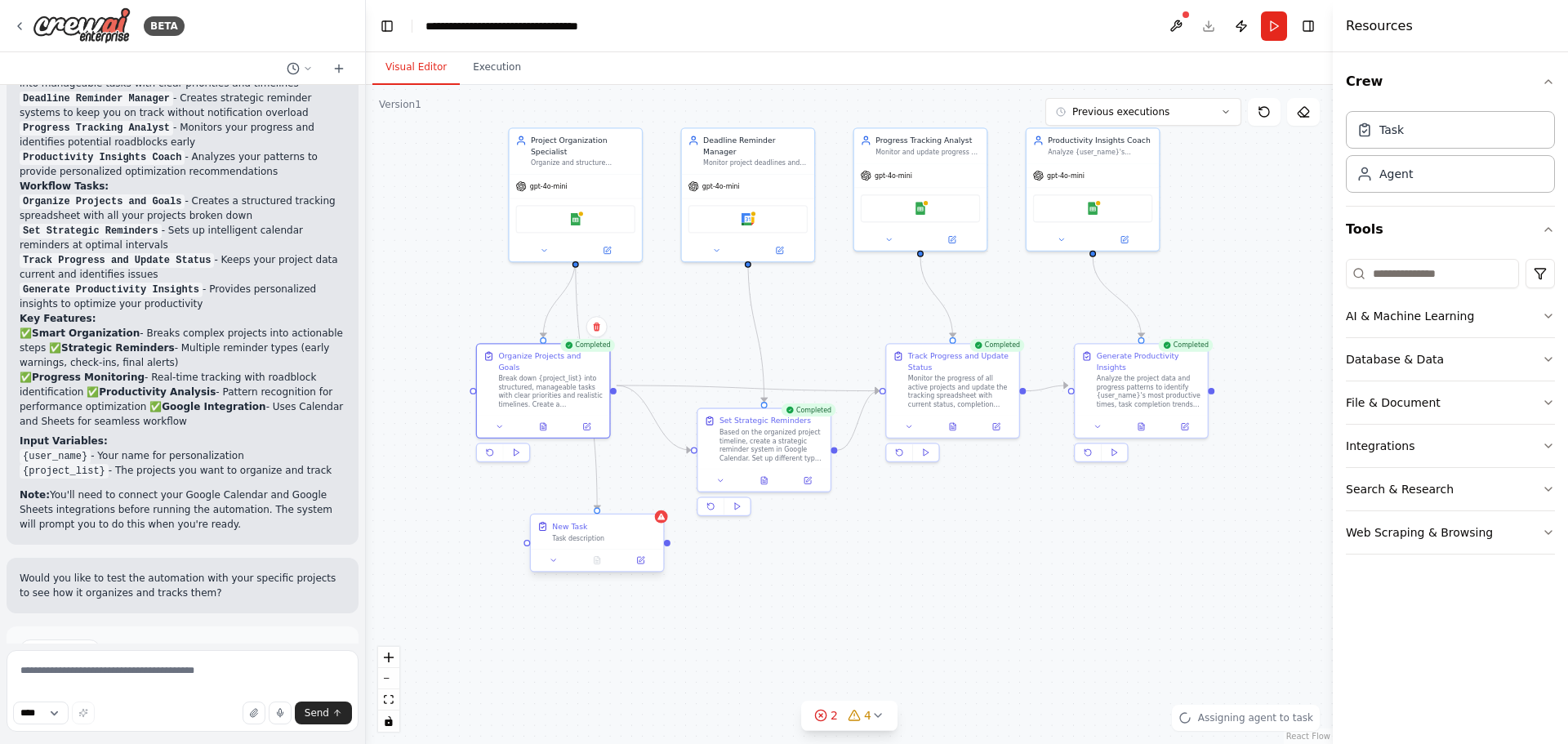
click at [608, 534] on div "Task description" at bounding box center [603, 538] width 104 height 9
click at [637, 561] on icon at bounding box center [640, 560] width 7 height 7
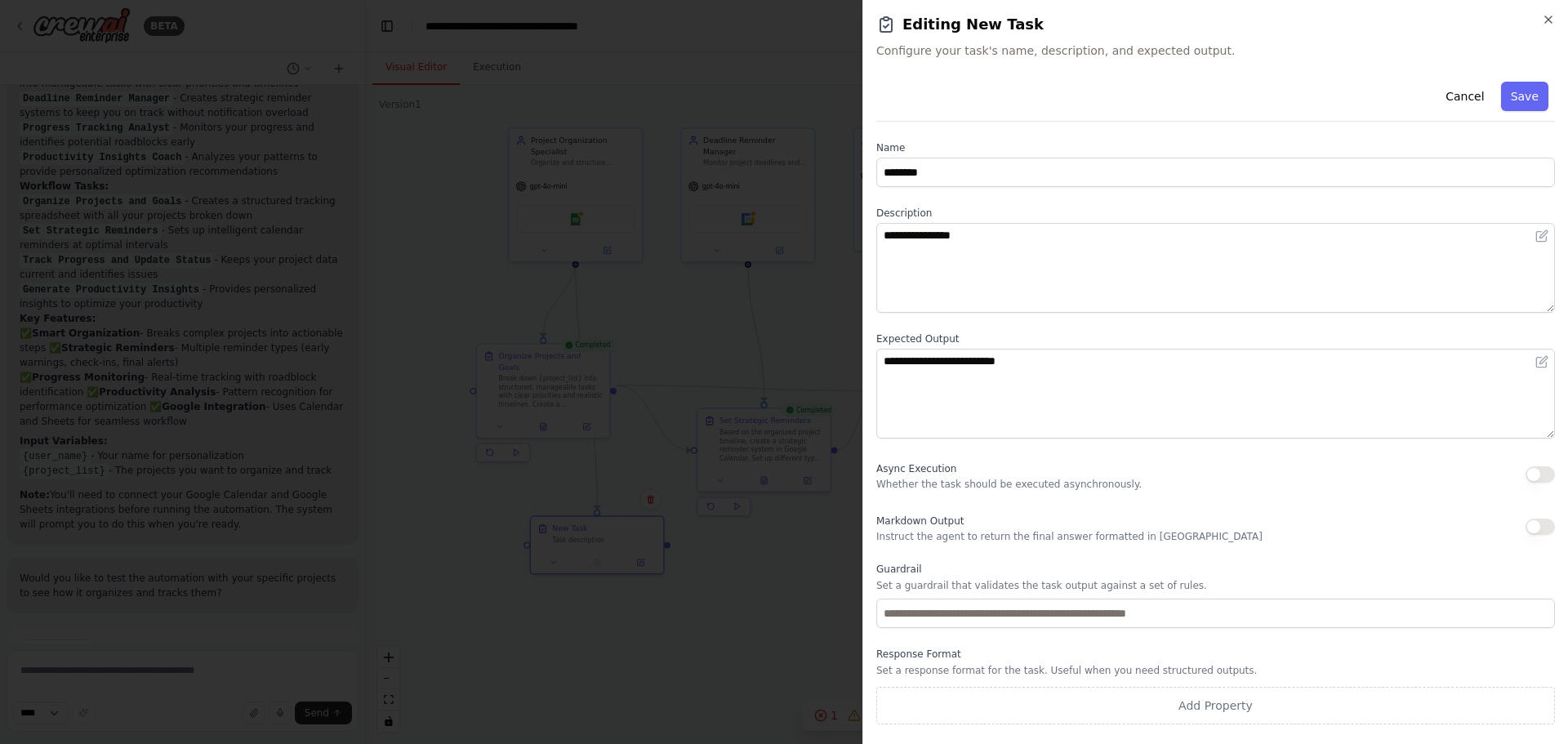
click at [926, 485] on p "Whether the task should be executed asynchronously." at bounding box center [1009, 484] width 265 height 13
drag, startPoint x: 1004, startPoint y: 477, endPoint x: 1150, endPoint y: 485, distance: 146.2
click at [1150, 485] on div "Async Execution Whether the task should be executed asynchronously." at bounding box center [1216, 474] width 678 height 33
drag, startPoint x: 872, startPoint y: 471, endPoint x: 1007, endPoint y: 480, distance: 135.3
click at [1007, 480] on div "**********" at bounding box center [1215, 372] width 706 height 744
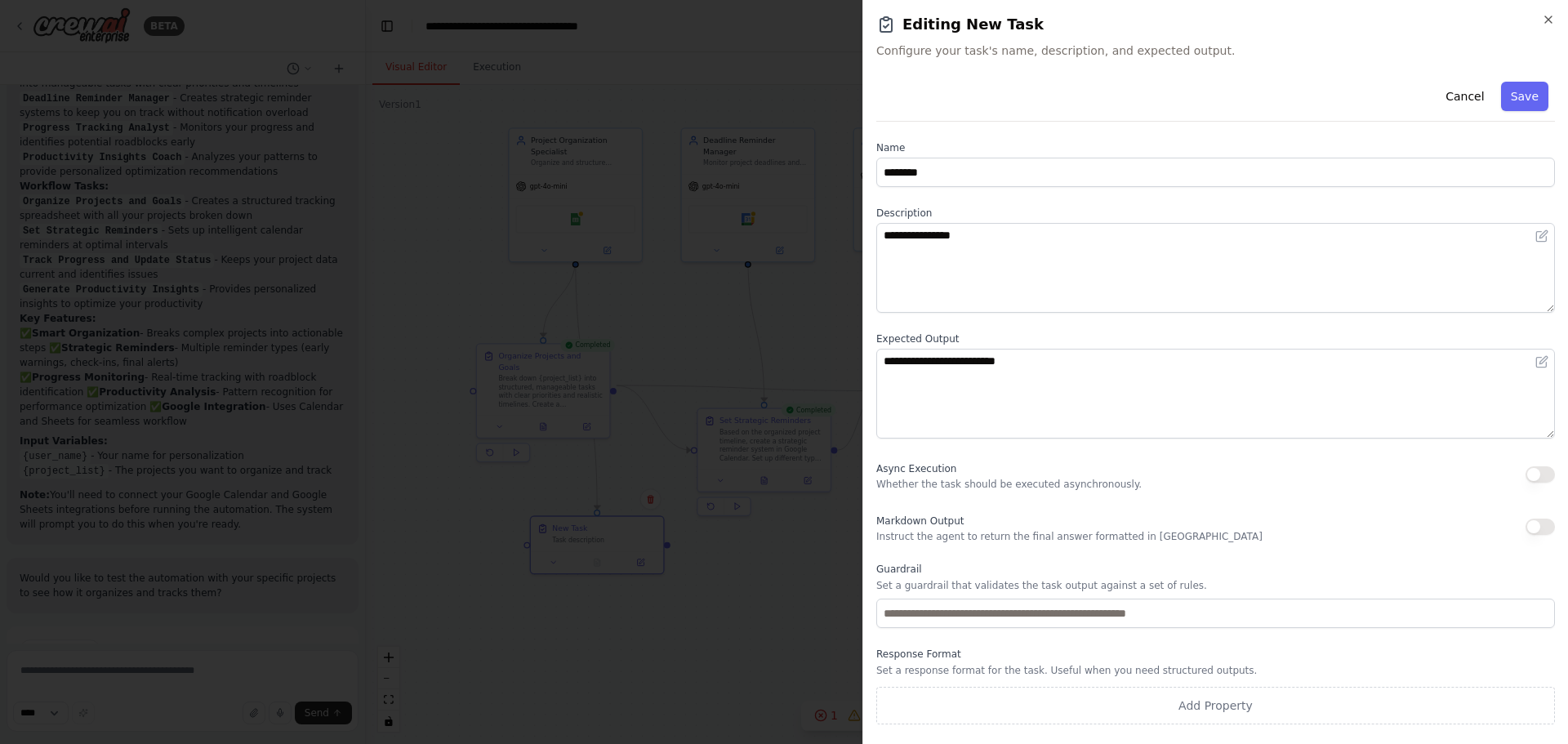
click at [914, 491] on div "**********" at bounding box center [1216, 399] width 678 height 649
drag, startPoint x: 1019, startPoint y: 496, endPoint x: 1082, endPoint y: 529, distance: 71.1
click at [1104, 508] on div "**********" at bounding box center [1216, 399] width 678 height 649
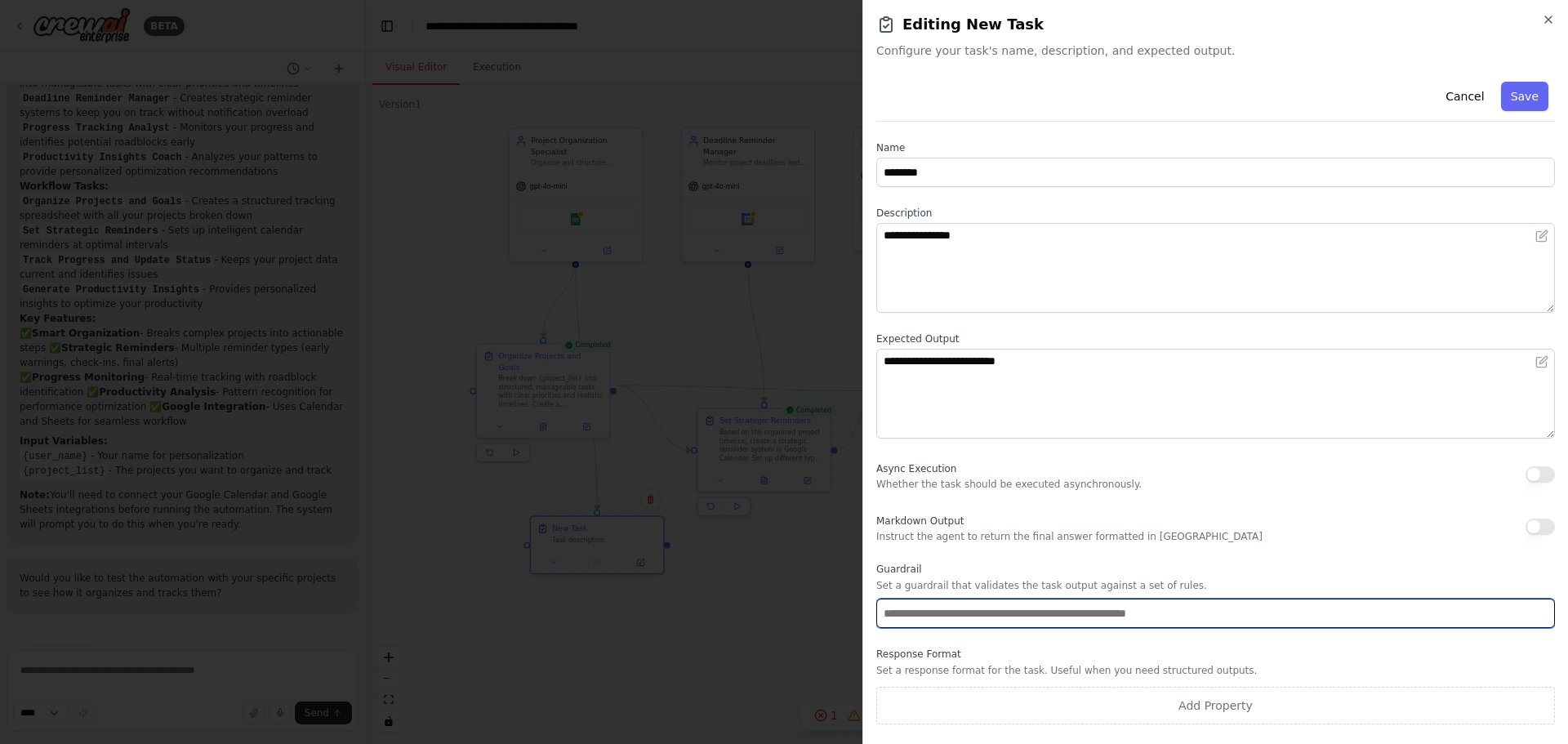
click at [953, 621] on input "text" at bounding box center [1216, 612] width 678 height 29
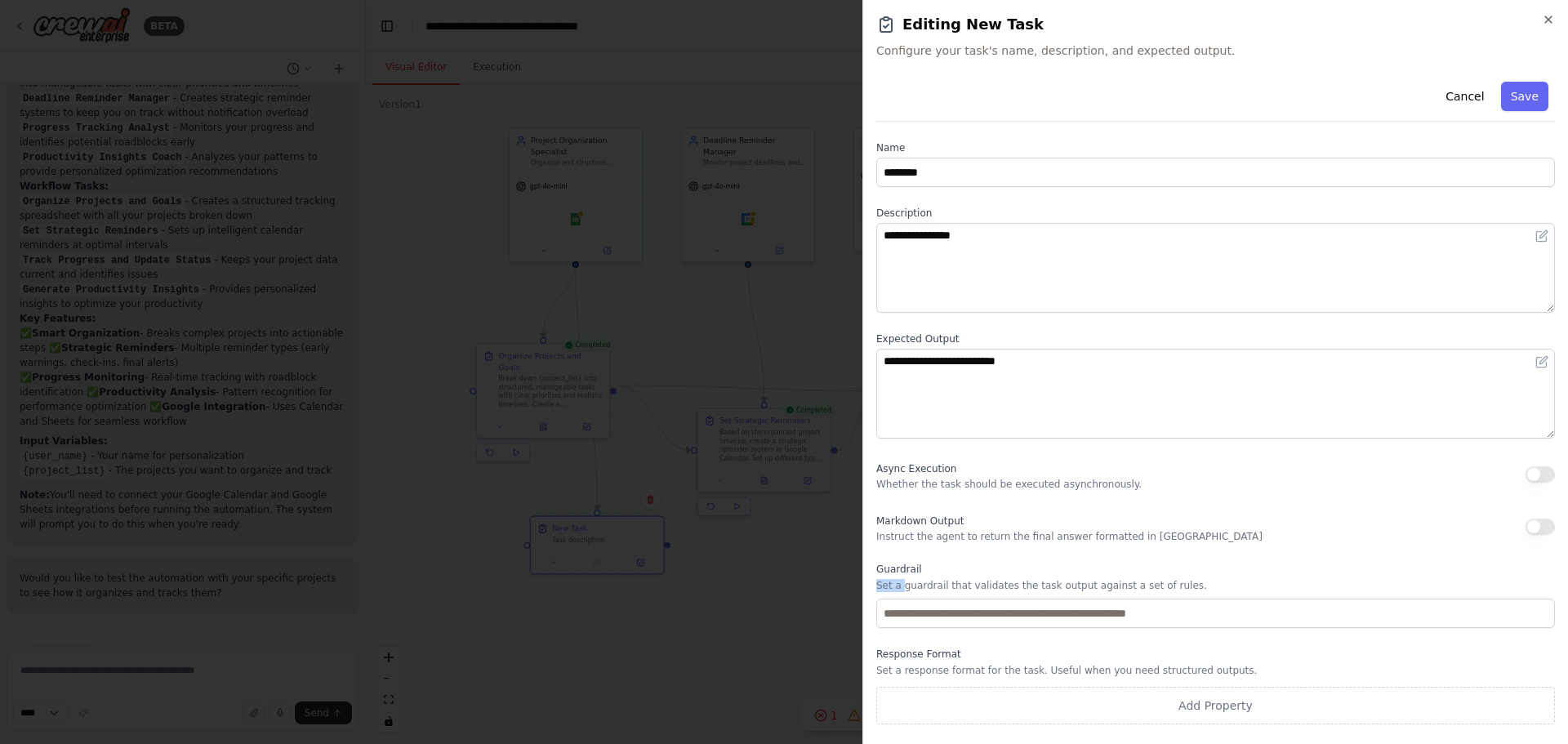
drag, startPoint x: 1154, startPoint y: 610, endPoint x: 1250, endPoint y: 610, distance: 96.0
click at [1250, 610] on div "Guardrail Set a guardrail that validates the task output against a set of rules." at bounding box center [1216, 596] width 678 height 66
click at [938, 674] on p "Set a response format for the task. Useful when you need structured outputs." at bounding box center [1216, 671] width 678 height 13
click at [1556, 13] on div "**********" at bounding box center [1215, 372] width 706 height 744
click at [1548, 17] on icon "button" at bounding box center [1548, 20] width 13 height 13
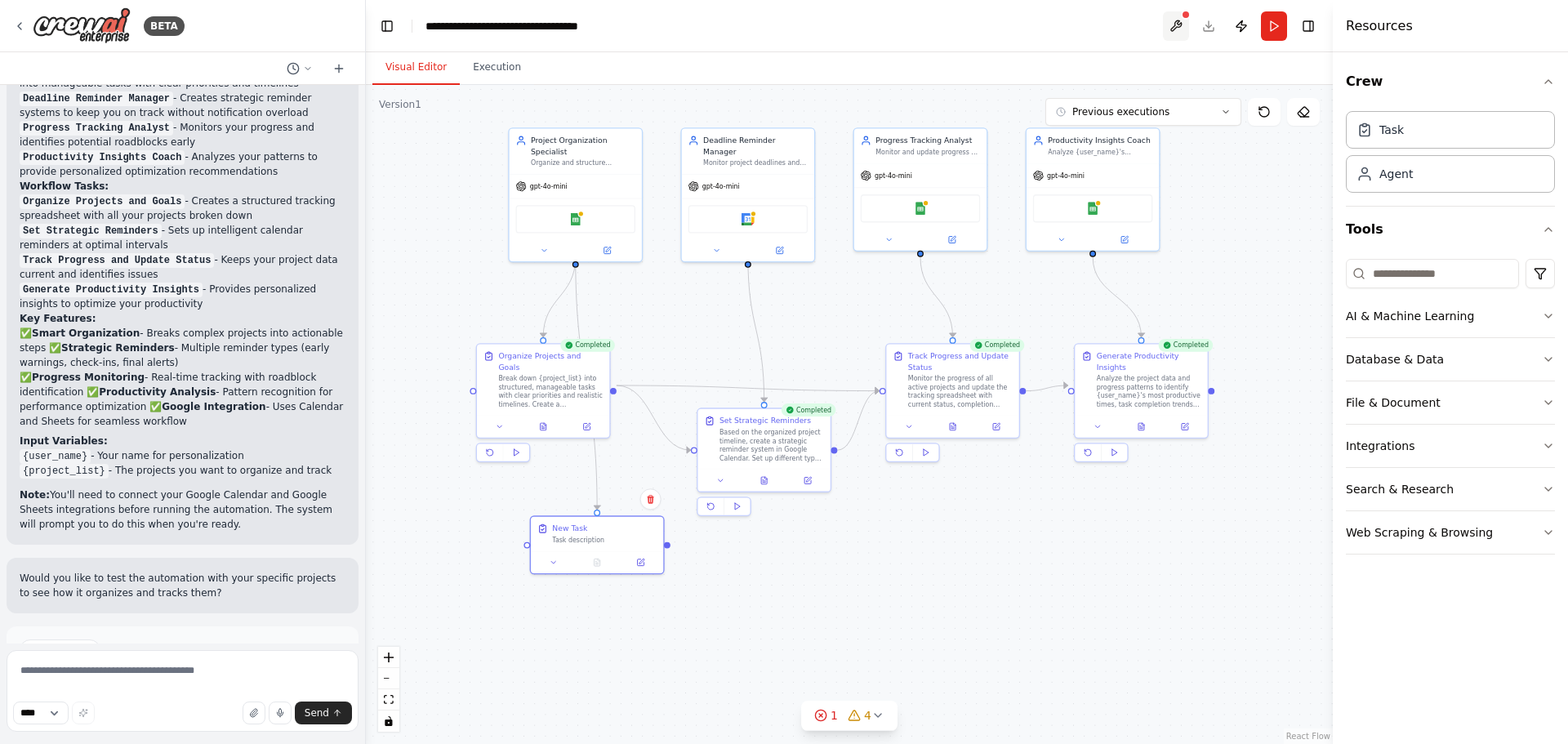
click at [1173, 25] on button at bounding box center [1176, 25] width 26 height 29
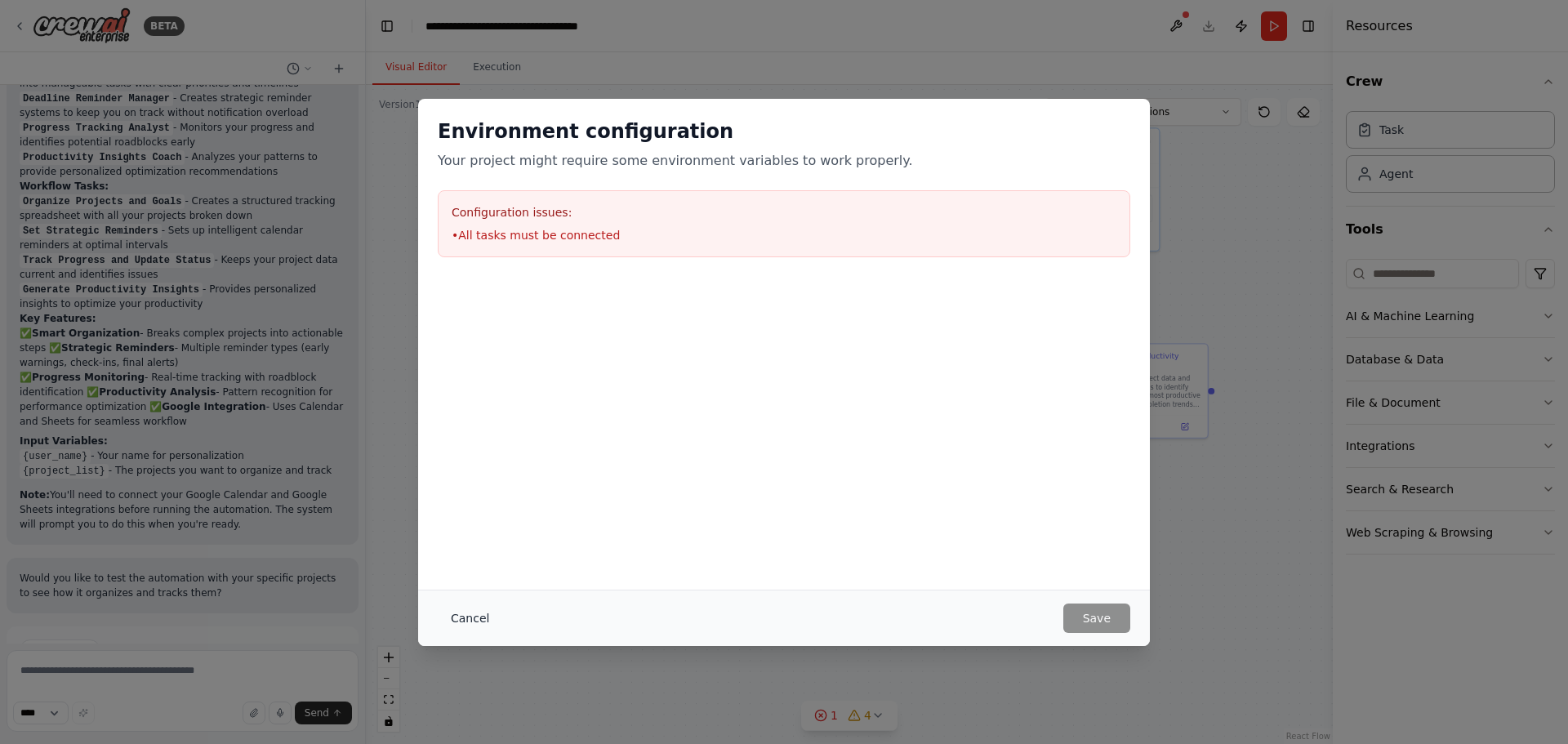
click at [473, 625] on button "Cancel" at bounding box center [470, 617] width 65 height 29
